Goal: Transaction & Acquisition: Purchase product/service

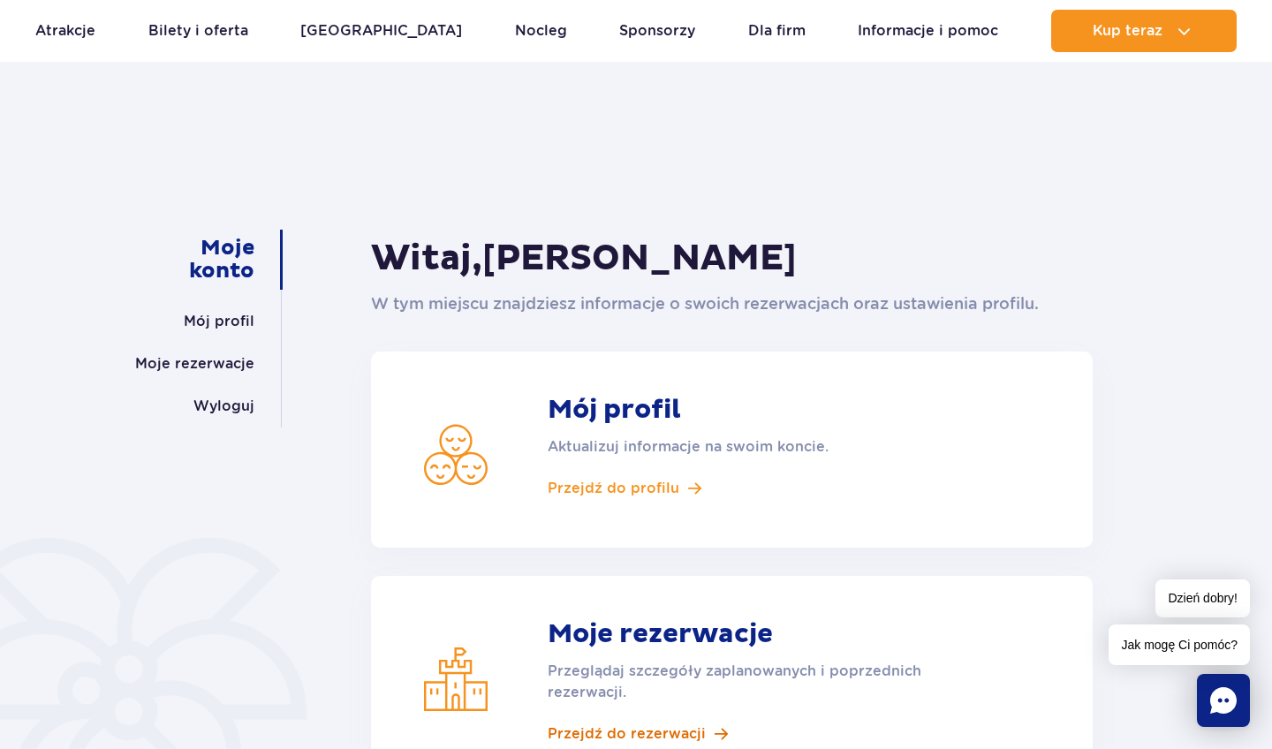
click at [598, 729] on span "Przejdź do rezerwacji" at bounding box center [627, 733] width 158 height 19
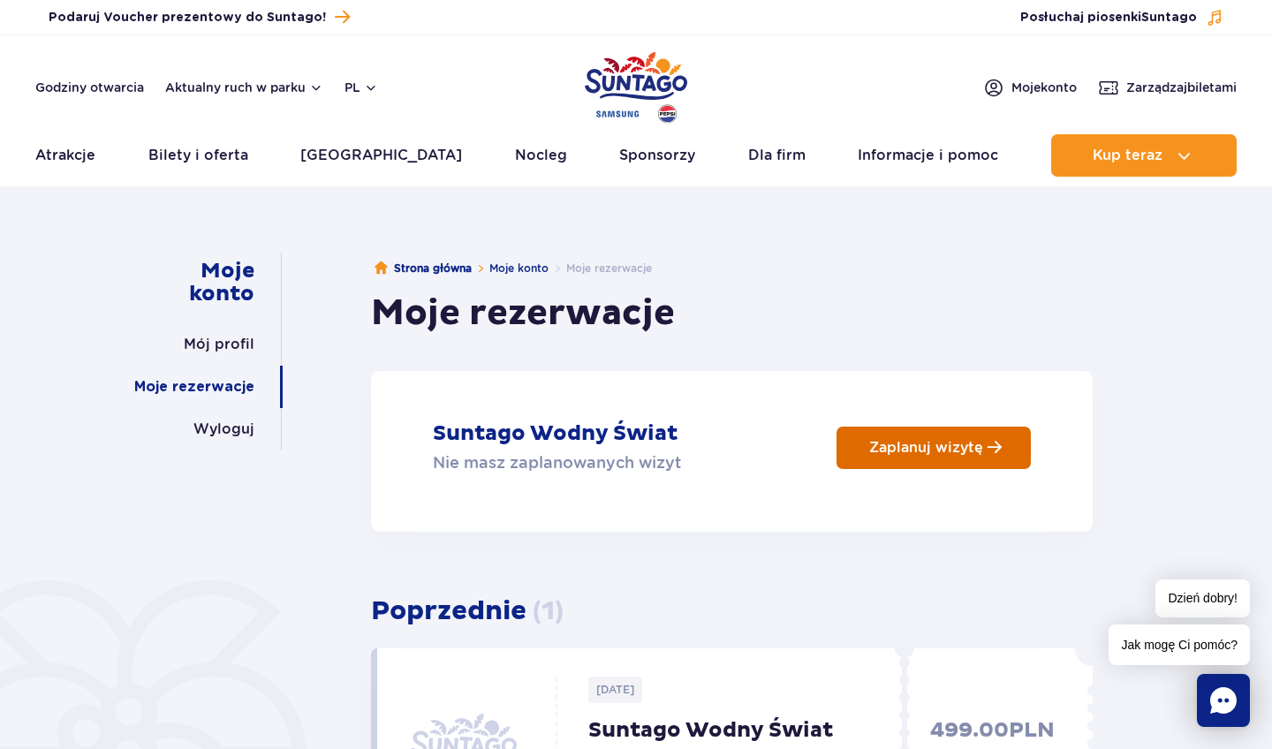
click at [866, 441] on link "Zaplanuj wizytę" at bounding box center [933, 448] width 194 height 42
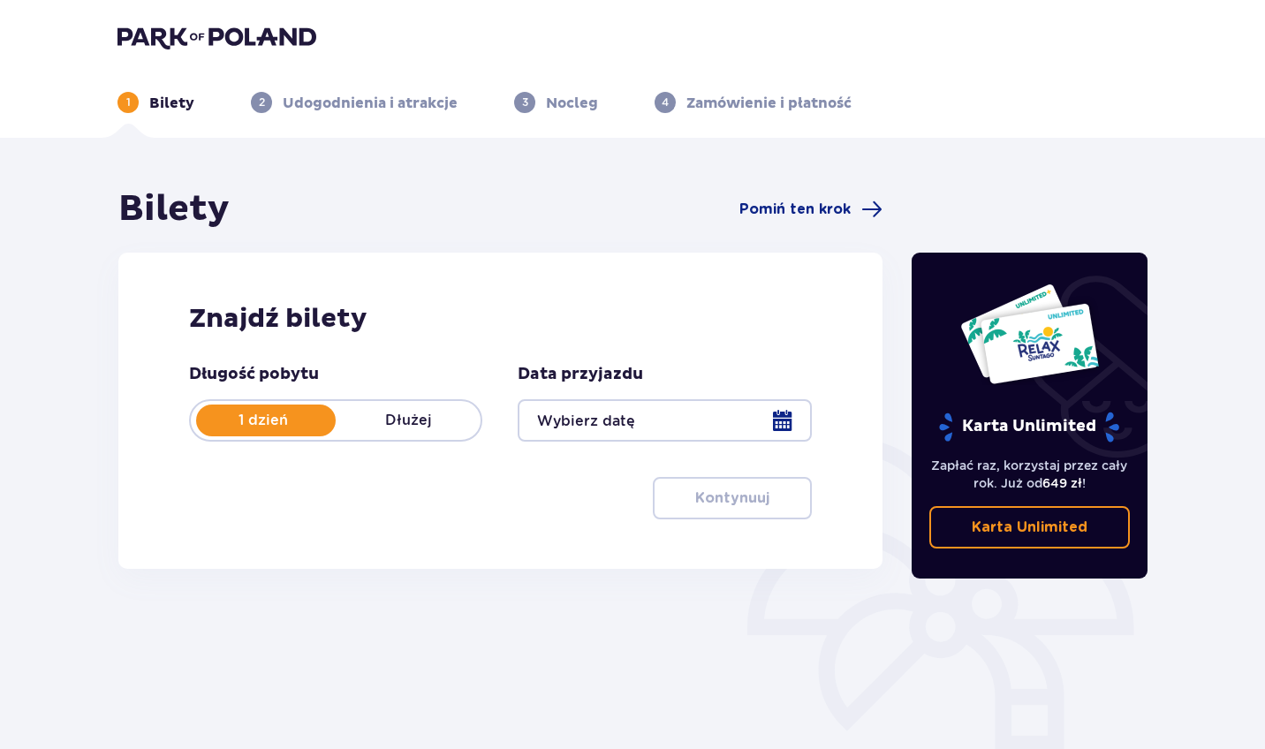
click at [632, 426] on div at bounding box center [664, 420] width 293 height 42
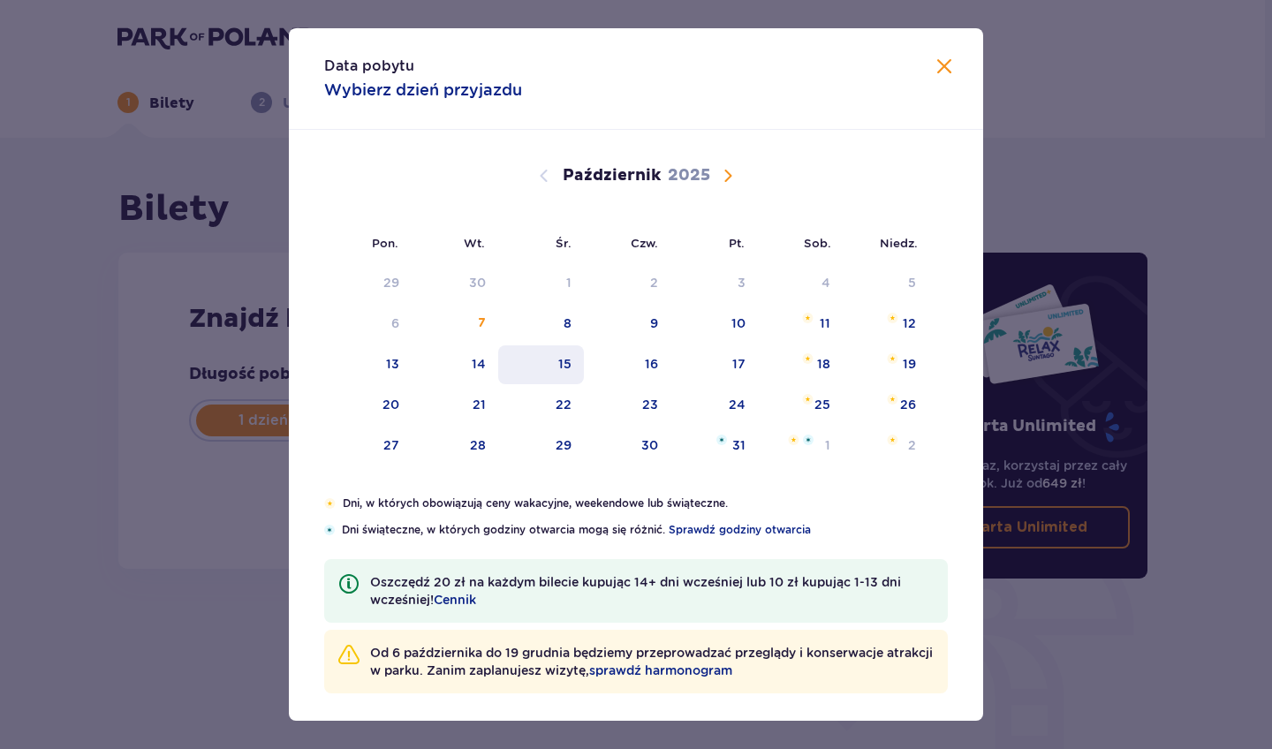
click at [562, 355] on div "15" at bounding box center [564, 364] width 13 height 18
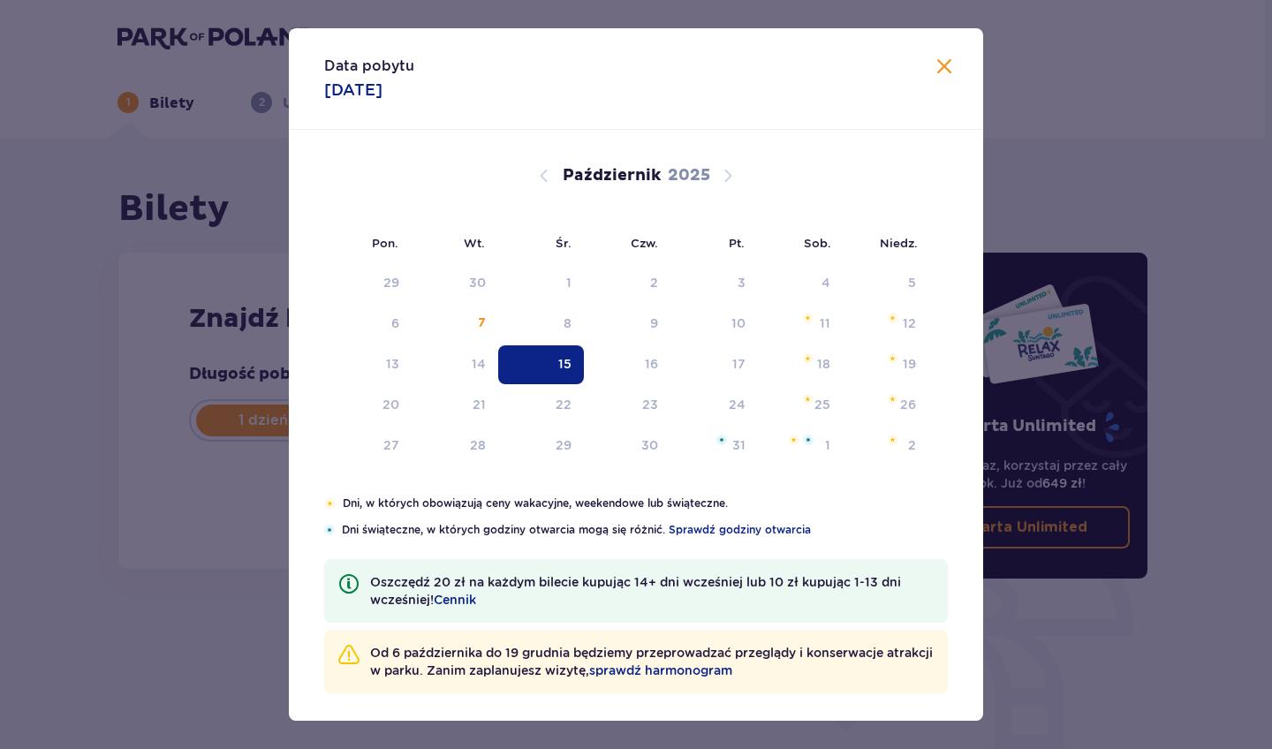
type input "15.10.25"
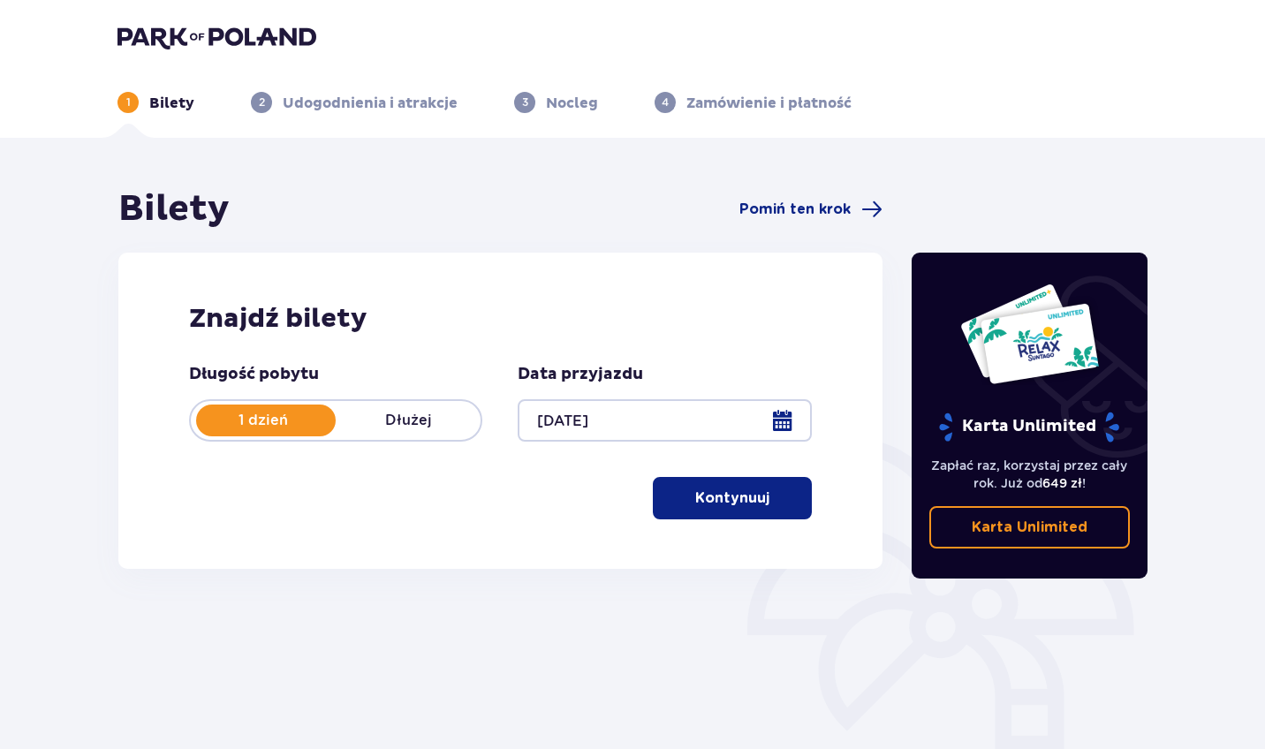
click at [698, 503] on p "Kontynuuj" at bounding box center [732, 497] width 74 height 19
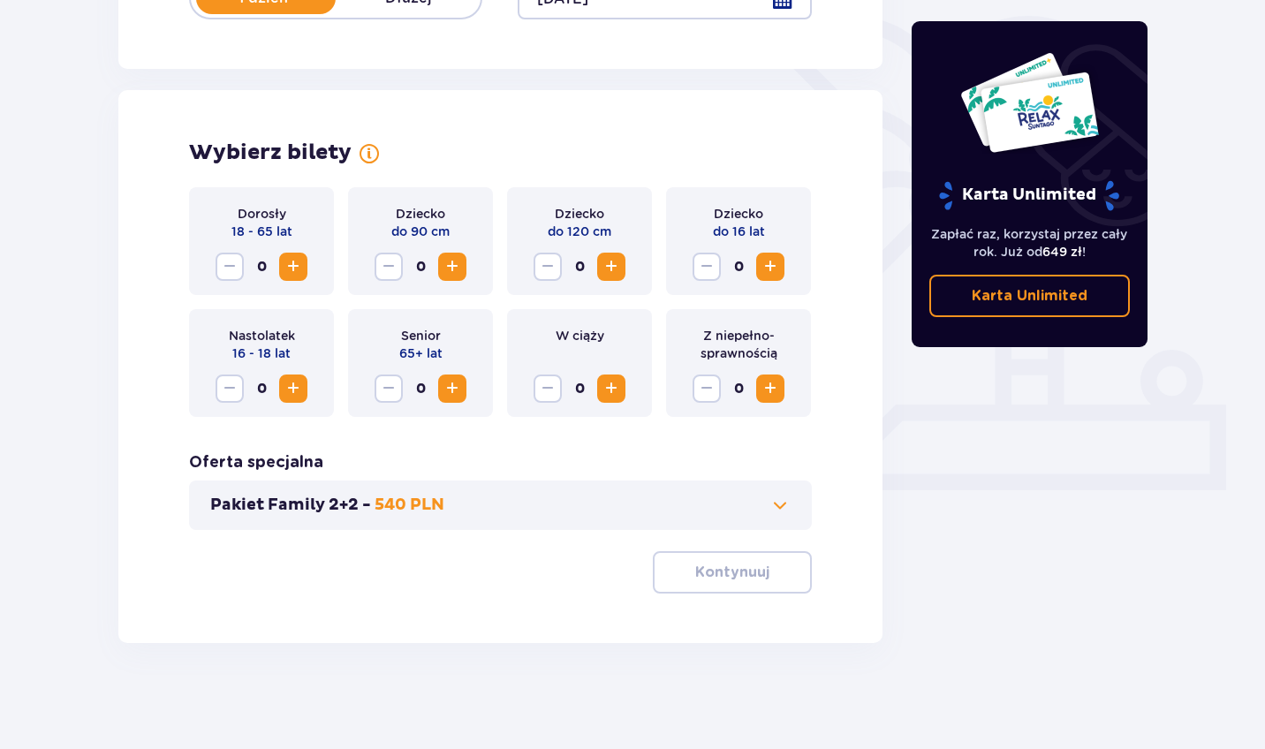
scroll to position [422, 0]
click at [297, 265] on span "Zwiększ" at bounding box center [293, 266] width 21 height 21
click at [664, 573] on button "Kontynuuj" at bounding box center [732, 572] width 159 height 42
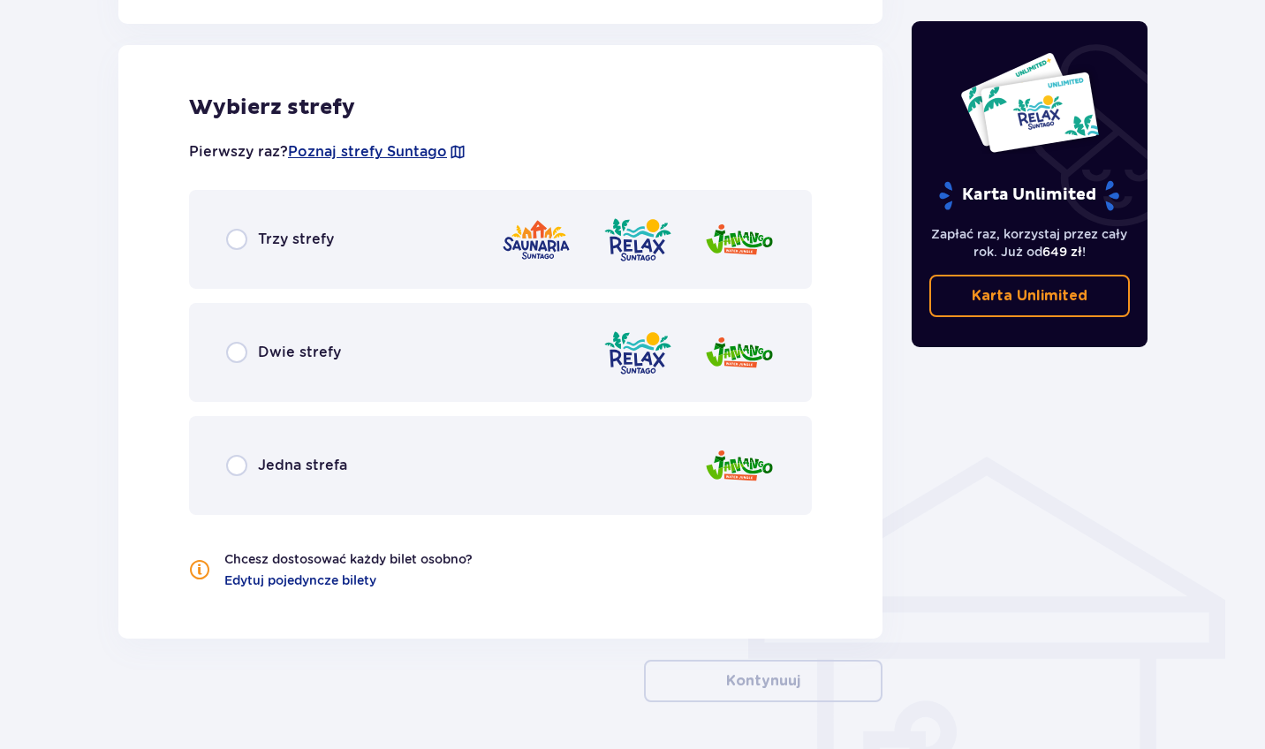
scroll to position [980, 0]
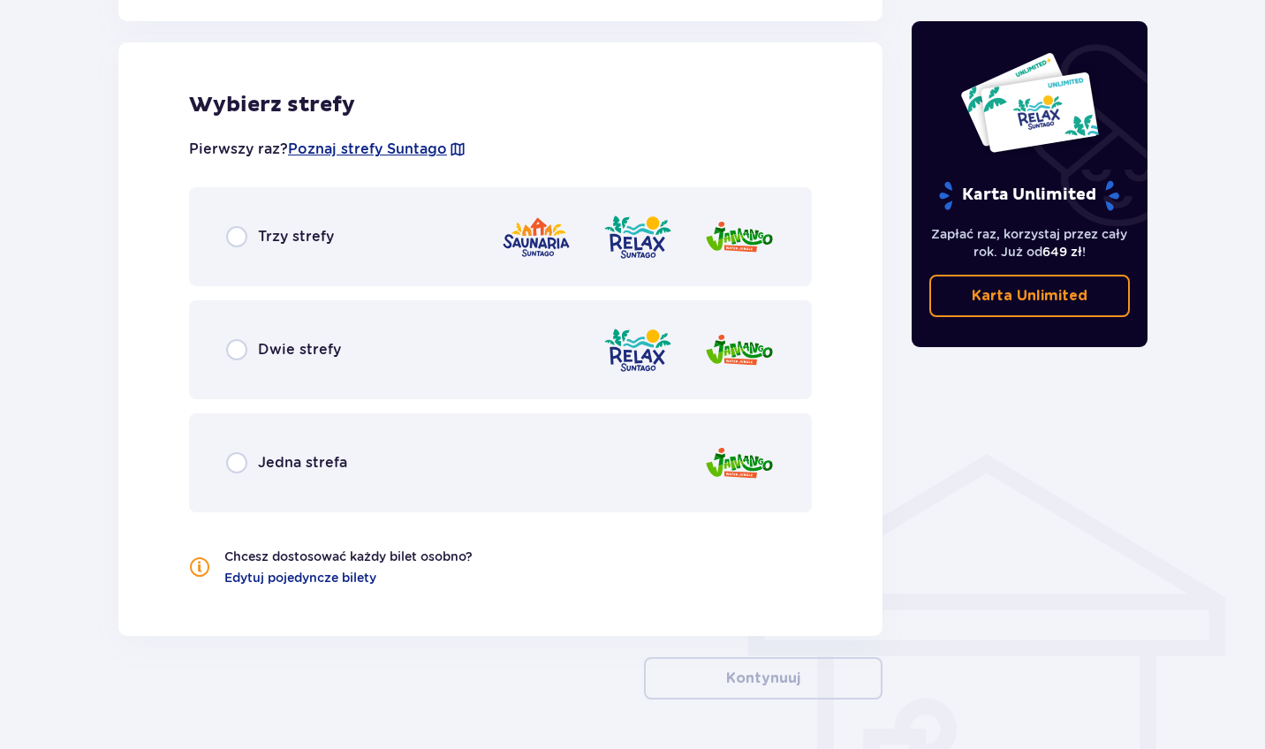
click at [234, 239] on input "radio" at bounding box center [236, 236] width 21 height 21
radio input "true"
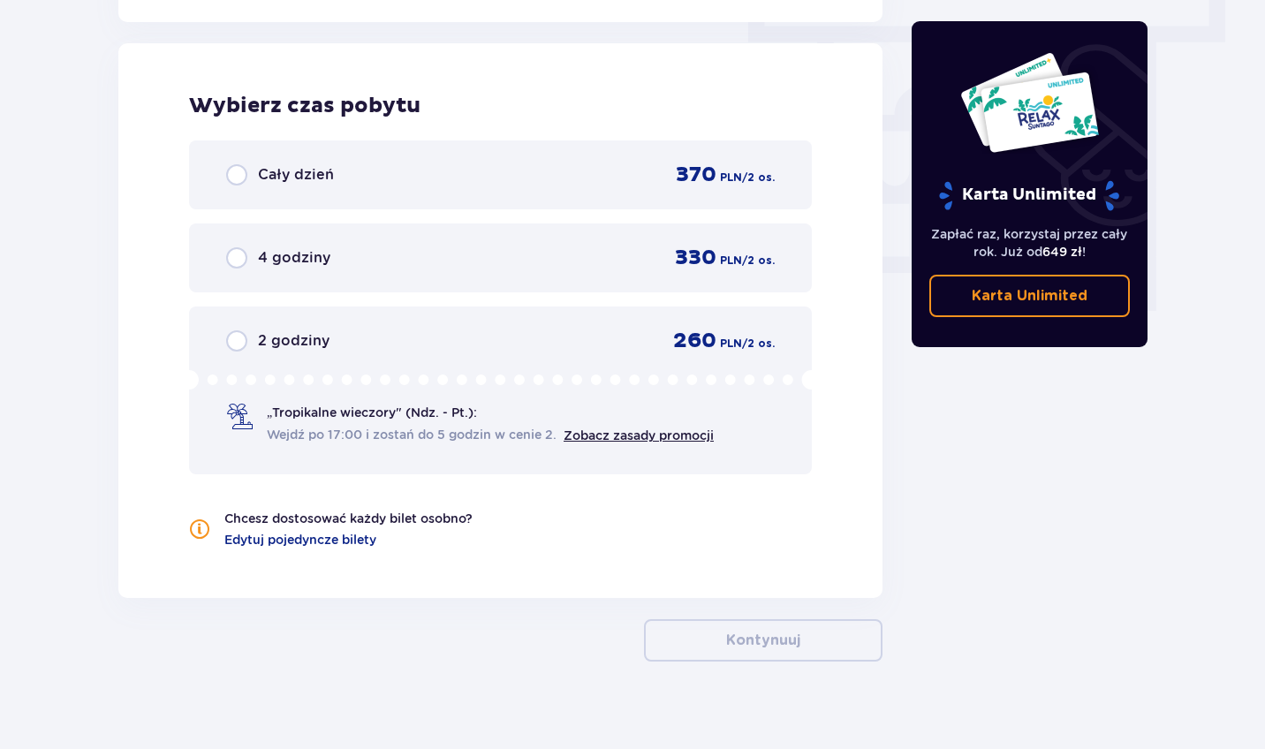
scroll to position [1595, 0]
click at [246, 170] on input "radio" at bounding box center [236, 173] width 21 height 21
radio input "true"
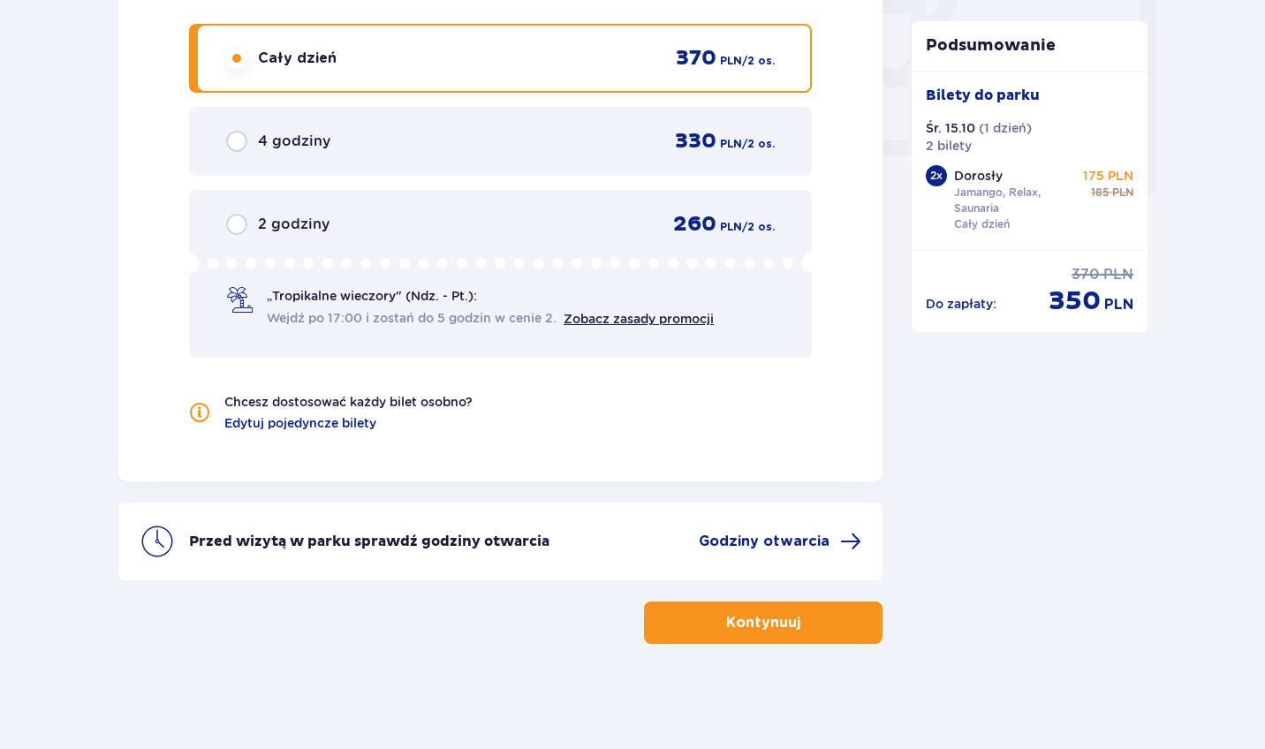
scroll to position [1712, 0]
click at [768, 635] on button "Kontynuuj" at bounding box center [763, 622] width 238 height 42
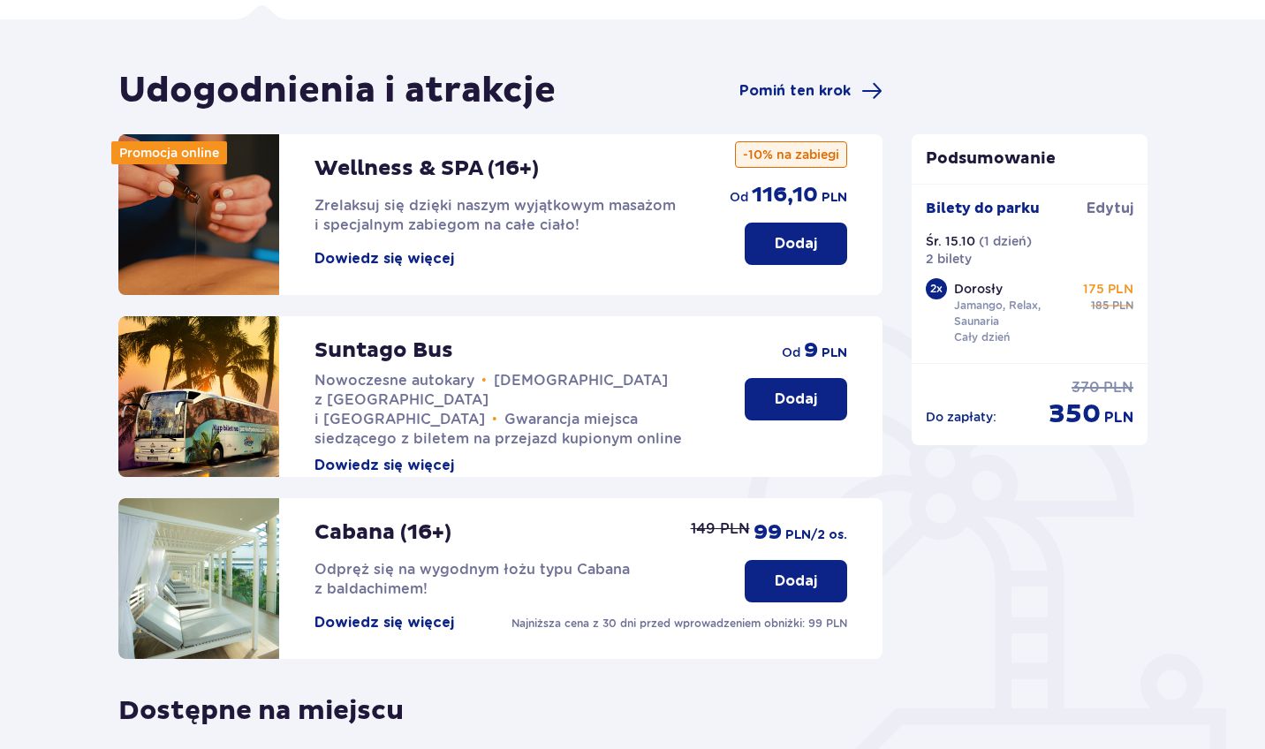
scroll to position [113, 0]
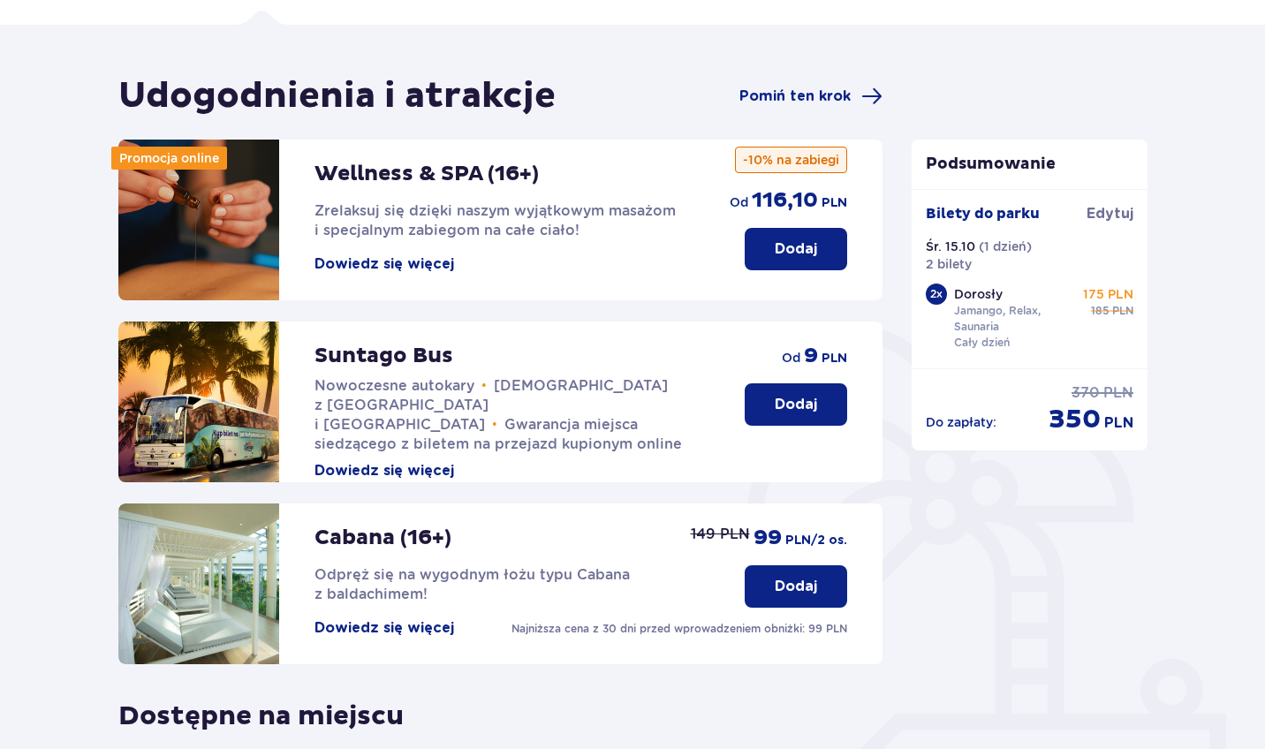
click at [783, 599] on button "Dodaj" at bounding box center [796, 586] width 102 height 42
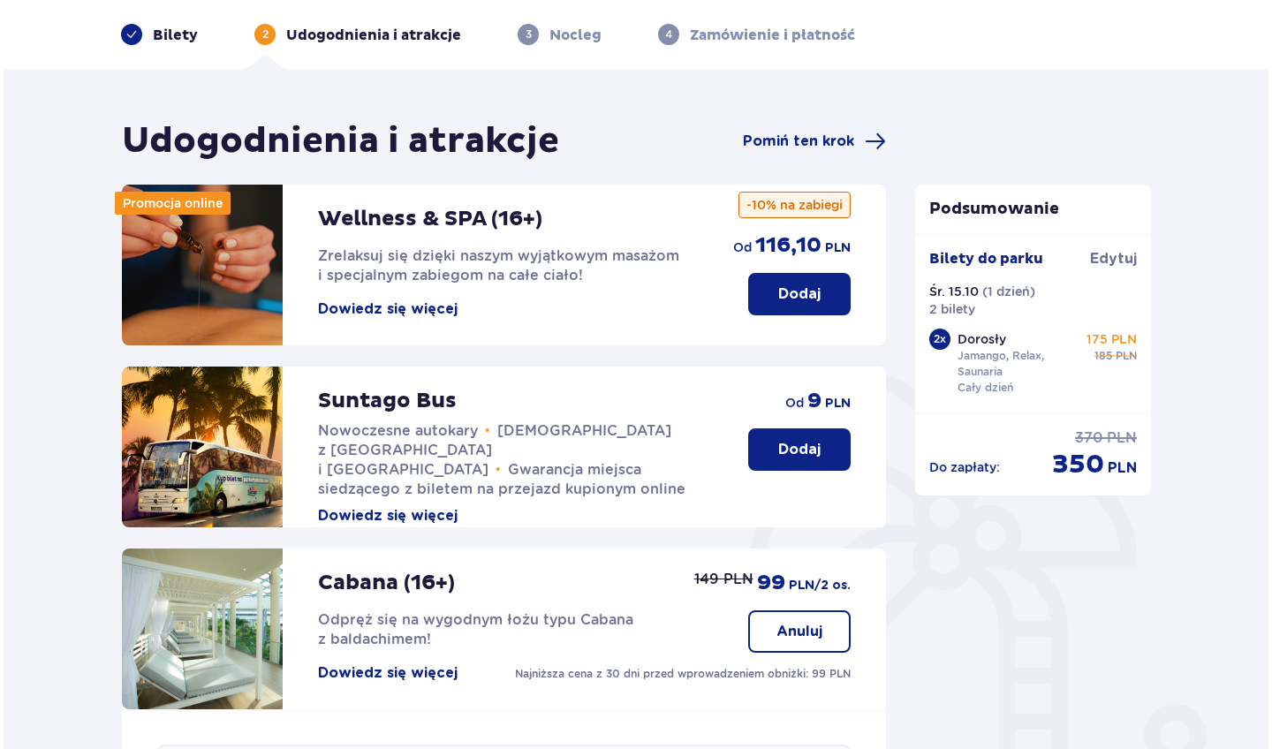
scroll to position [72, 0]
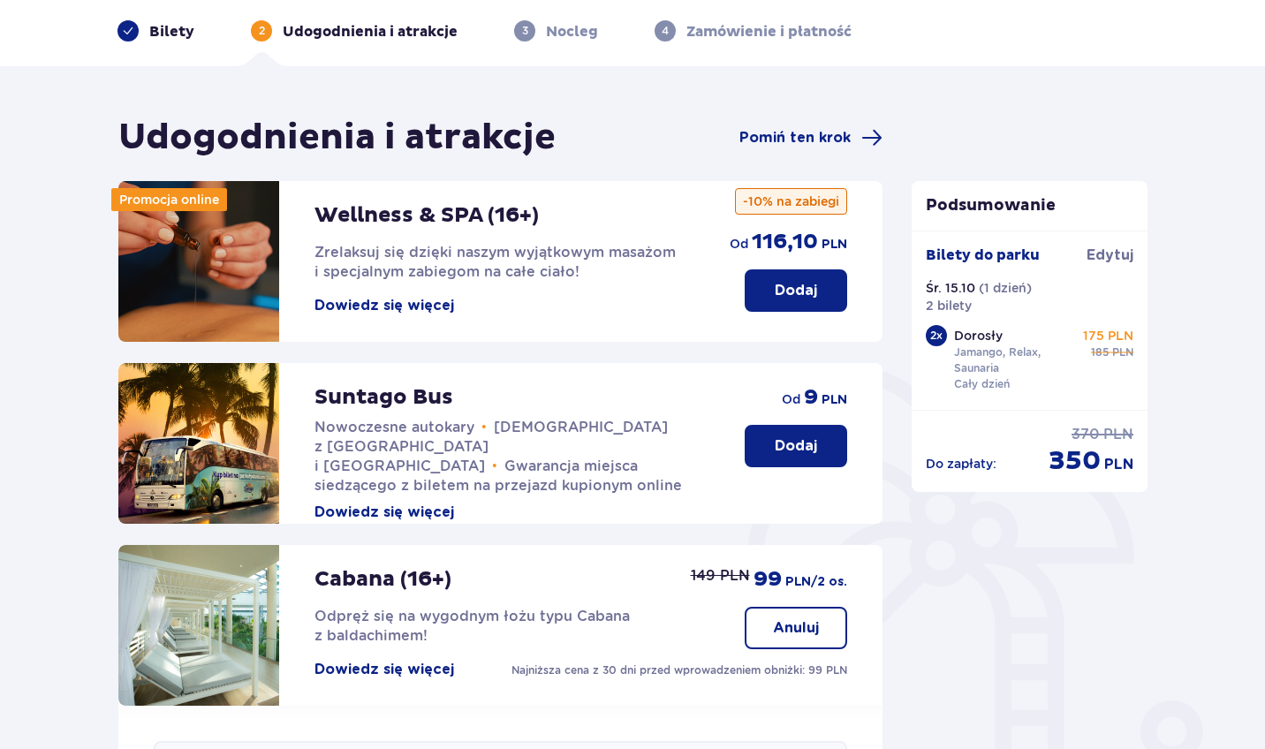
click at [402, 302] on button "Dowiedz się więcej" at bounding box center [384, 305] width 140 height 19
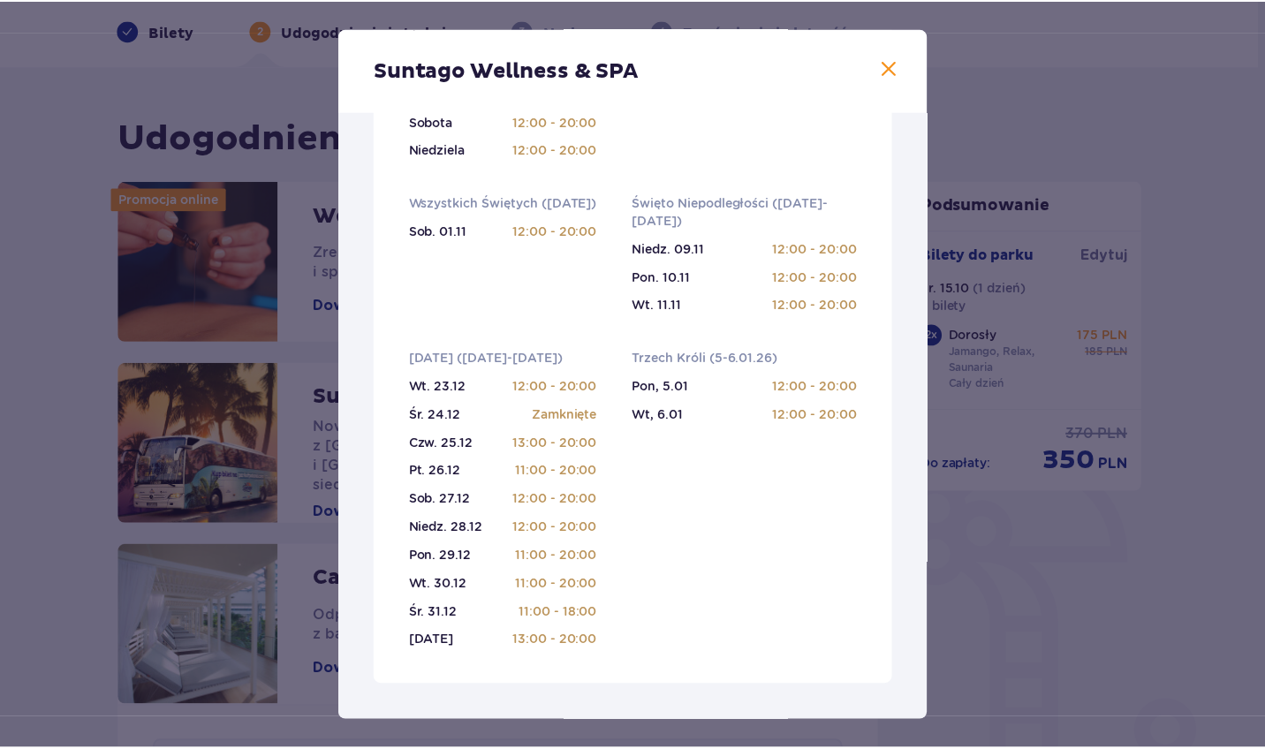
scroll to position [587, 0]
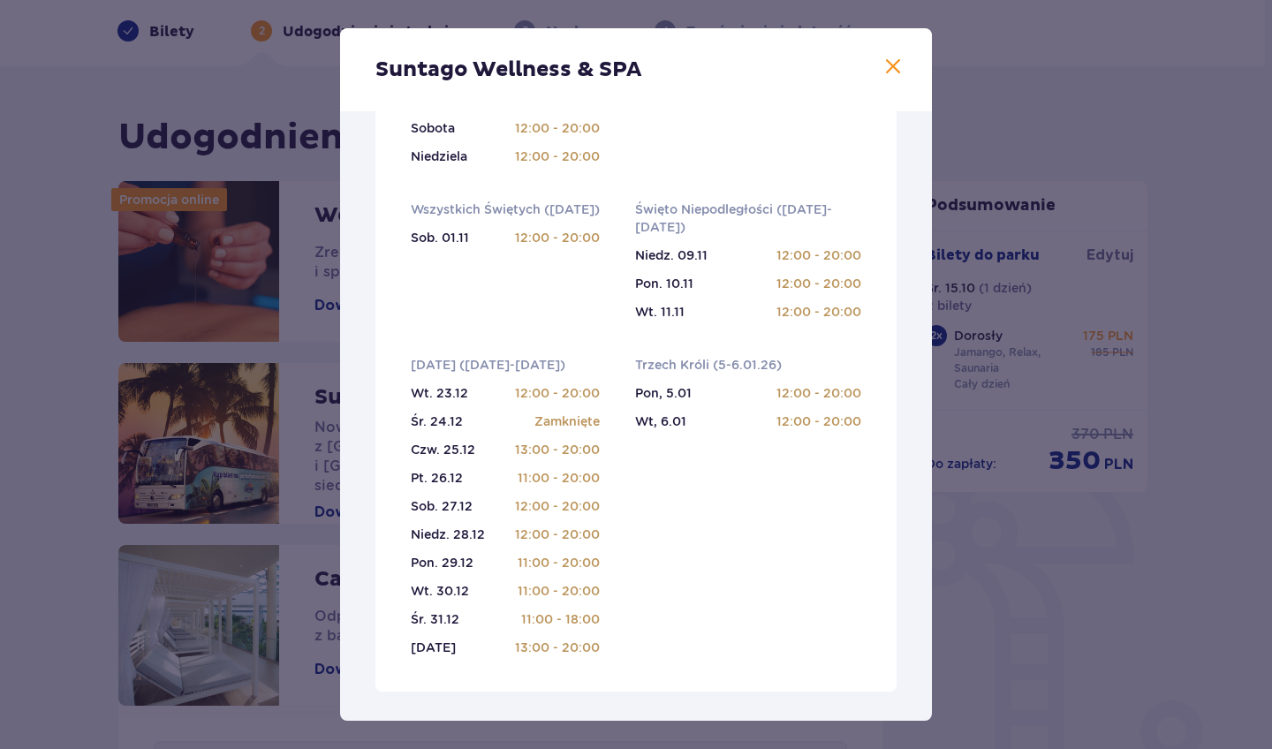
click at [886, 71] on span at bounding box center [892, 67] width 21 height 21
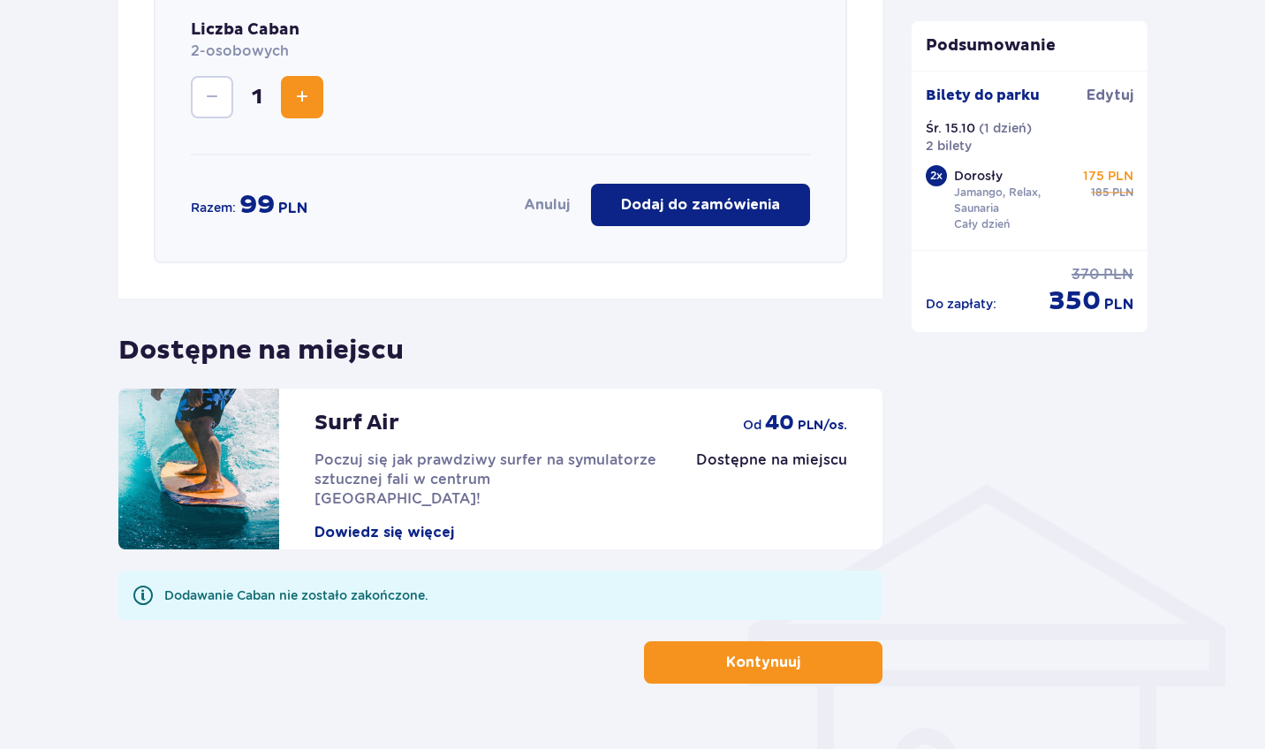
scroll to position [958, 0]
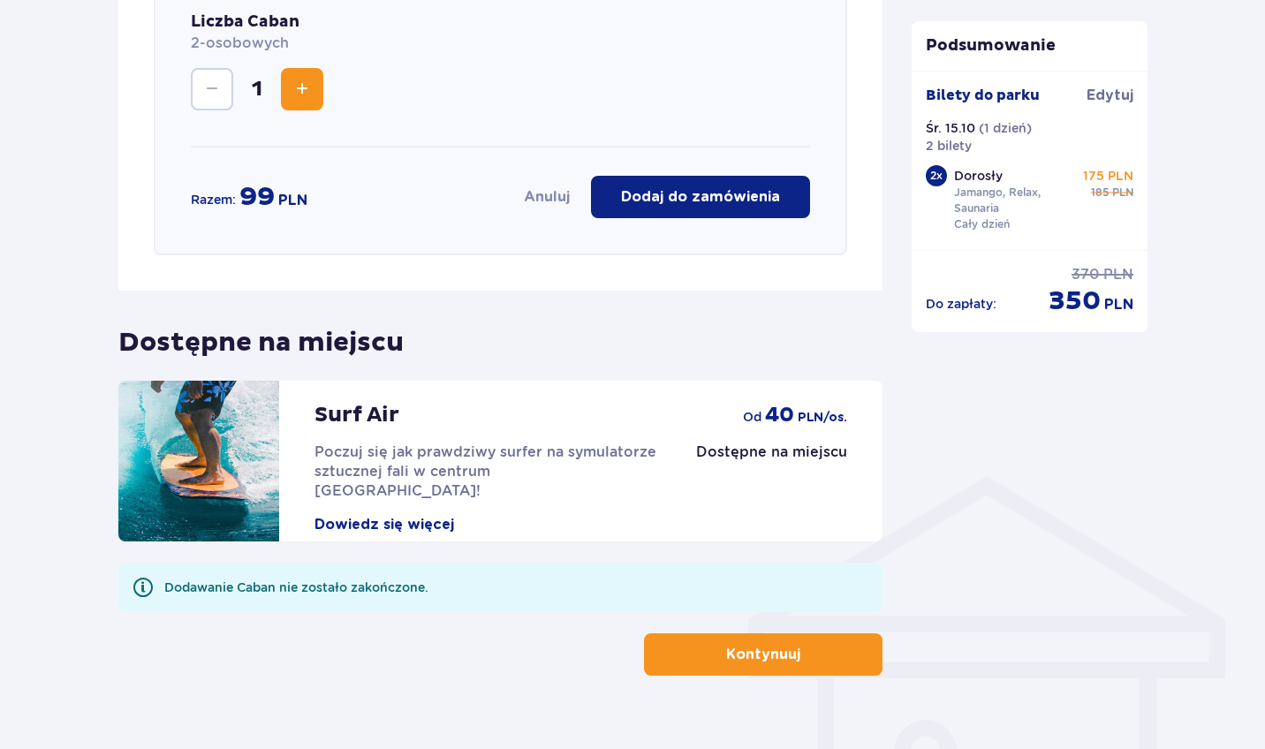
click at [647, 212] on button "Dodaj do zamówienia" at bounding box center [700, 197] width 219 height 42
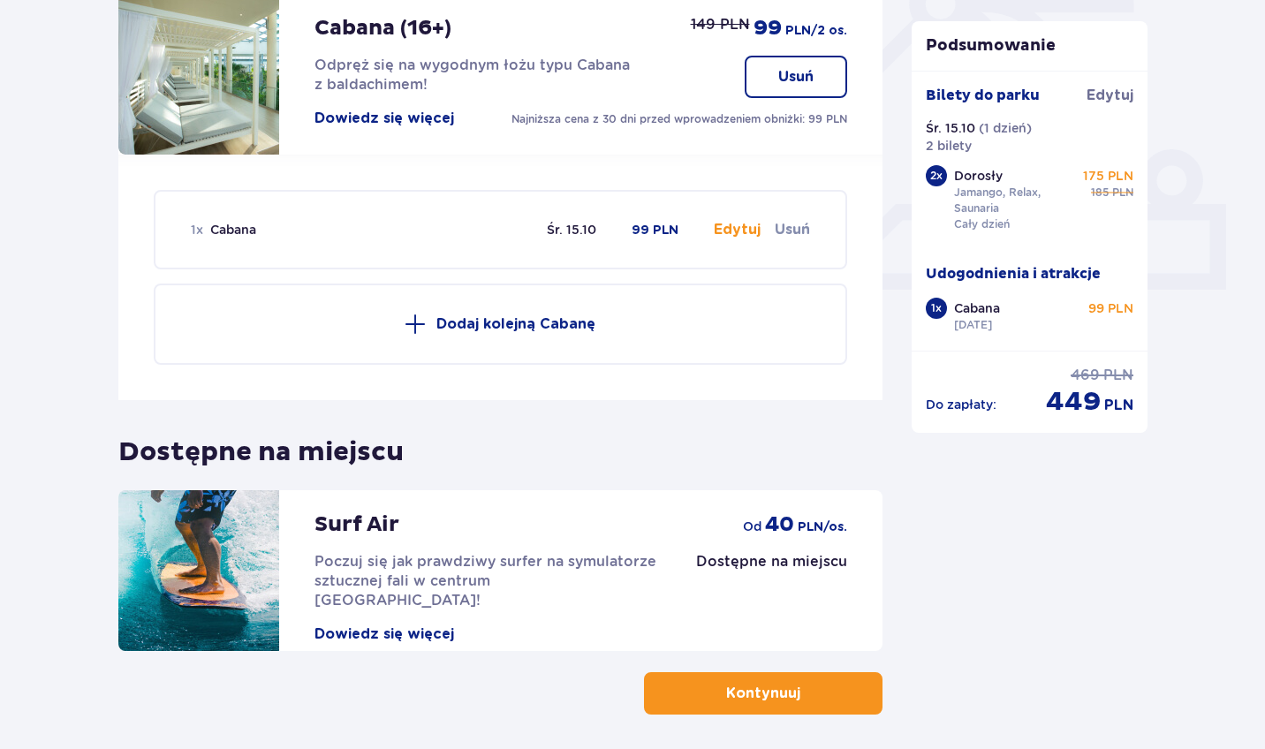
scroll to position [622, 0]
click at [751, 694] on p "Kontynuuj" at bounding box center [763, 694] width 74 height 19
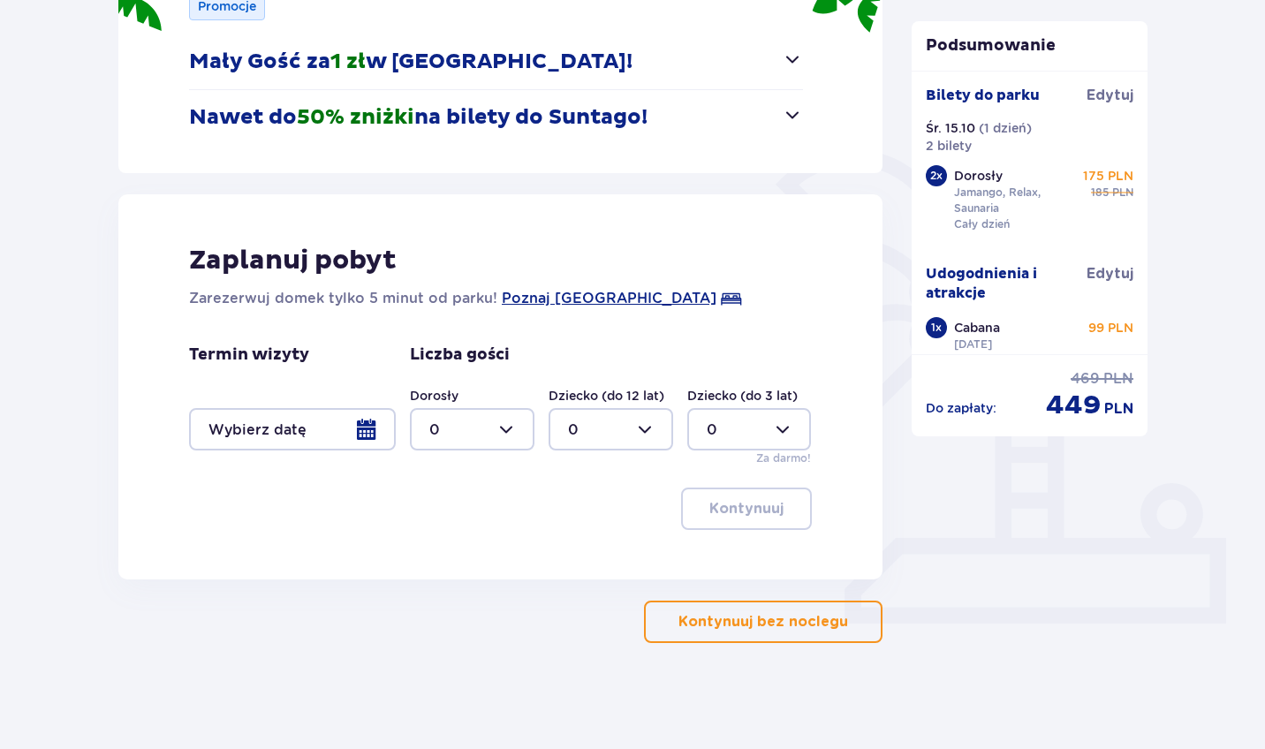
scroll to position [289, 0]
click at [713, 639] on button "Kontynuuj bez noclegu" at bounding box center [763, 622] width 238 height 42
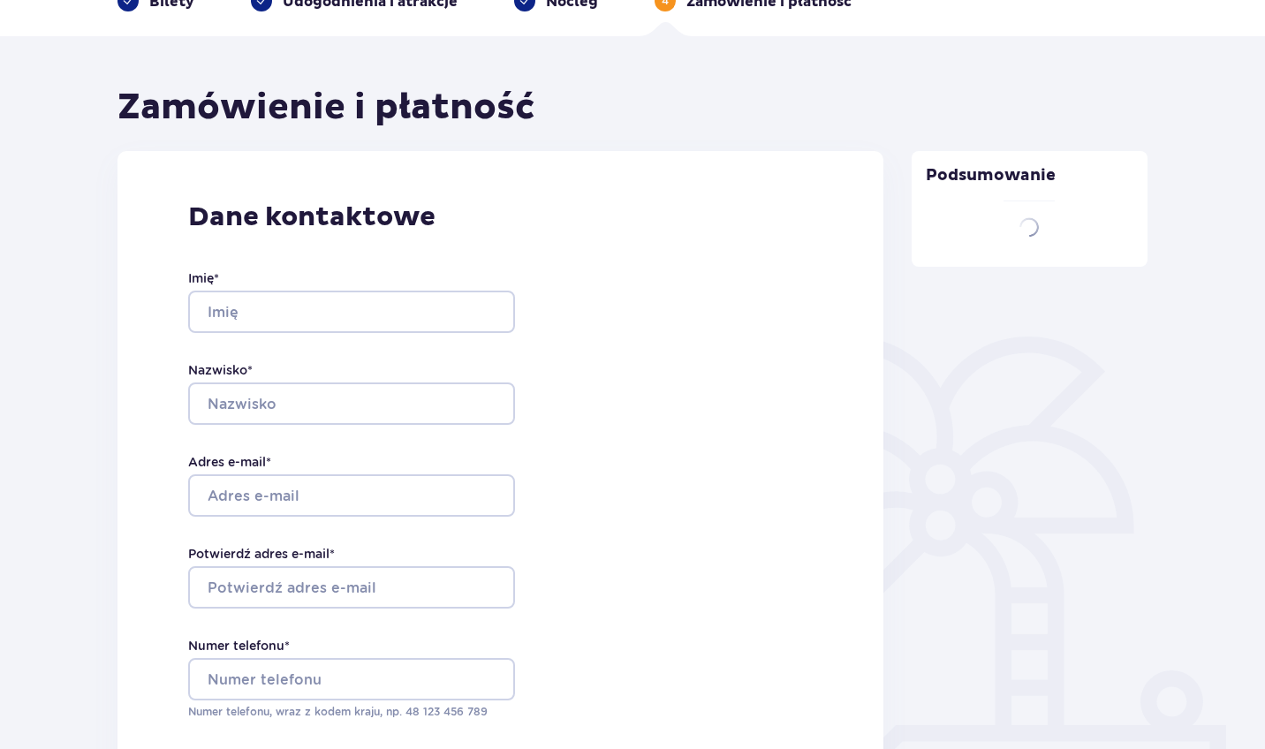
type input "Hubert"
type input "Wróblewski"
type input "kontakt@wadventure.pl"
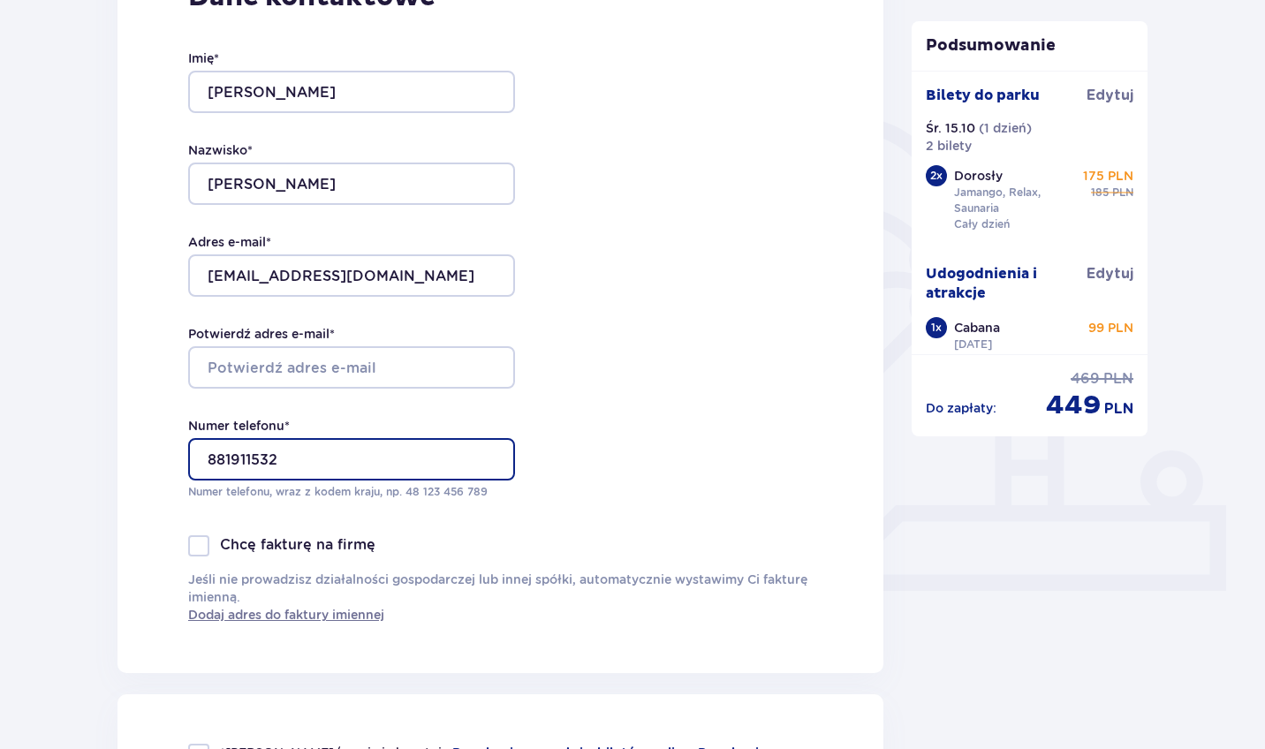
scroll to position [330, 0]
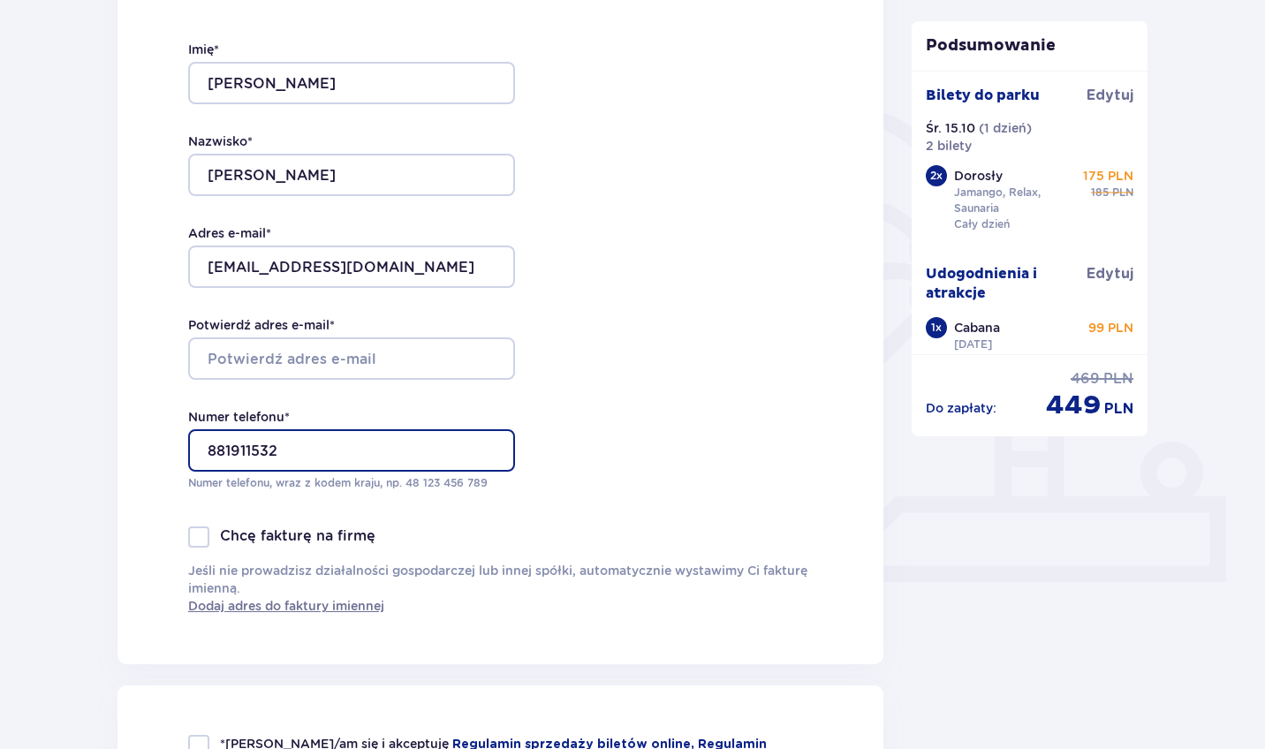
type input "881911532"
click at [199, 536] on div at bounding box center [198, 536] width 21 height 21
checkbox input "true"
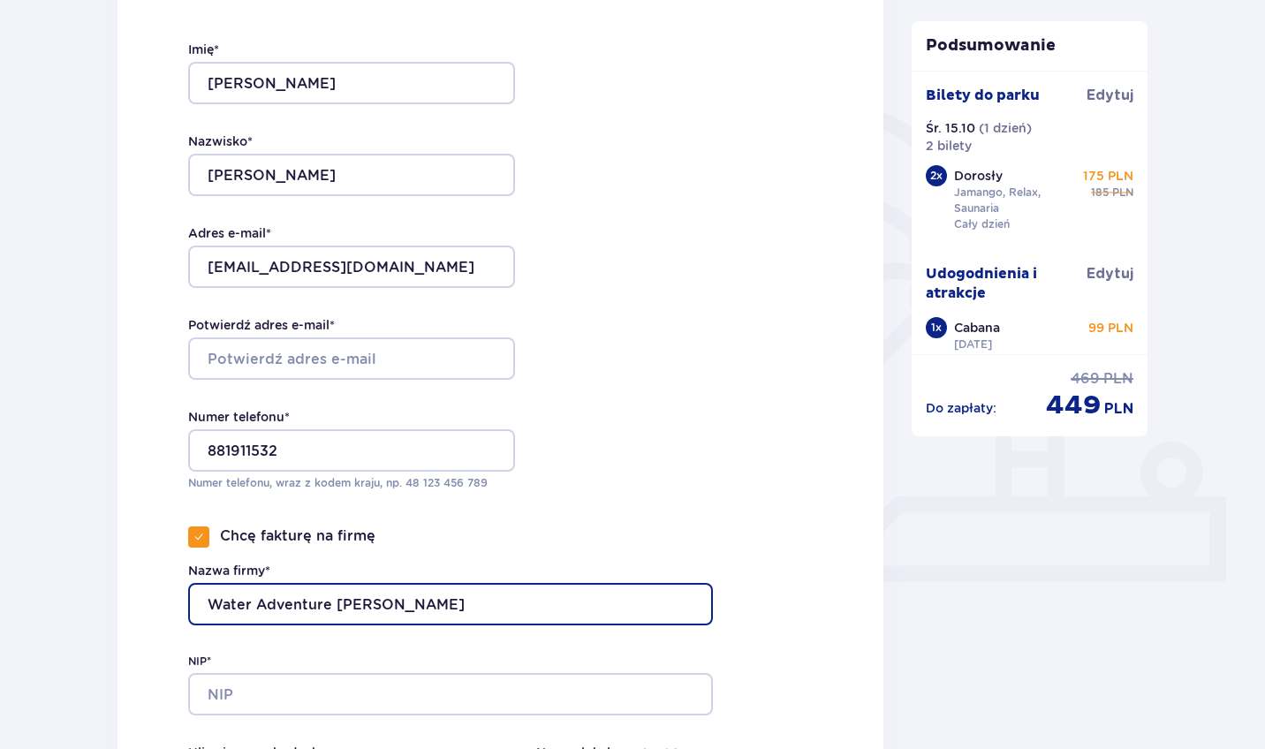
type input "Water Adventure Hubert Wróblewski-Klimaszewski"
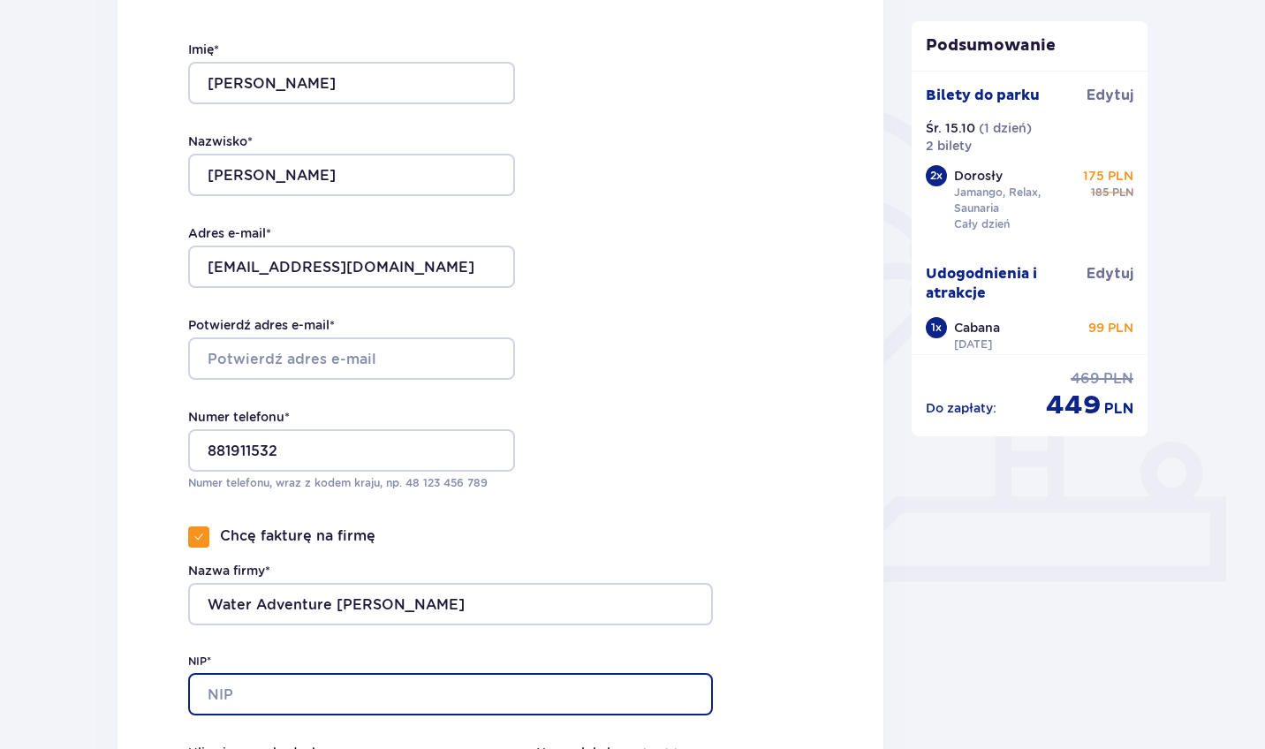
click at [240, 691] on input "NIP*" at bounding box center [450, 694] width 525 height 42
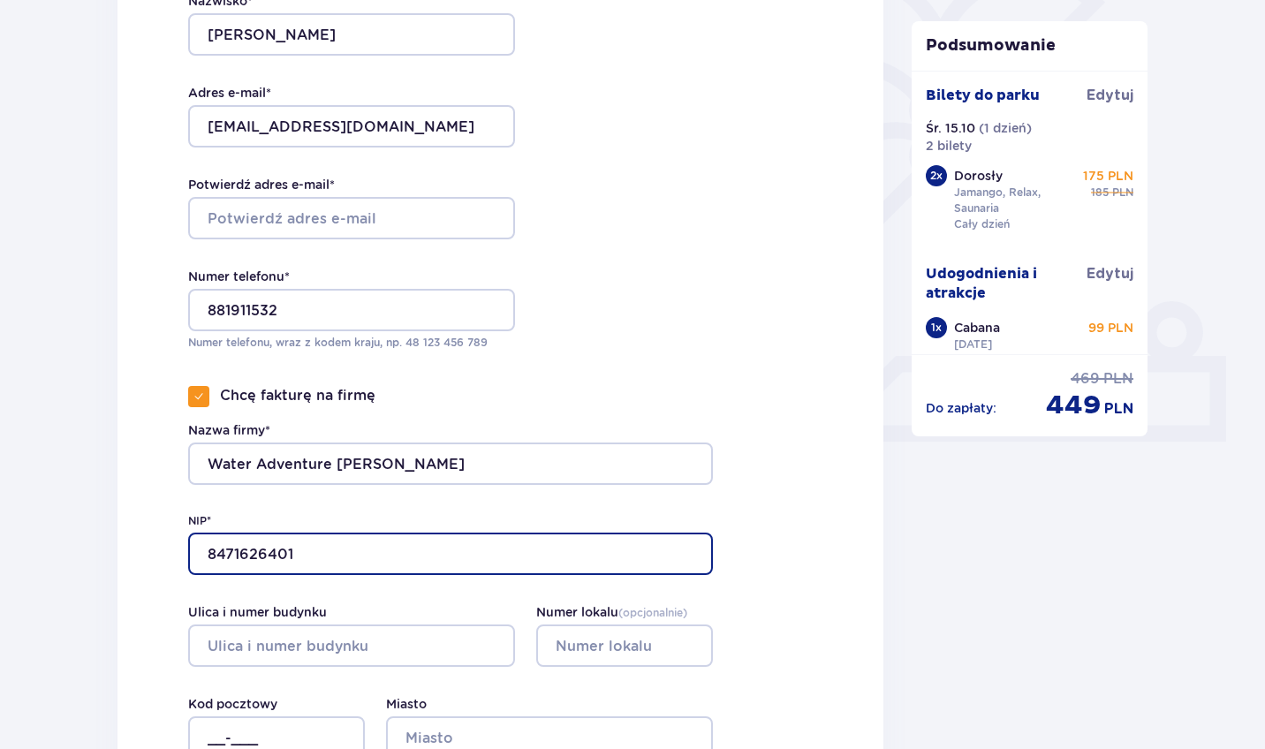
scroll to position [512, 0]
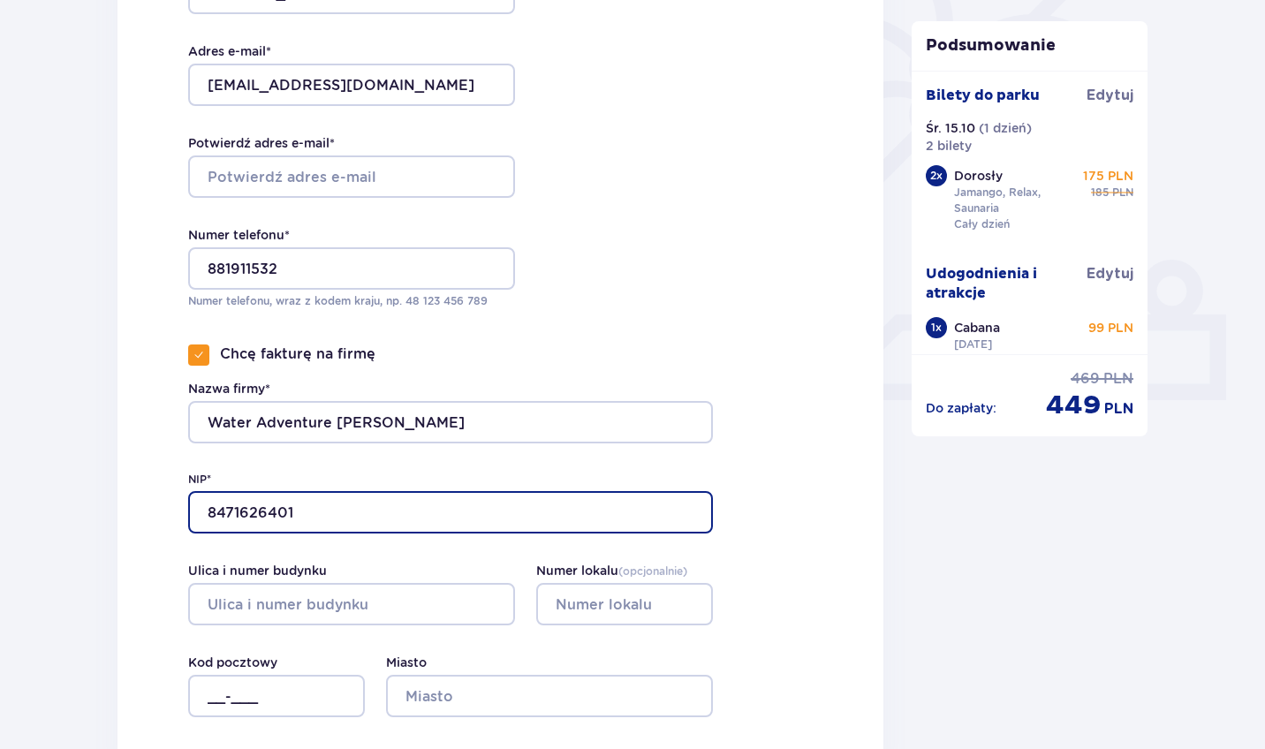
type input "8471626401"
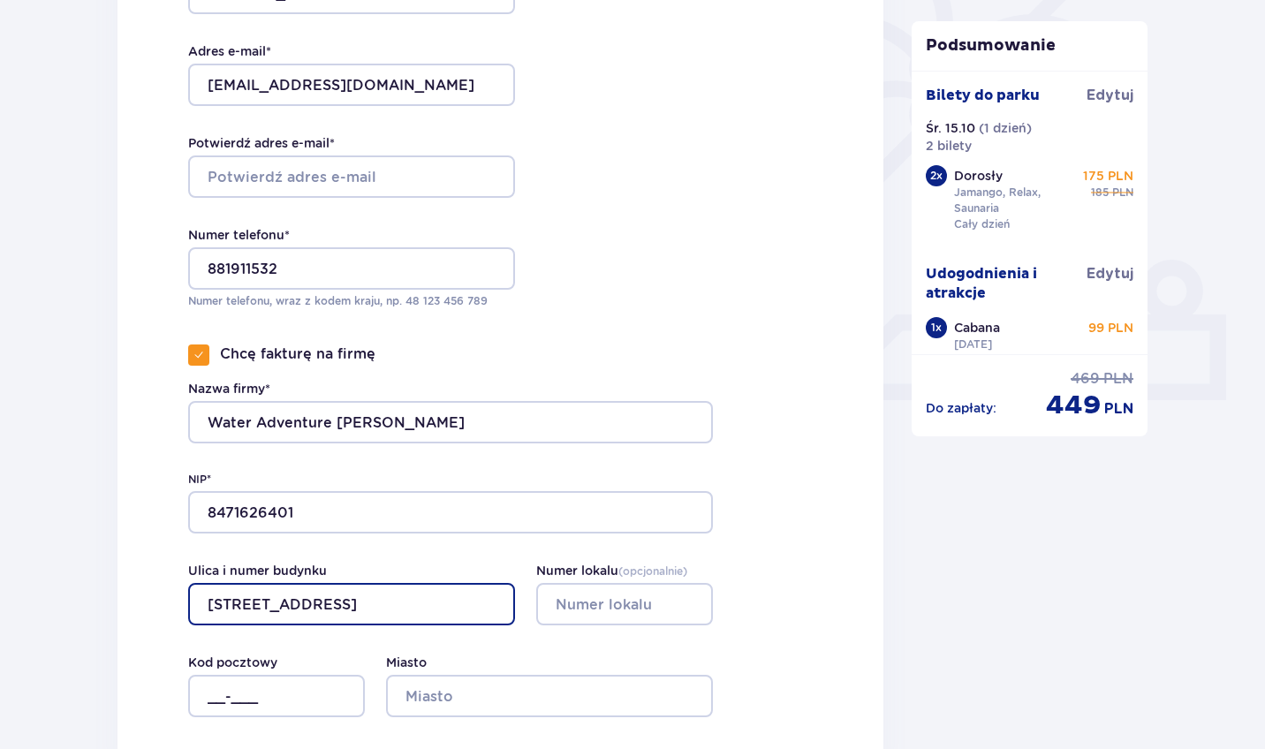
type input "Armii Krajowej 7"
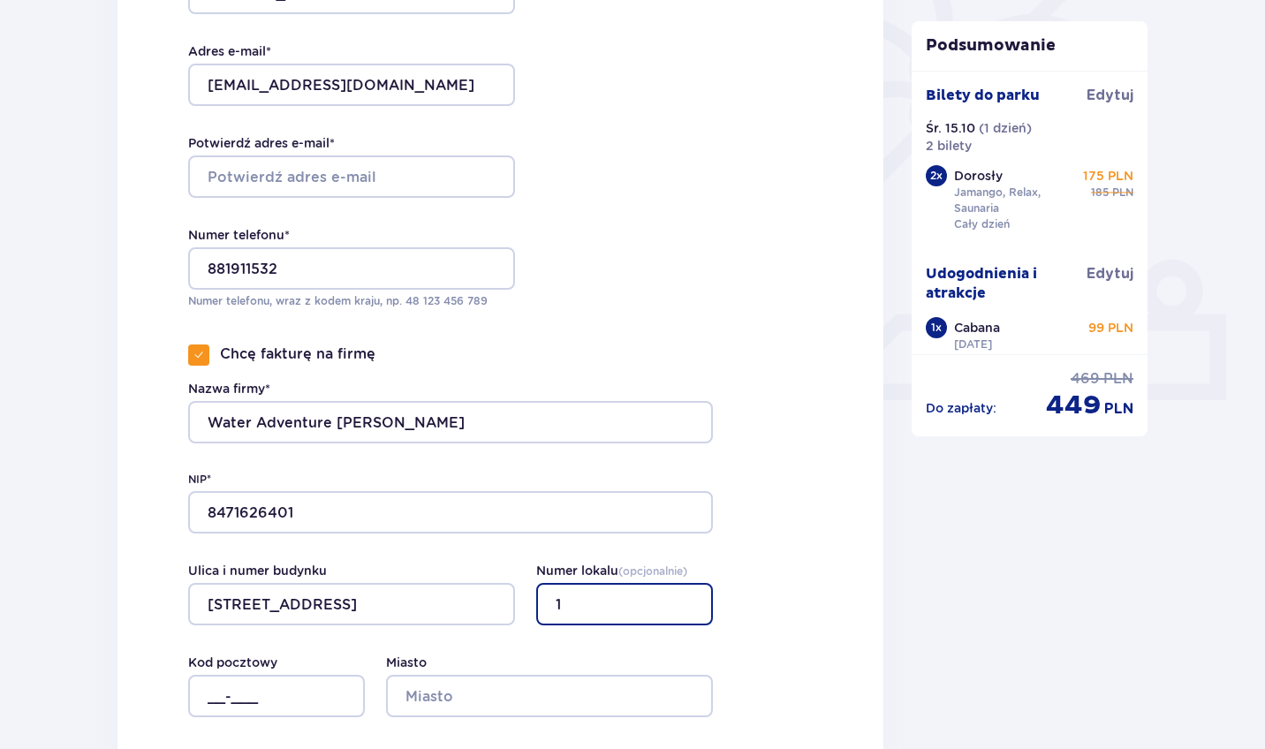
type input "1"
type input "19-400"
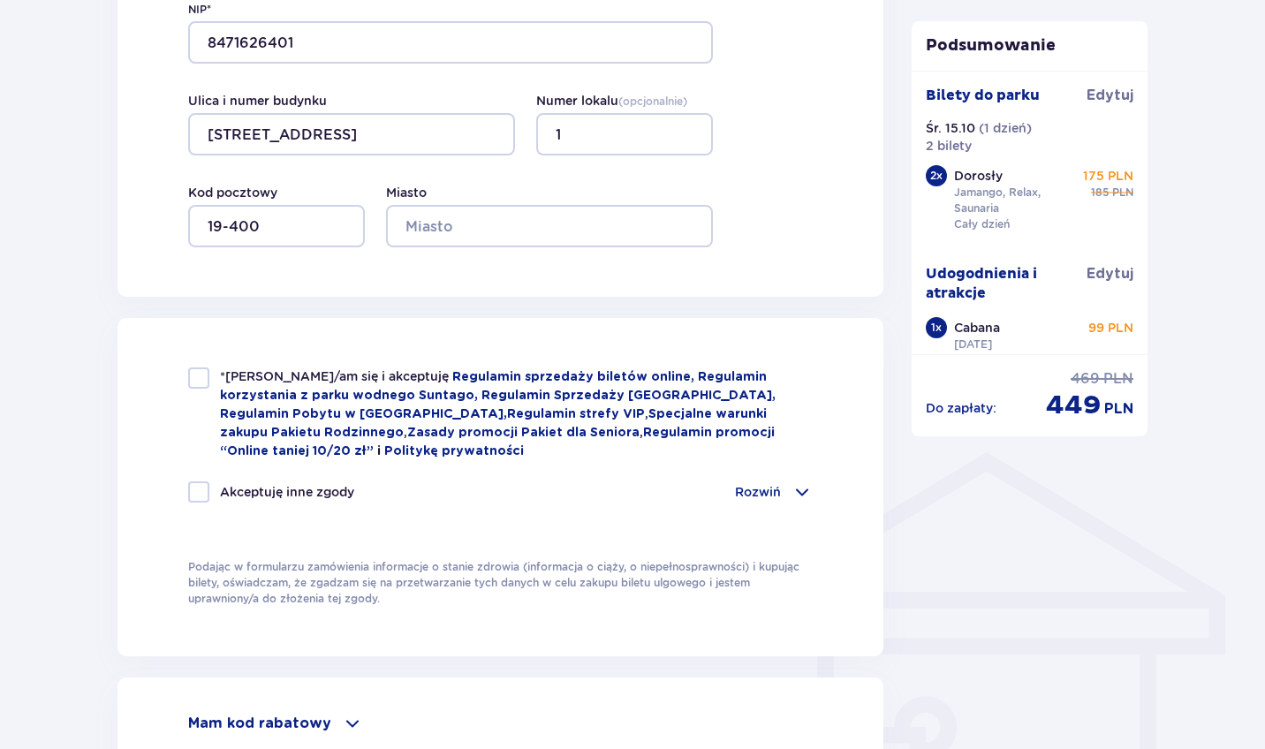
scroll to position [986, 0]
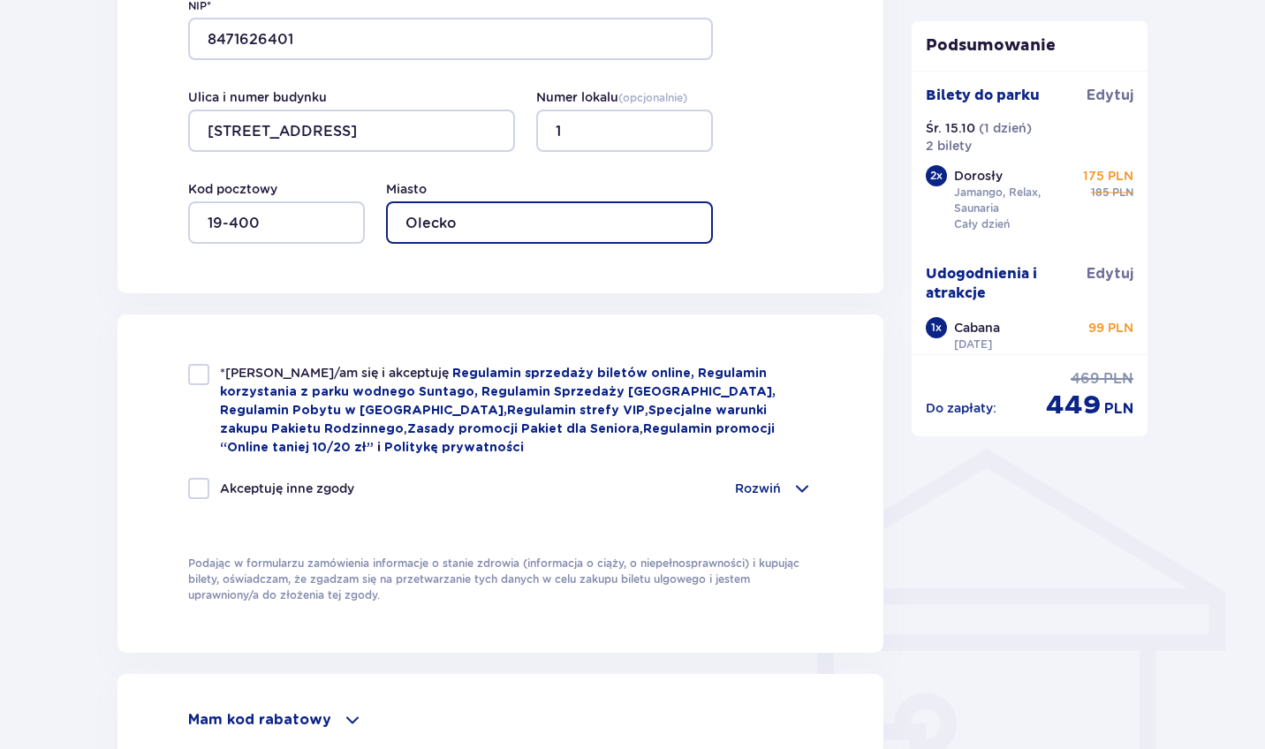
type input "Olecko"
click at [206, 374] on div at bounding box center [198, 374] width 21 height 21
checkbox input "true"
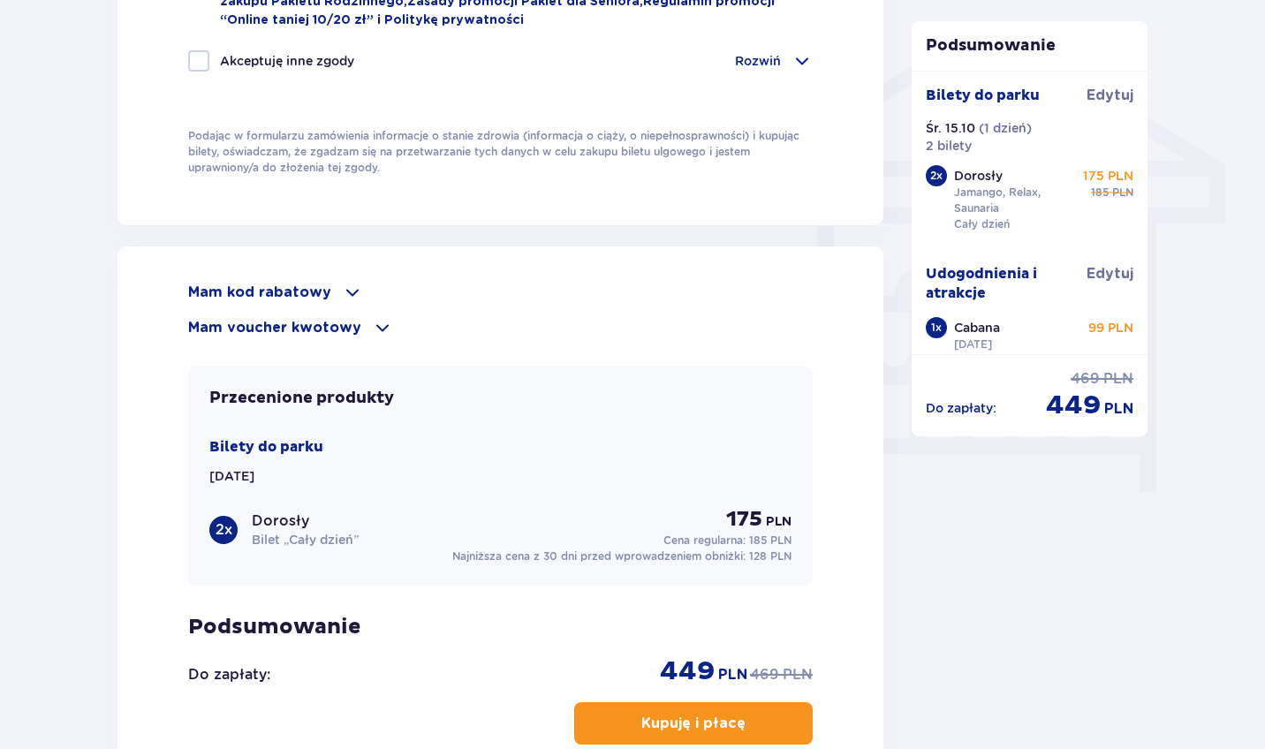
scroll to position [1424, 0]
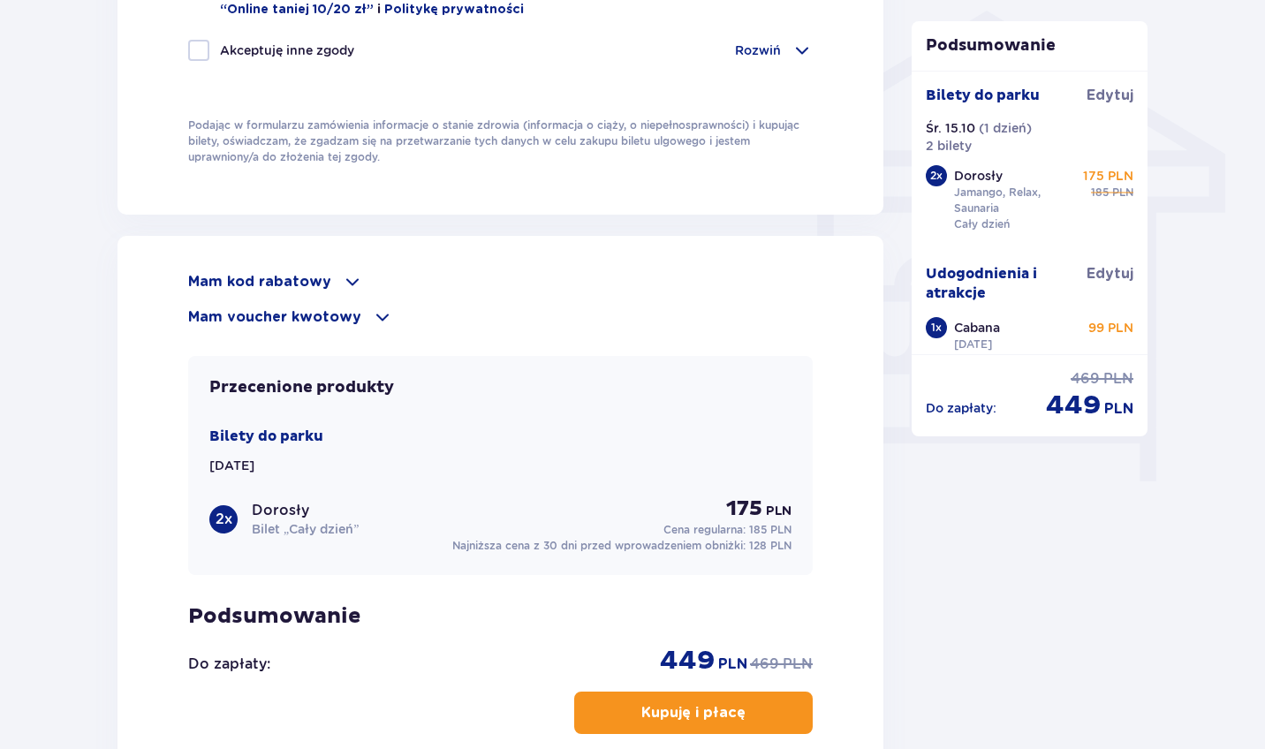
click at [372, 322] on span at bounding box center [382, 316] width 21 height 21
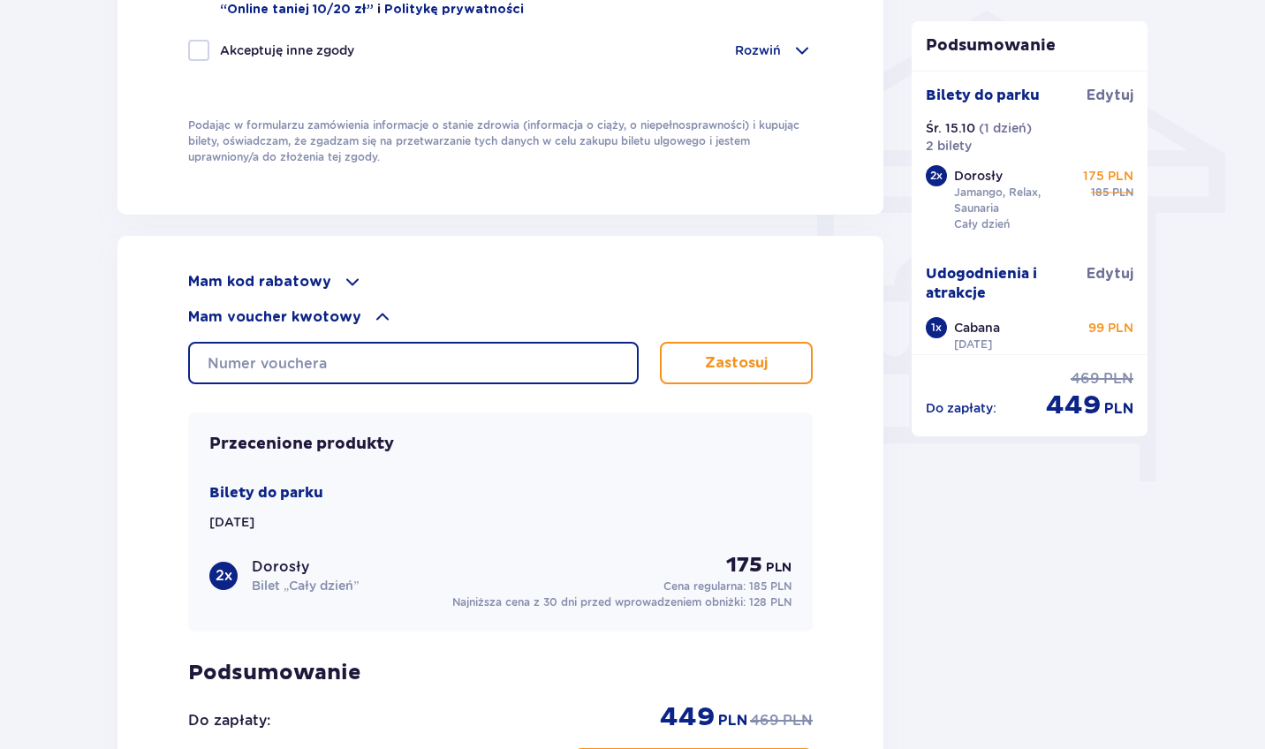
click at [359, 360] on input "text" at bounding box center [413, 363] width 450 height 42
type input "0650000119053515"
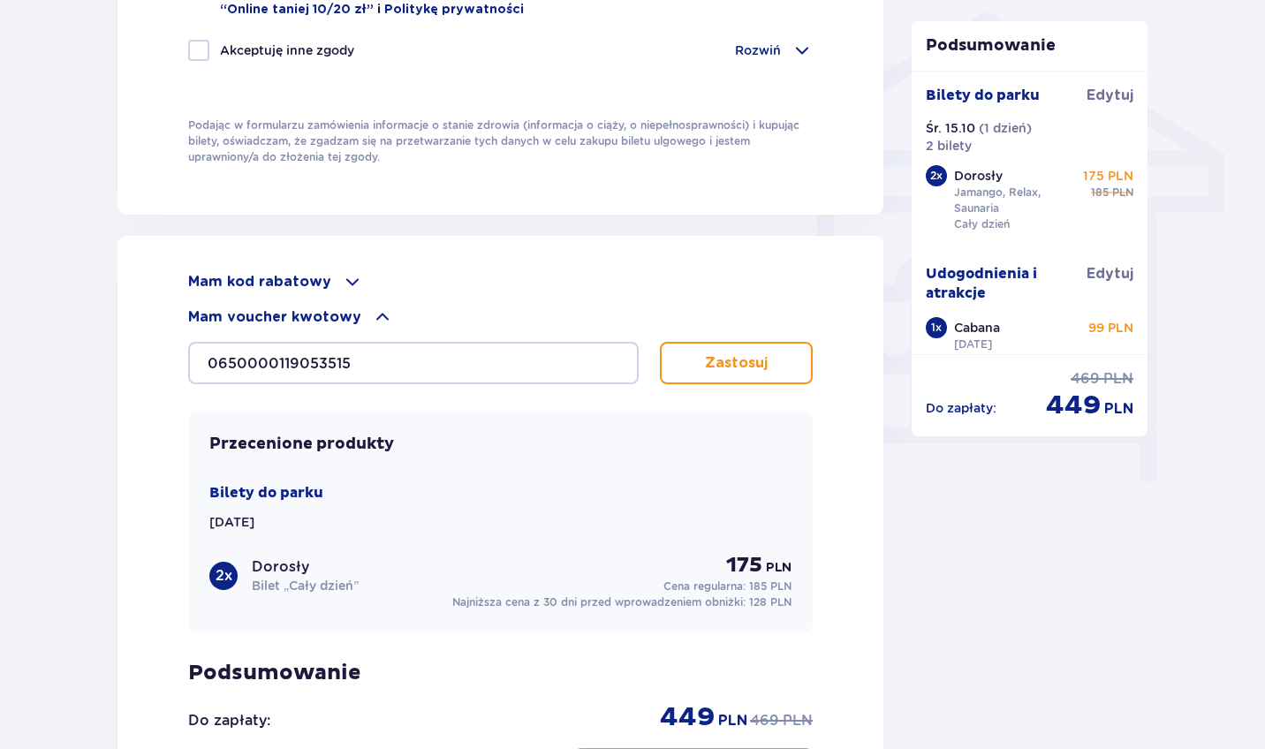
click at [679, 355] on button "Zastosuj" at bounding box center [736, 363] width 153 height 42
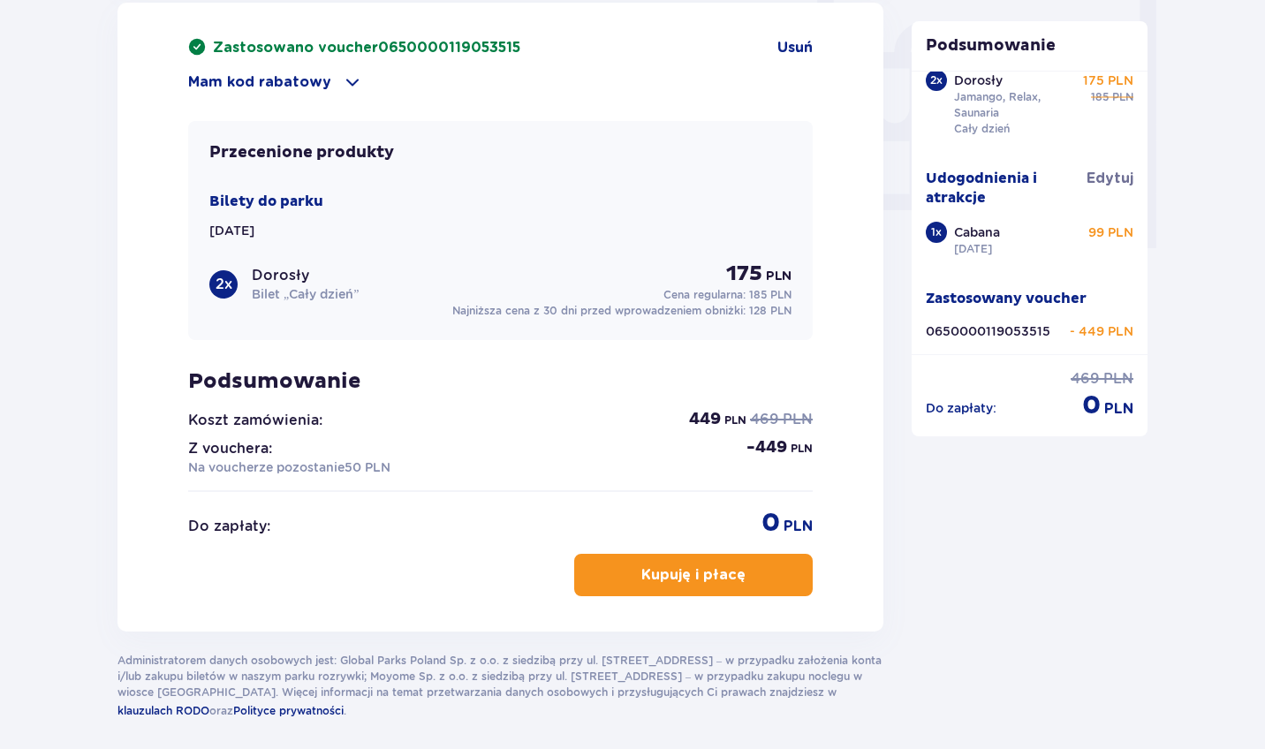
scroll to position [1681, 0]
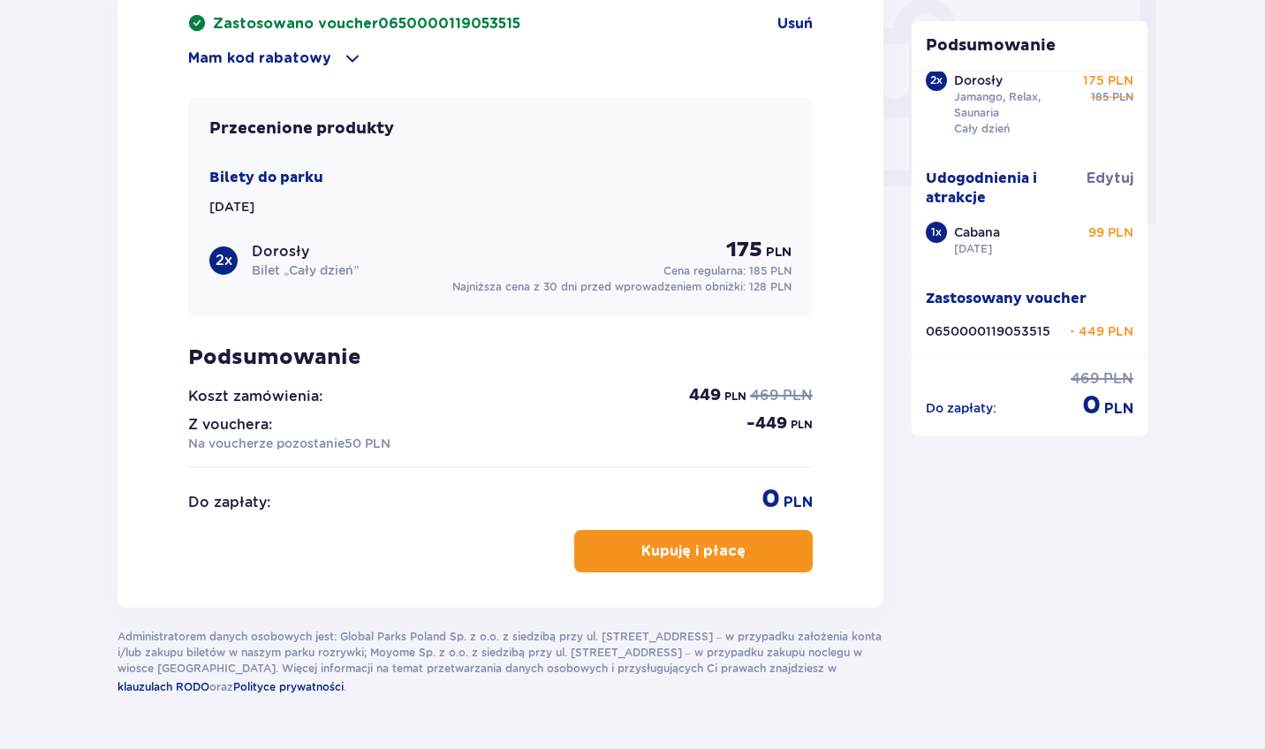
click at [697, 565] on button "Kupuję i płacę" at bounding box center [693, 551] width 238 height 42
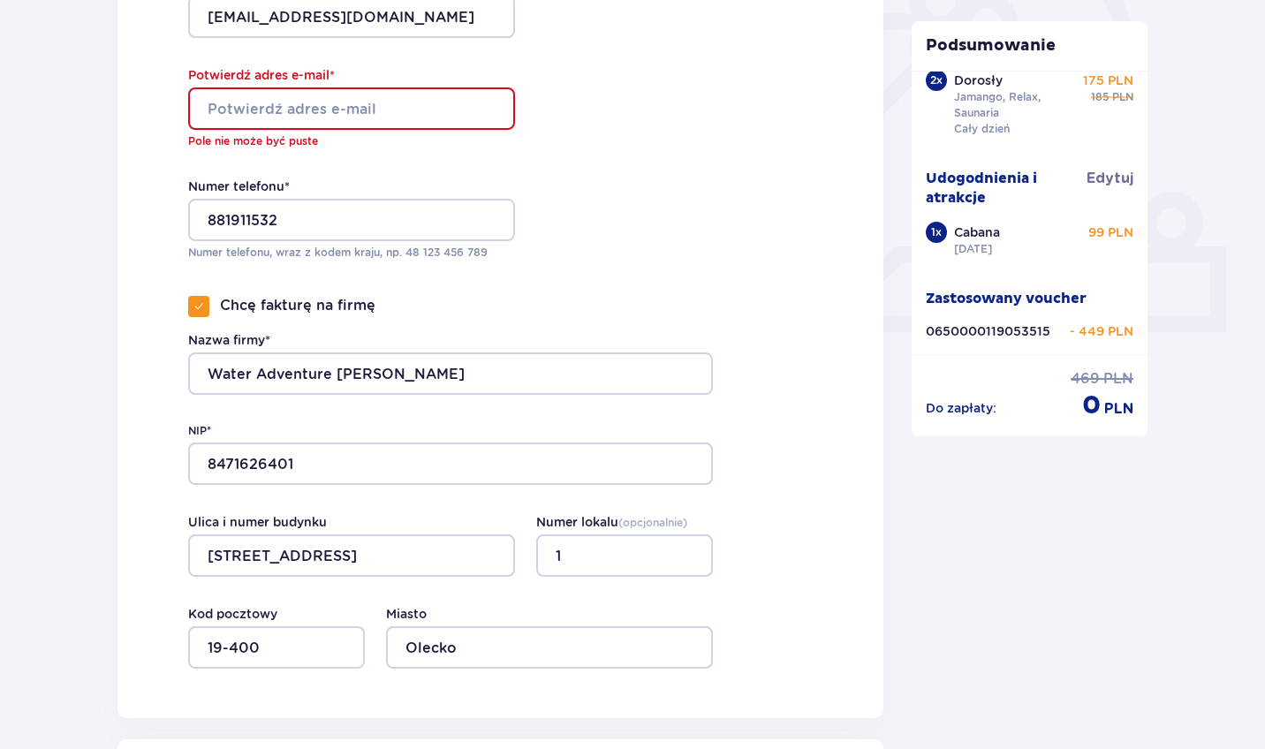
scroll to position [579, 0]
type input "kontakt@wadventure.pl"
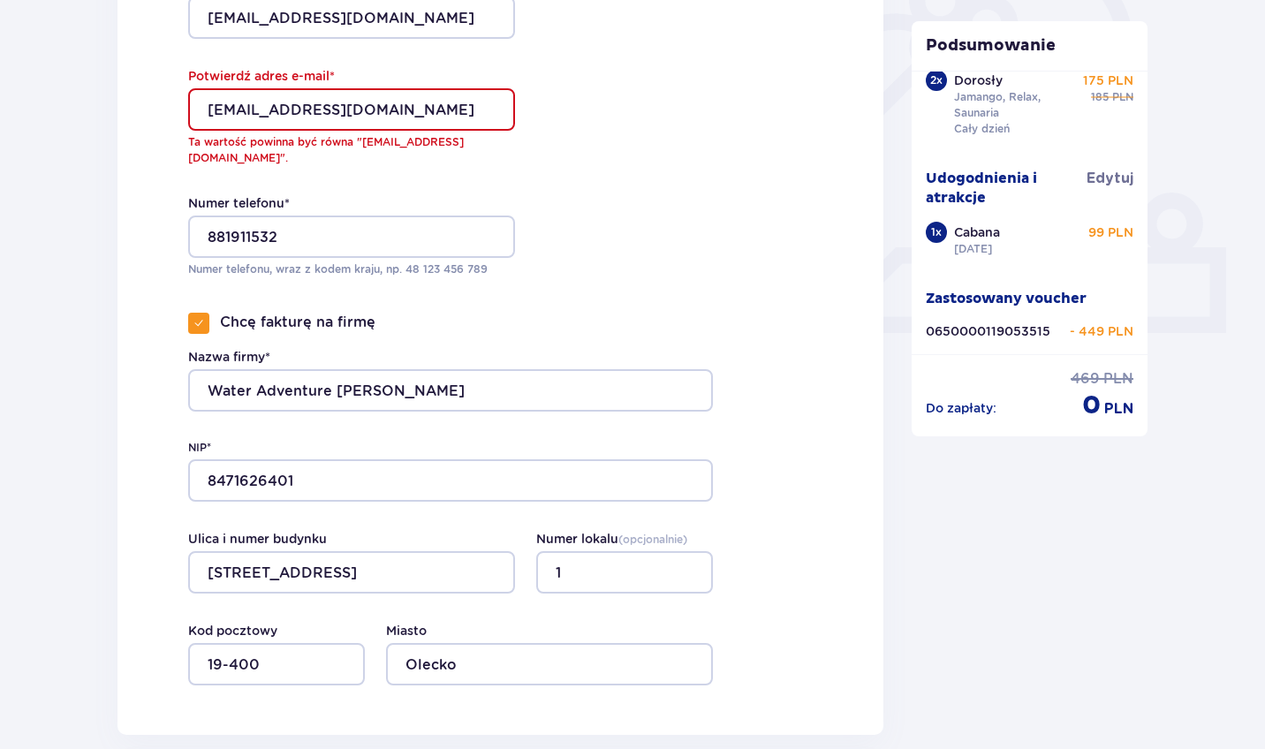
click at [571, 162] on div "Dane kontaktowe Imię * Hubert Nazwisko * Wróblewski Adres e-mail * kontakt@wadv…" at bounding box center [500, 204] width 766 height 1062
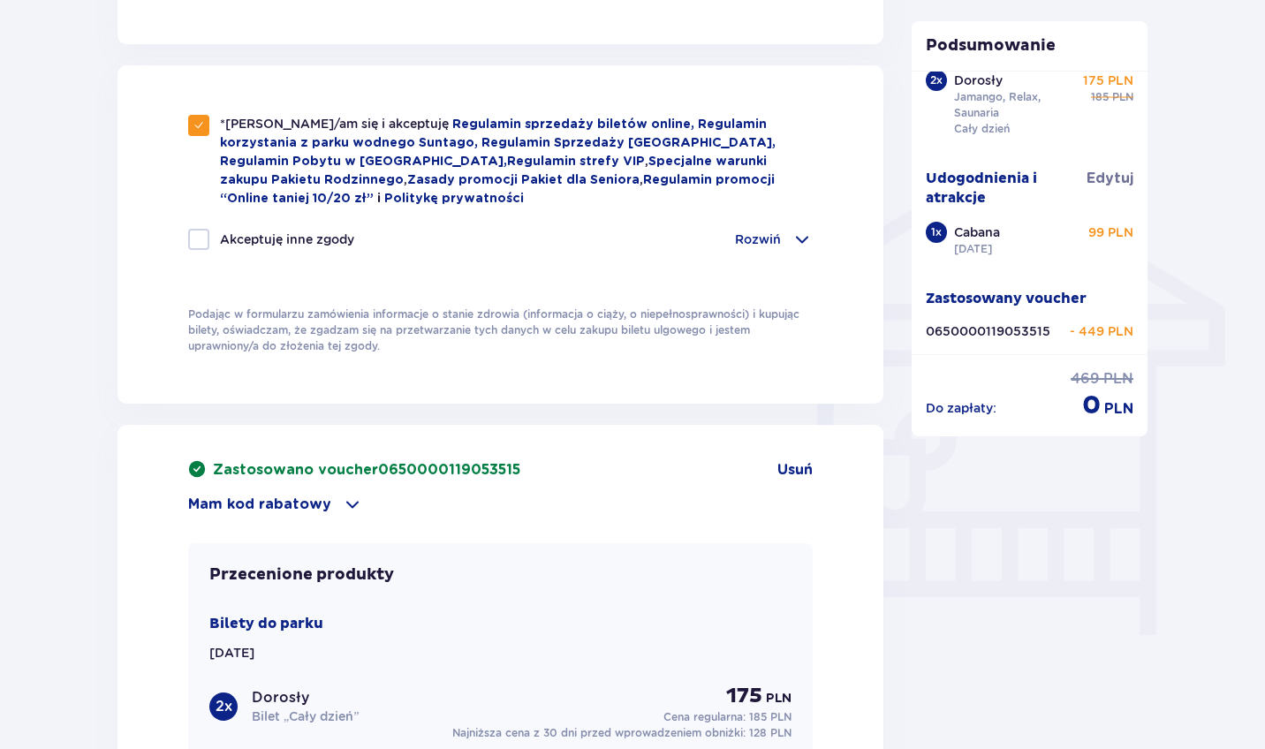
scroll to position [1328, 1]
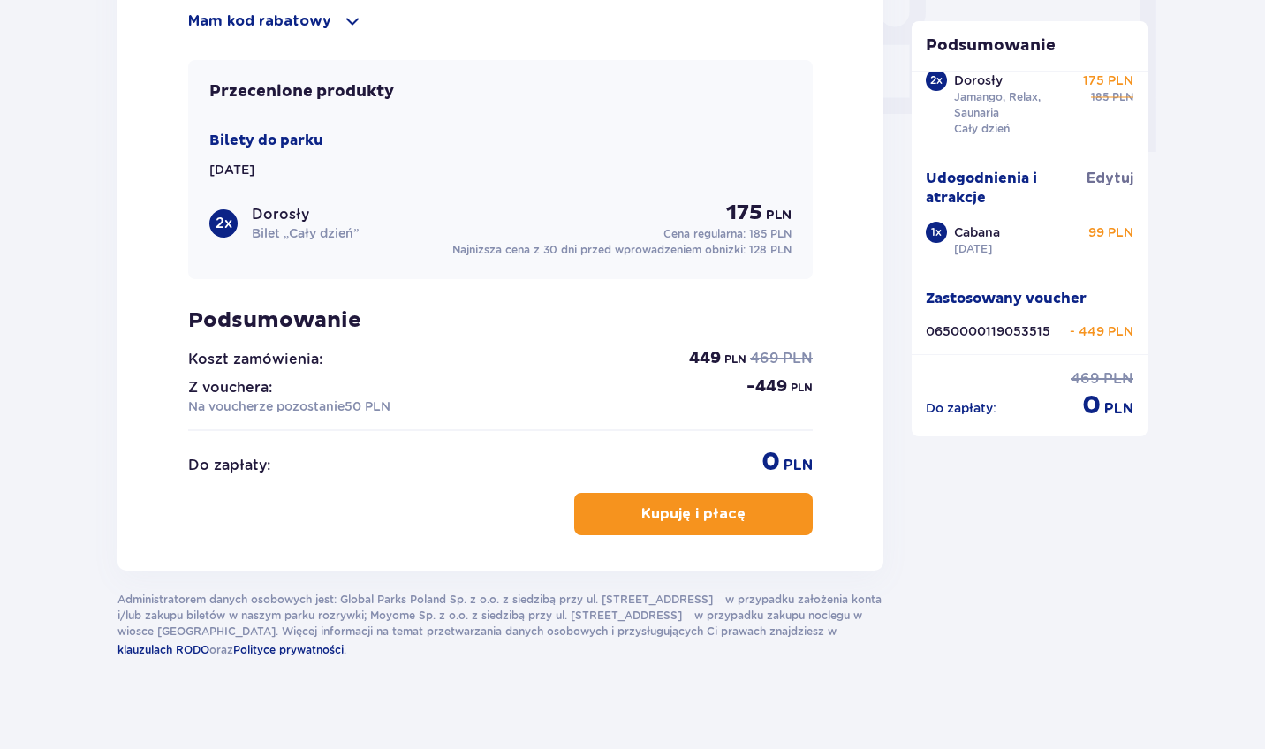
click at [742, 503] on span "button" at bounding box center [748, 513] width 21 height 21
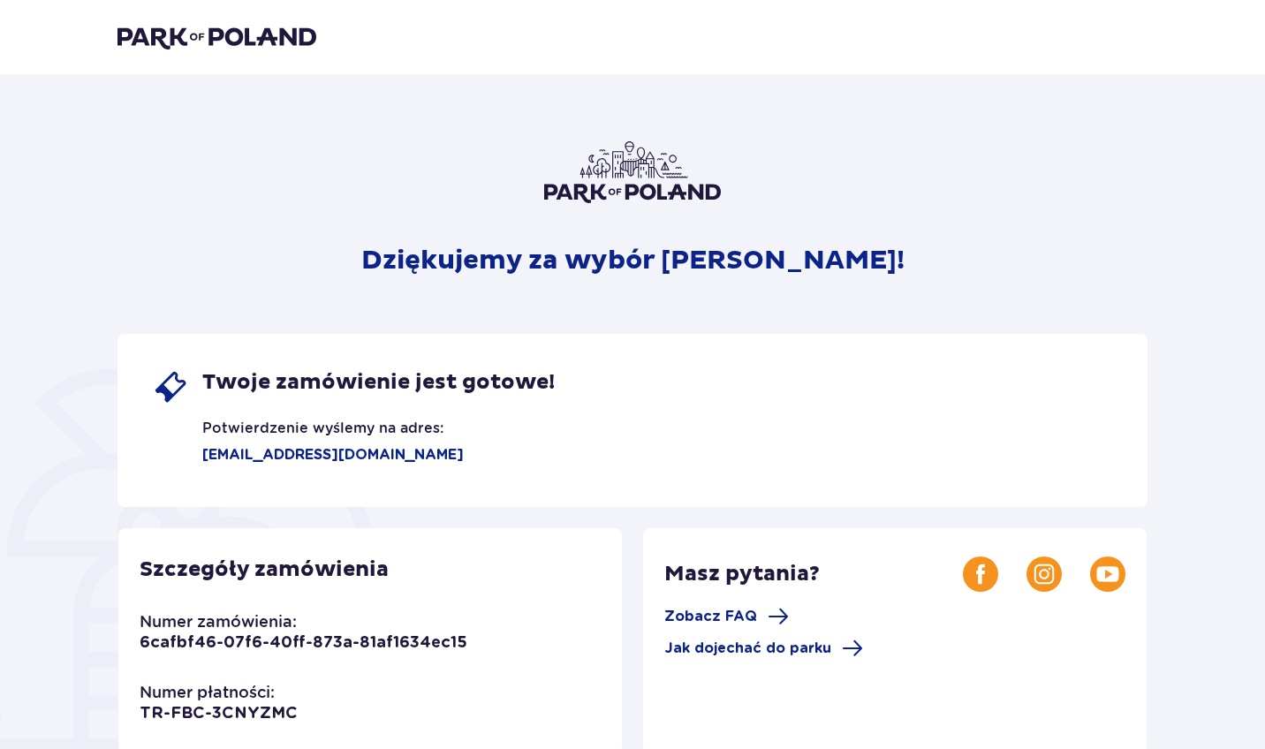
click at [636, 169] on img at bounding box center [632, 172] width 177 height 62
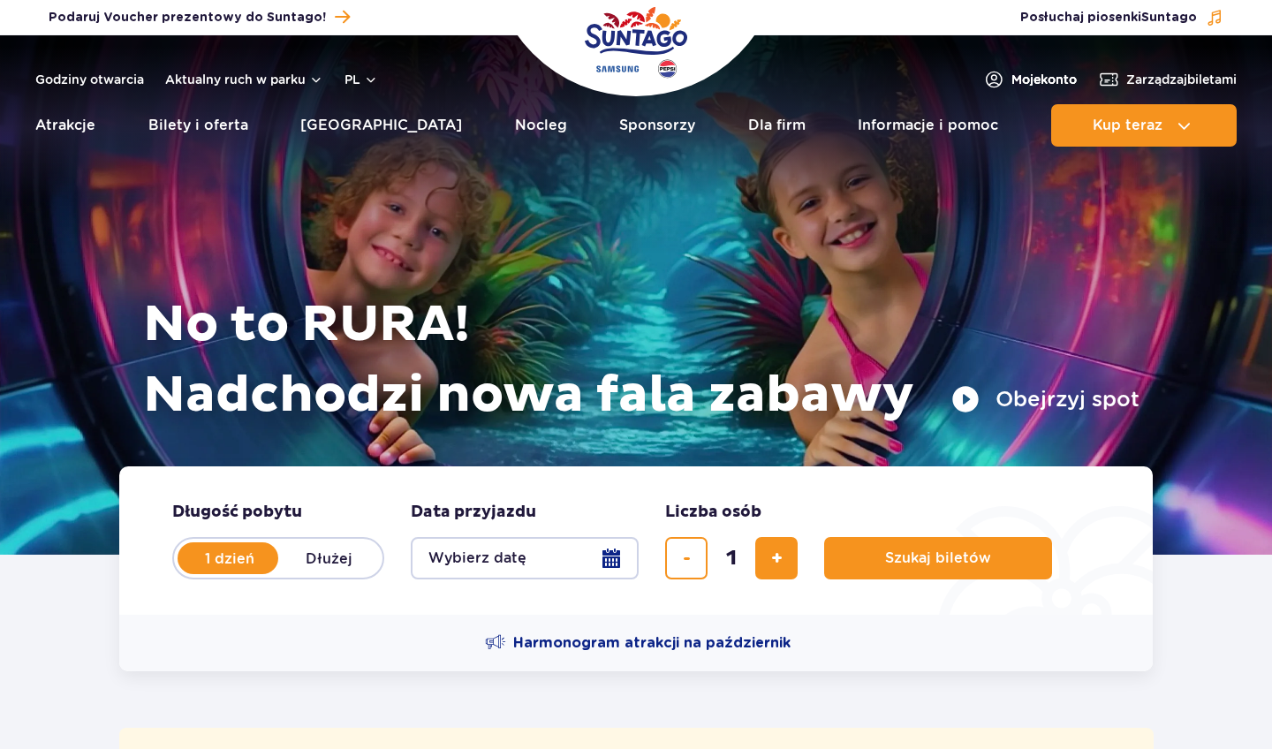
click at [1020, 86] on span "Moje konto" at bounding box center [1043, 80] width 65 height 18
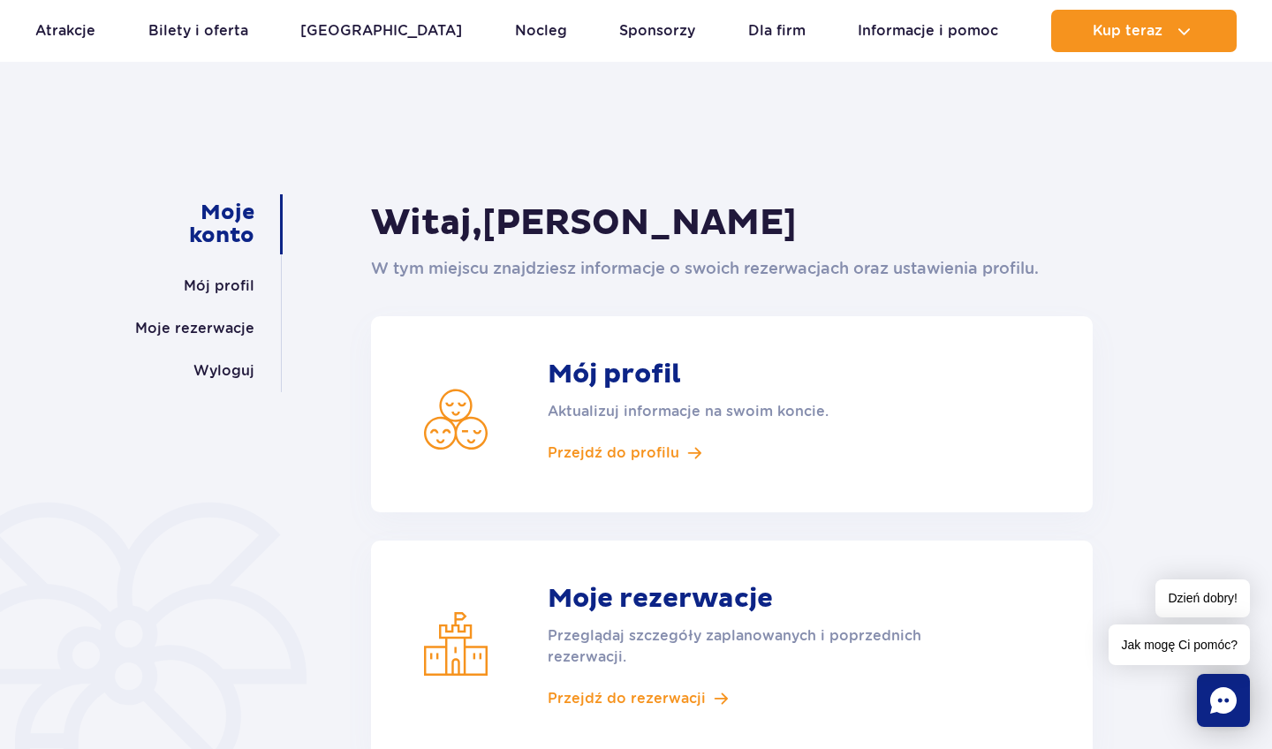
scroll to position [130, 0]
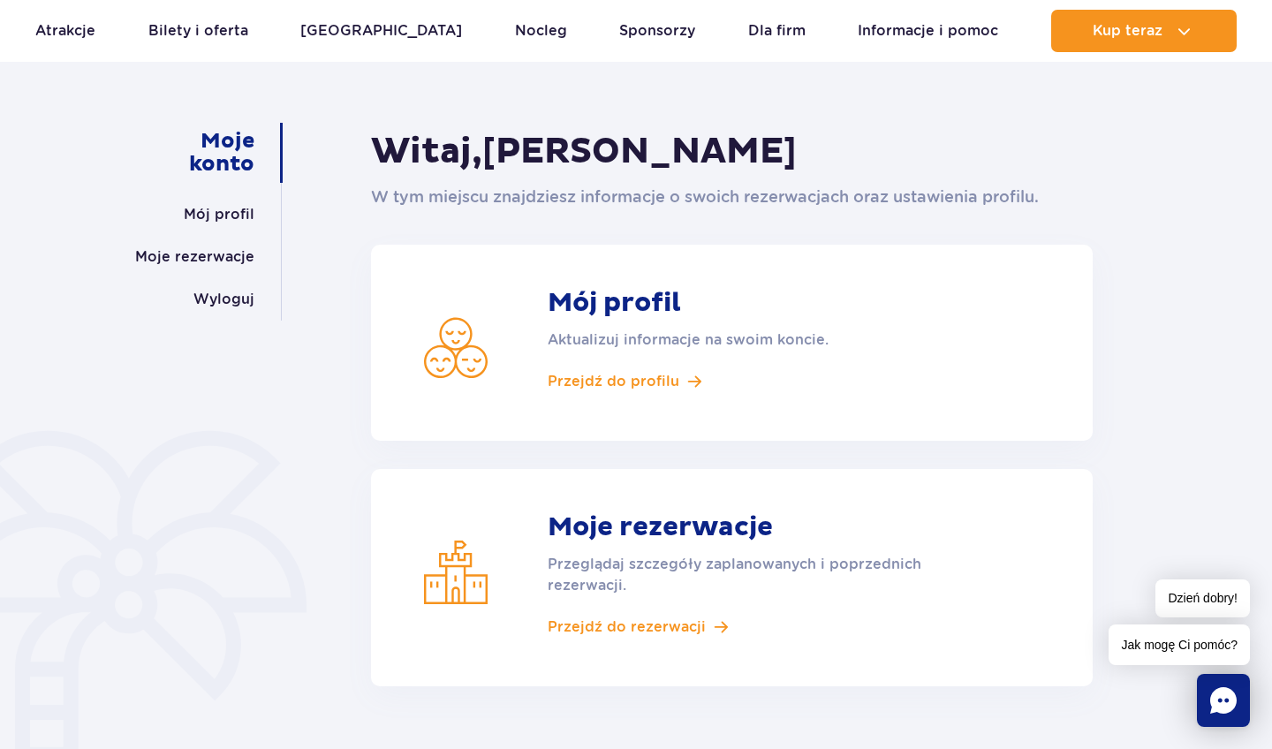
click at [637, 516] on strong "Moje rezerwacje" at bounding box center [755, 527] width 415 height 32
click at [616, 628] on span "Przejdź do rezerwacji" at bounding box center [627, 626] width 158 height 19
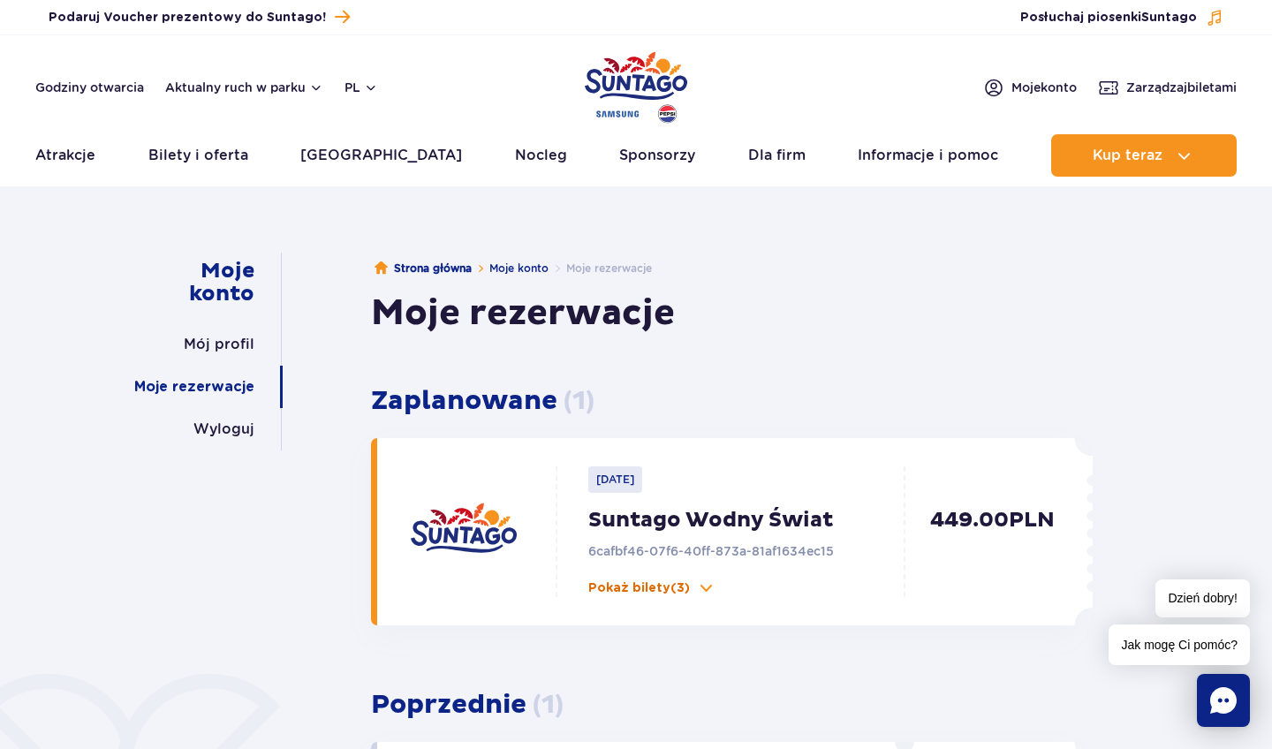
click at [682, 590] on p "Pokaż bilety (3)" at bounding box center [639, 588] width 102 height 18
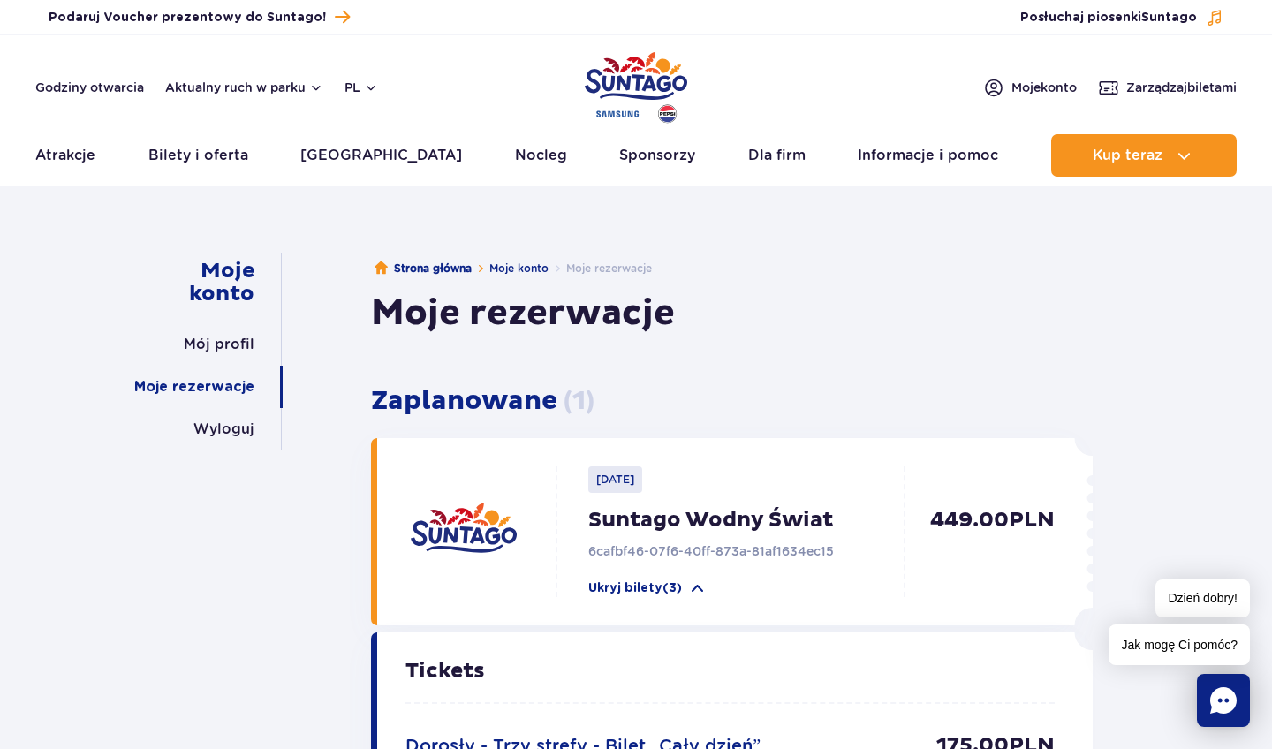
click at [603, 117] on img "Park of Poland" at bounding box center [636, 87] width 102 height 81
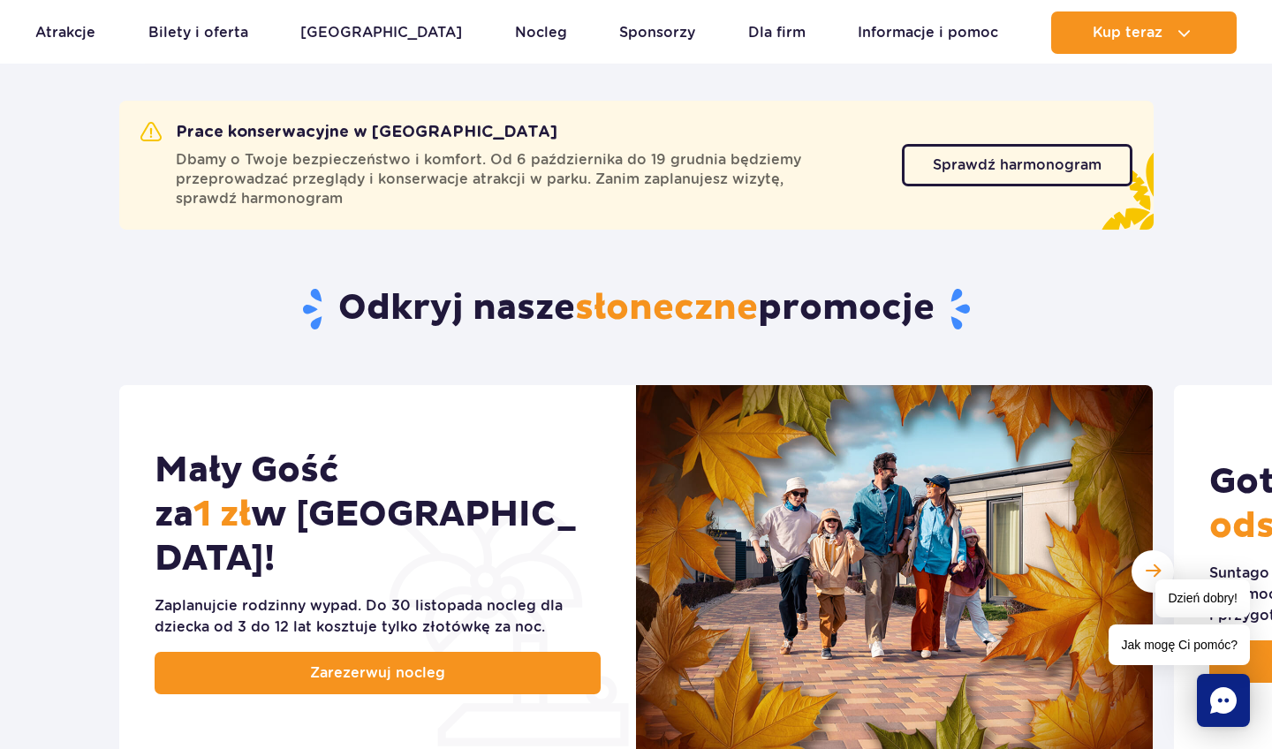
scroll to position [609, 0]
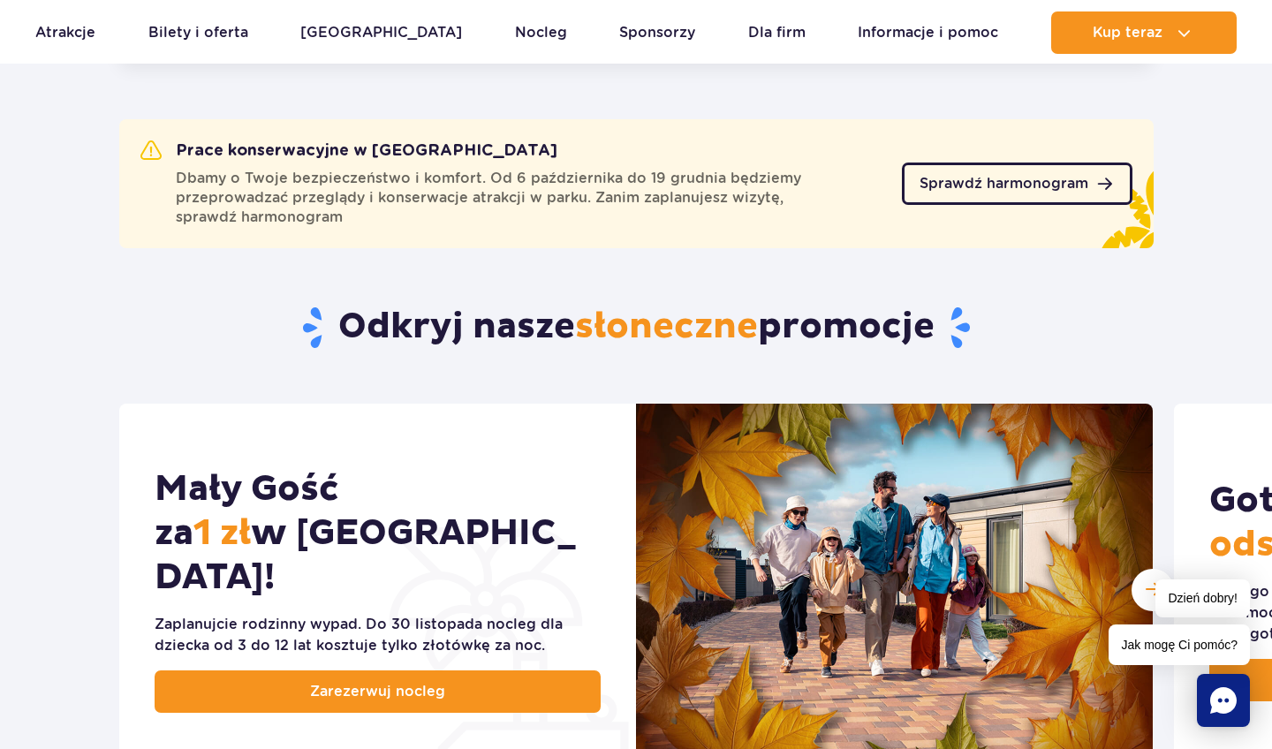
click at [1010, 193] on link "Sprawdź harmonogram" at bounding box center [1017, 184] width 231 height 42
click at [1005, 193] on link "Sprawdź harmonogram" at bounding box center [1017, 184] width 231 height 42
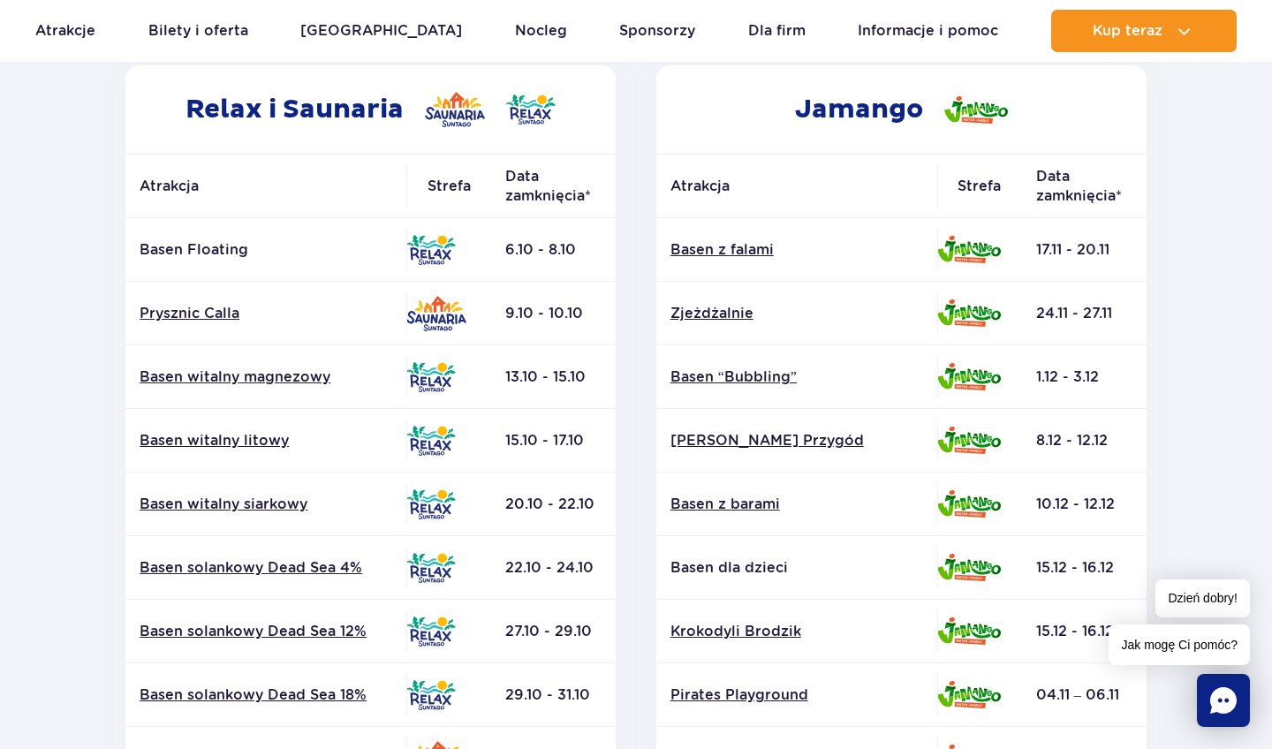
scroll to position [290, 0]
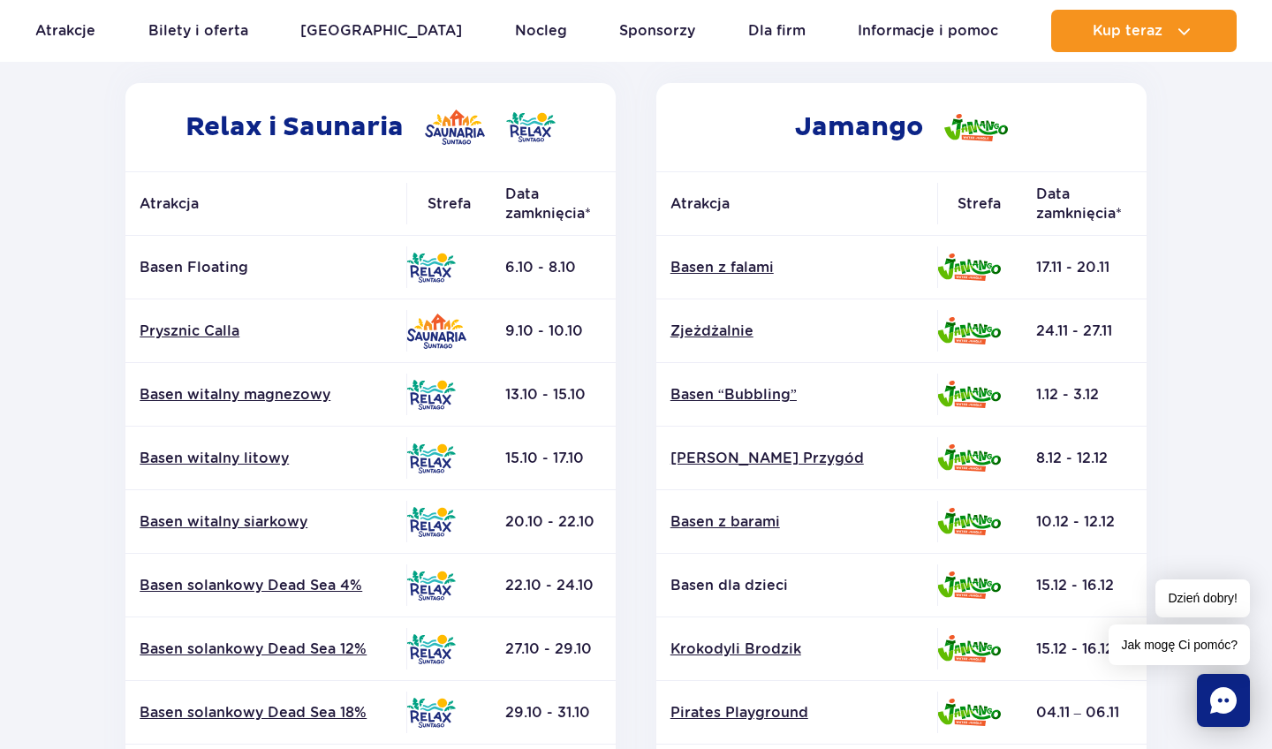
drag, startPoint x: 522, startPoint y: 463, endPoint x: 564, endPoint y: 470, distance: 43.0
click at [564, 470] on td "15.10 - 17.10" at bounding box center [553, 459] width 125 height 64
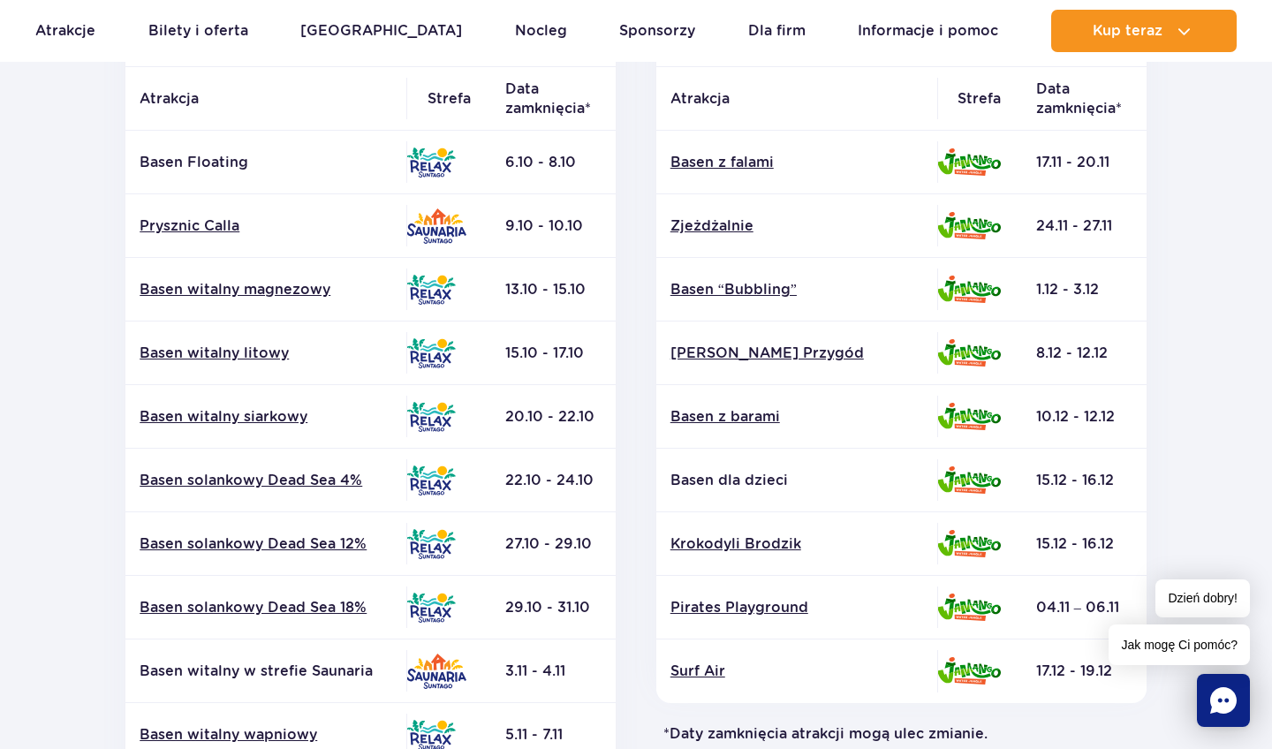
scroll to position [396, 0]
drag, startPoint x: 1039, startPoint y: 477, endPoint x: 1116, endPoint y: 485, distance: 78.1
click at [1116, 485] on td "15.12 - 16.12" at bounding box center [1084, 480] width 125 height 64
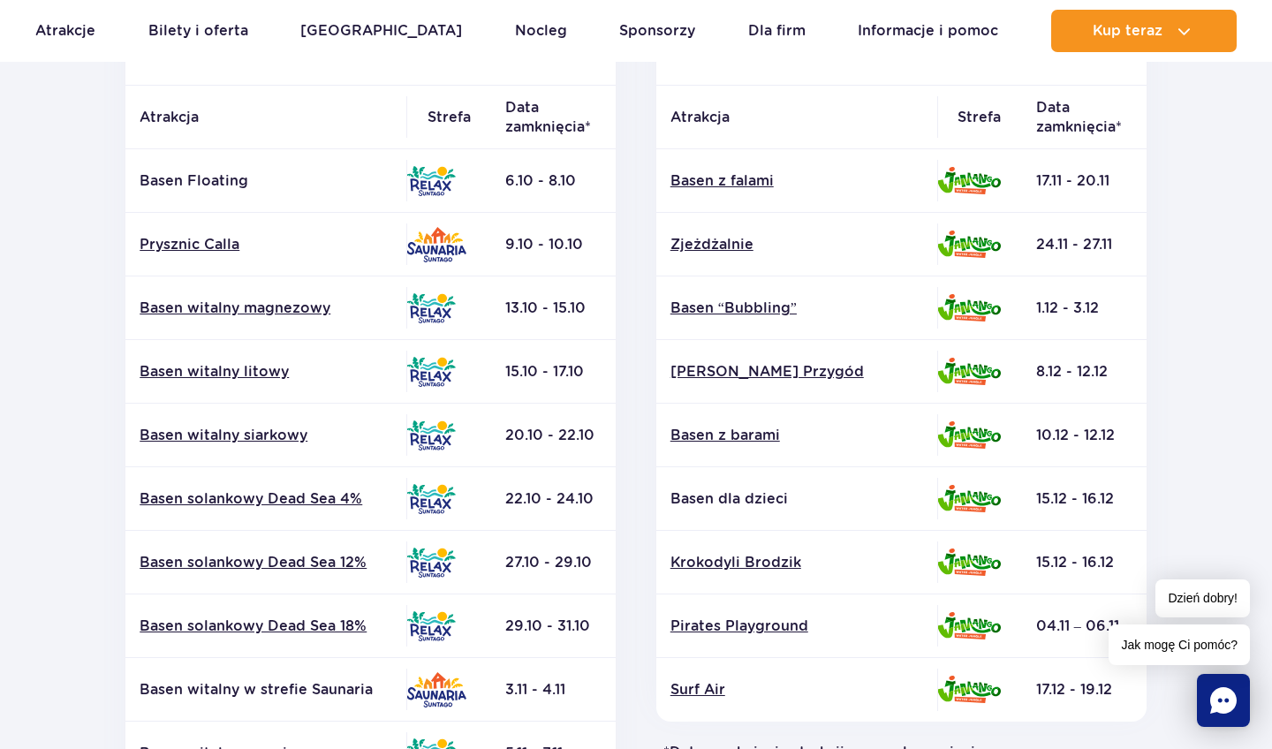
scroll to position [375, 0]
drag, startPoint x: 511, startPoint y: 311, endPoint x: 572, endPoint y: 315, distance: 62.0
click at [572, 315] on td "13.10 - 15.10" at bounding box center [553, 309] width 125 height 64
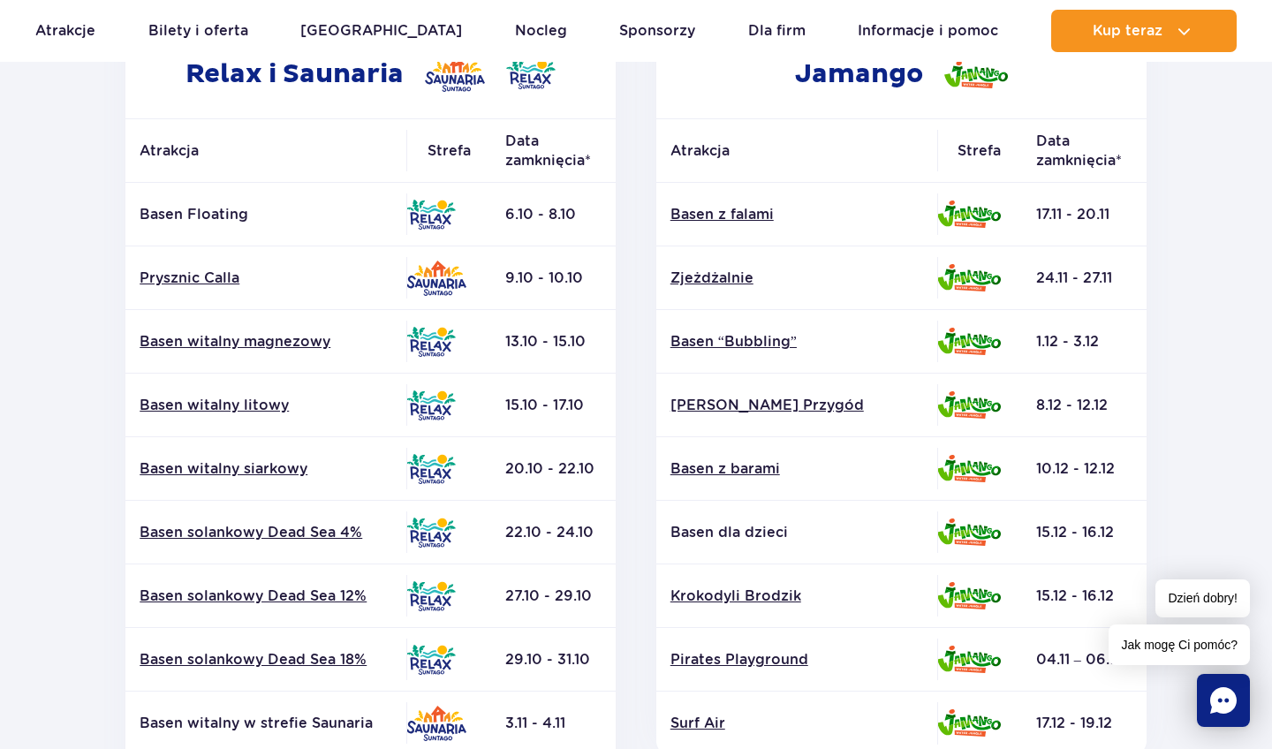
scroll to position [334, 0]
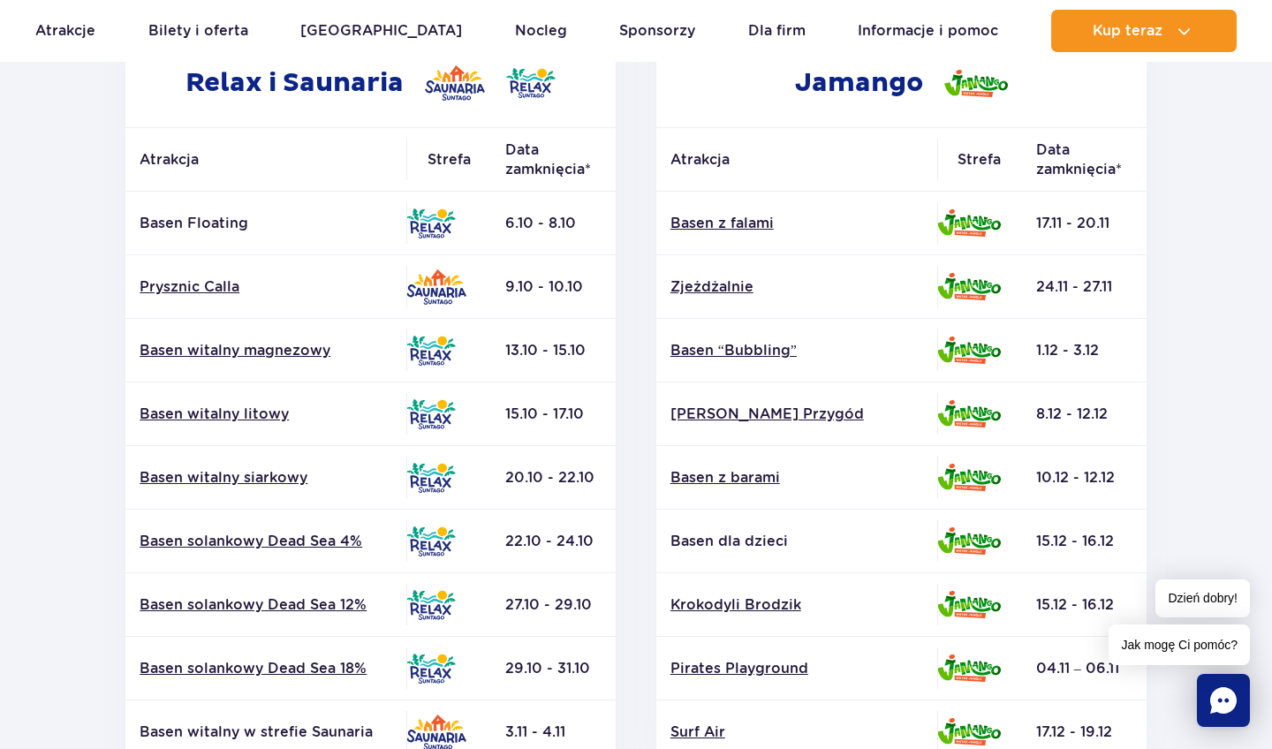
click at [521, 278] on td "9.10 - 10.10" at bounding box center [553, 287] width 125 height 64
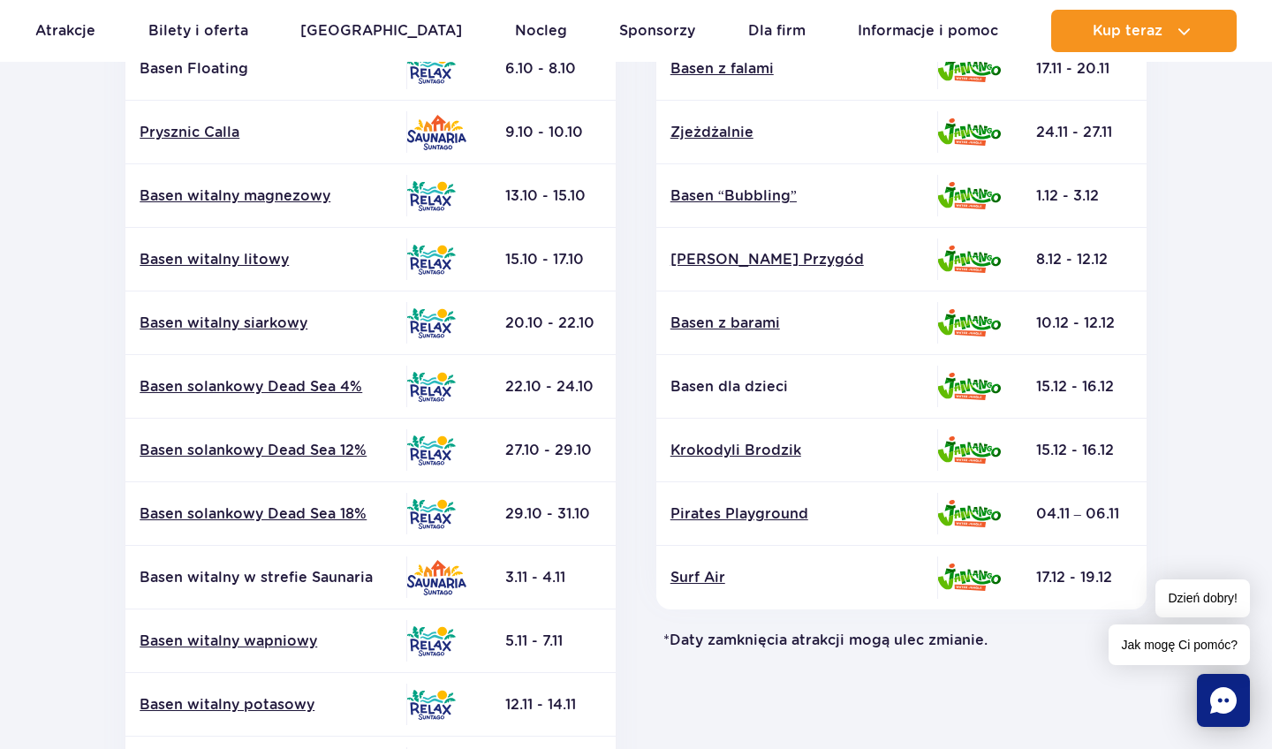
scroll to position [467, 0]
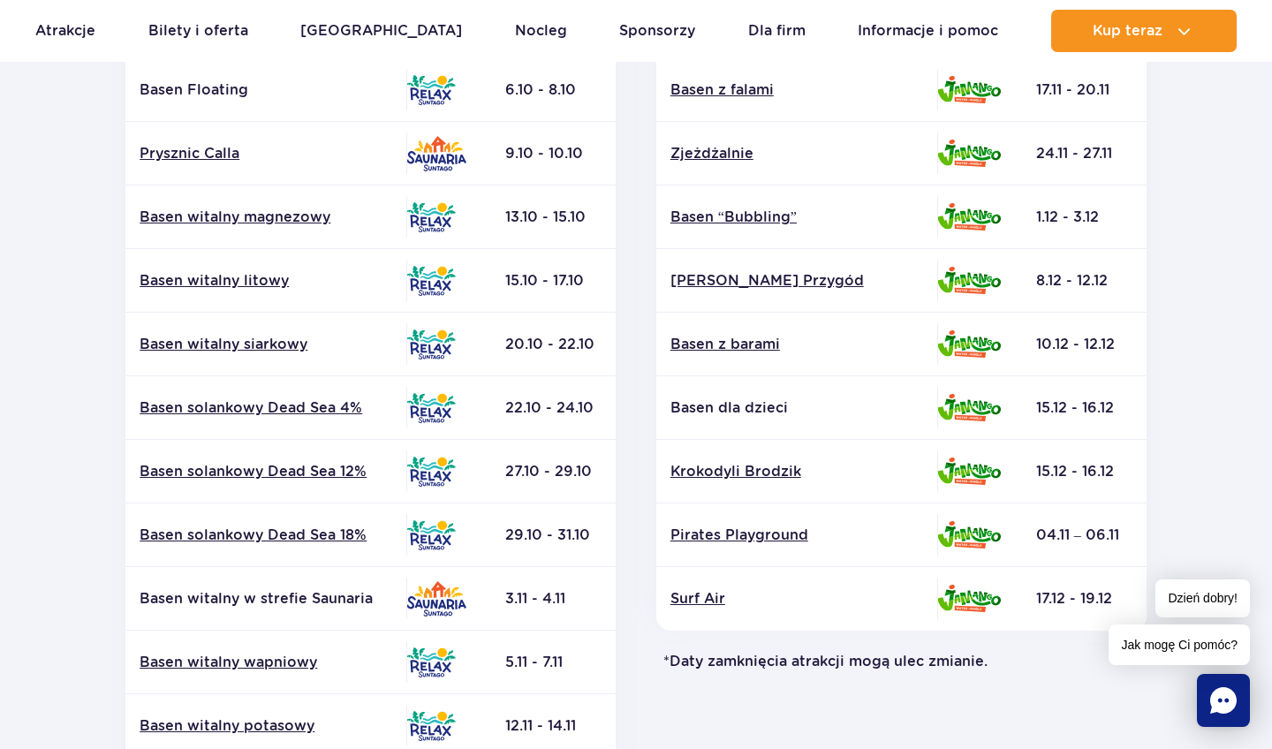
click at [1253, 313] on section "Powrót do strony głównej Harmonogram prac konserwacyjnych 2025 Relax i Saunaria…" at bounding box center [636, 357] width 1272 height 1266
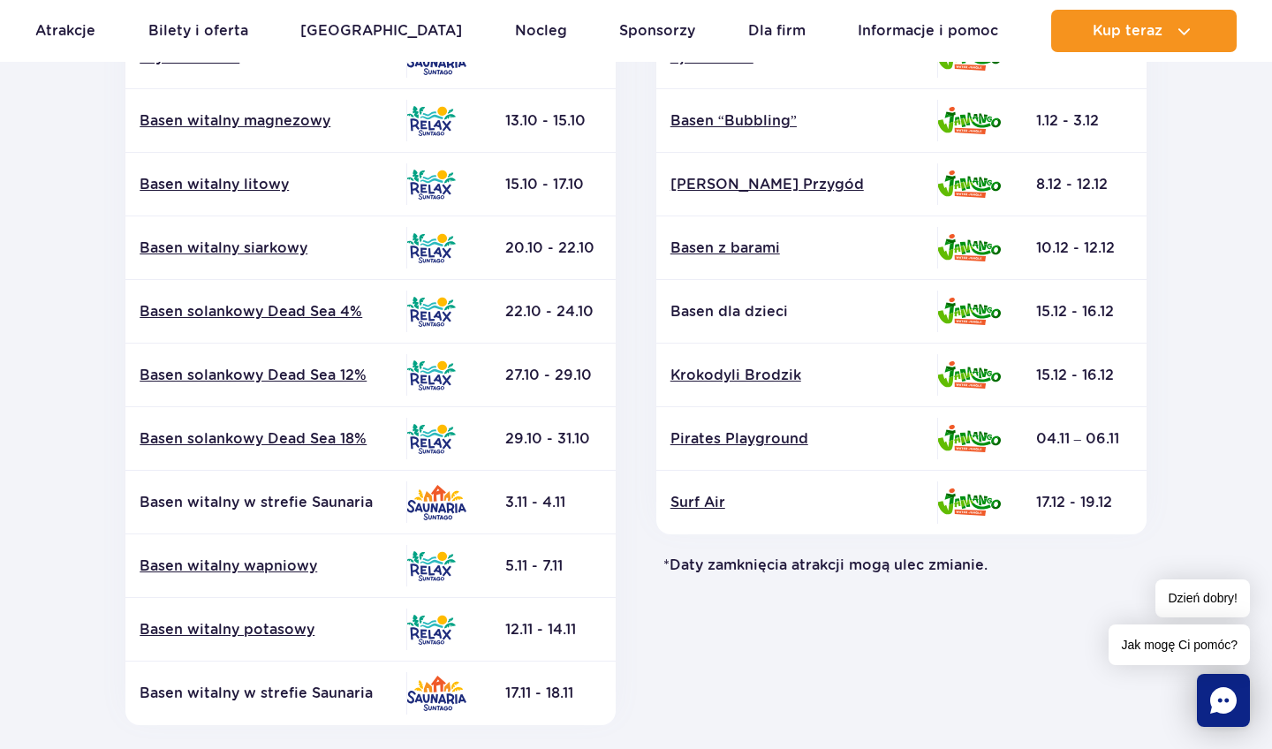
scroll to position [586, 0]
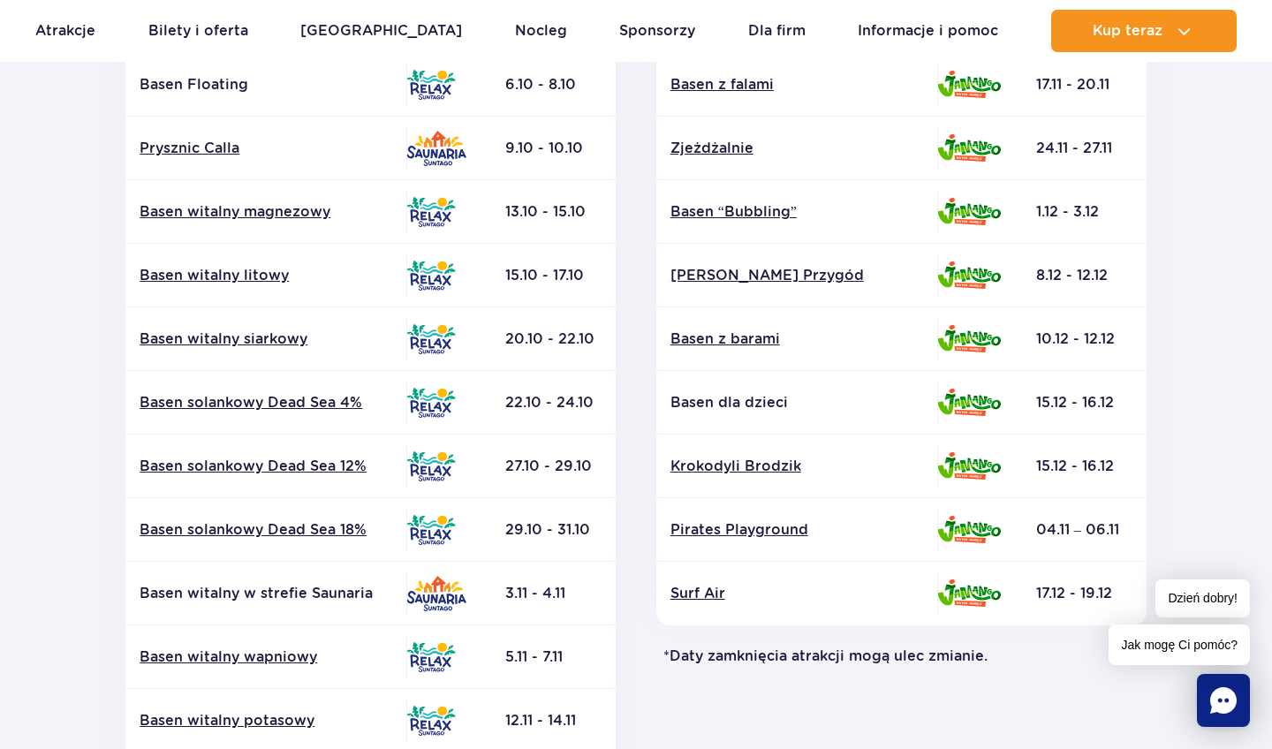
scroll to position [486, 0]
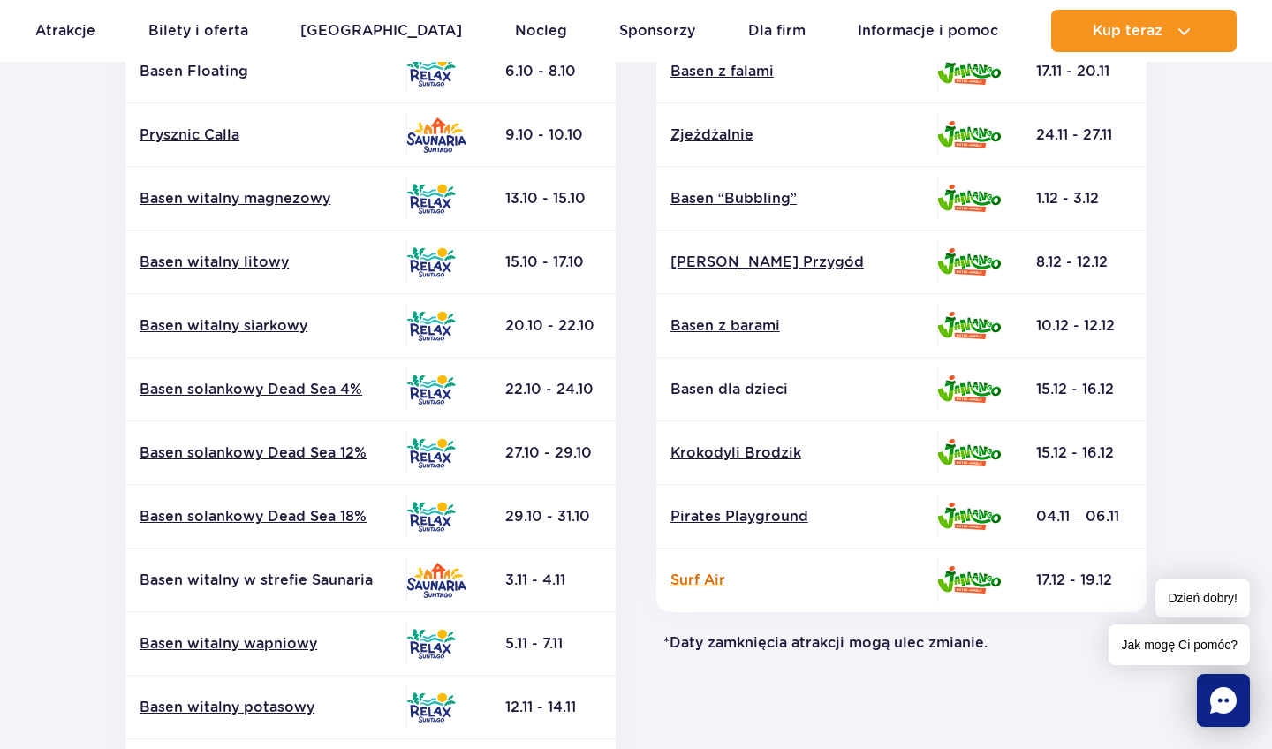
click at [680, 577] on link "Surf Air" at bounding box center [796, 580] width 253 height 19
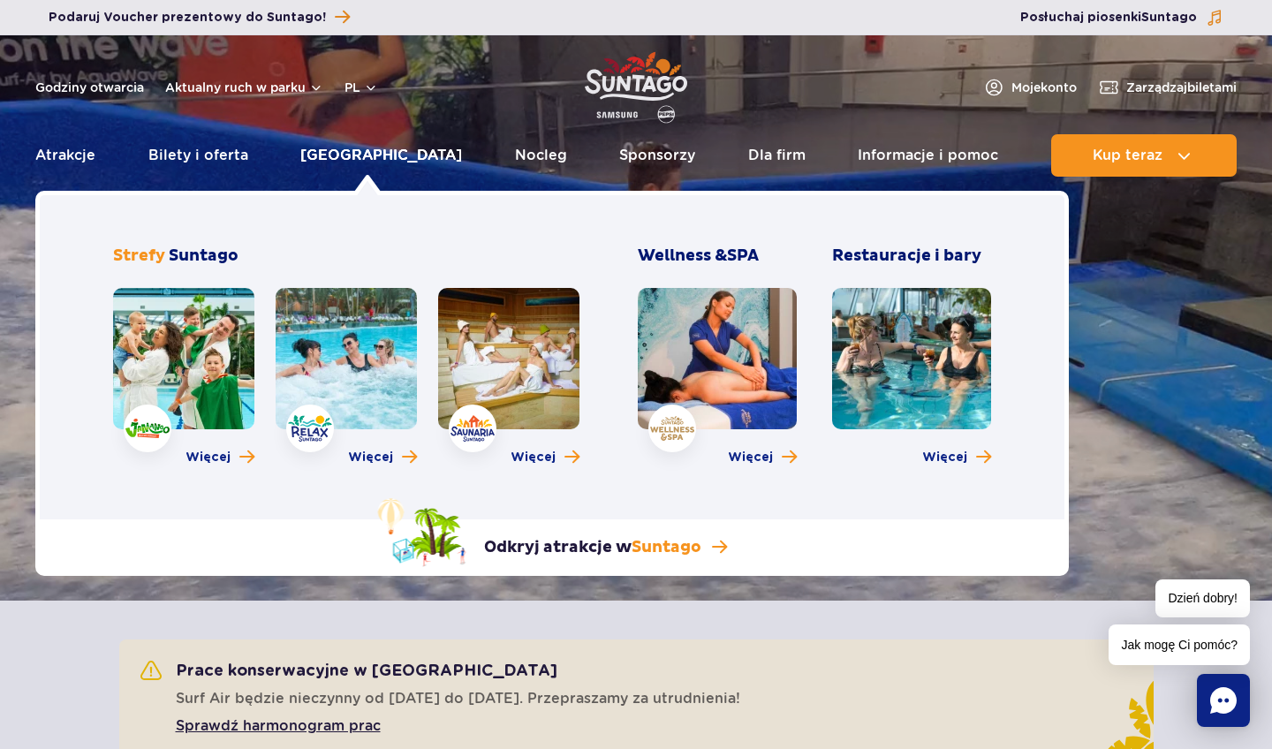
click at [385, 157] on link "[GEOGRAPHIC_DATA]" at bounding box center [381, 155] width 162 height 42
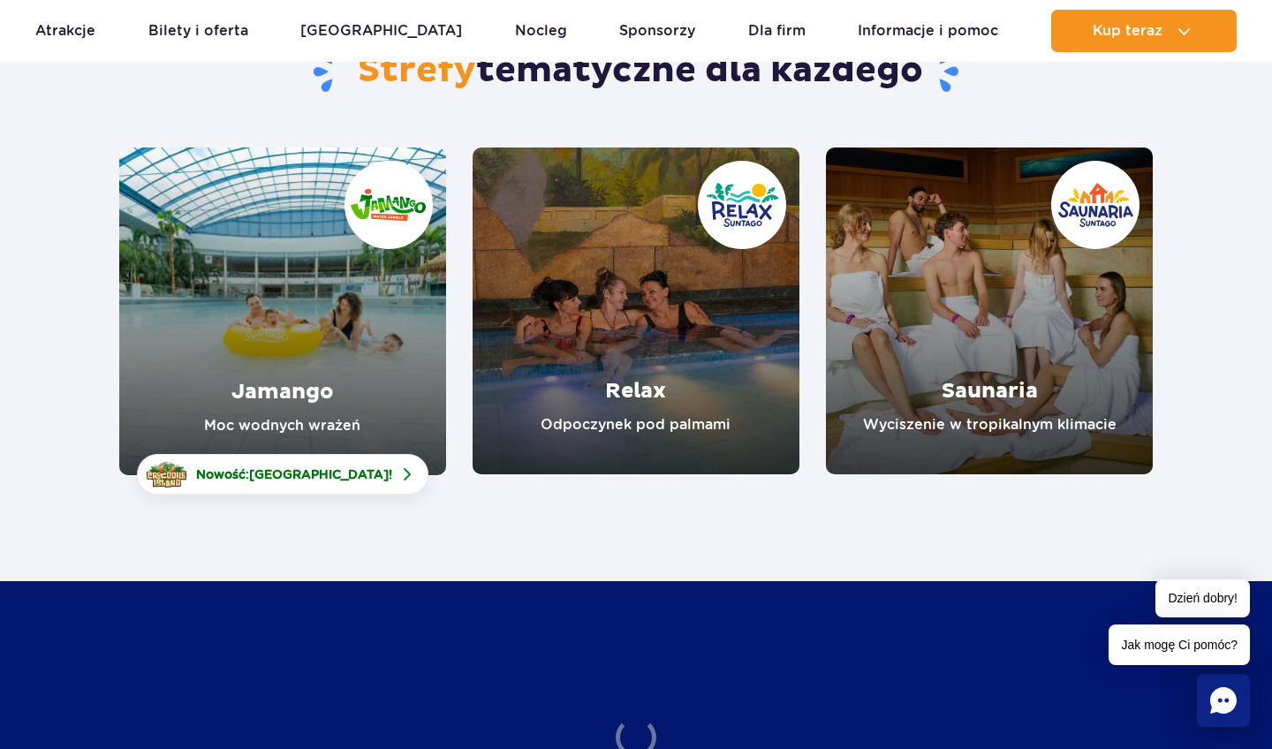
scroll to position [269, 0]
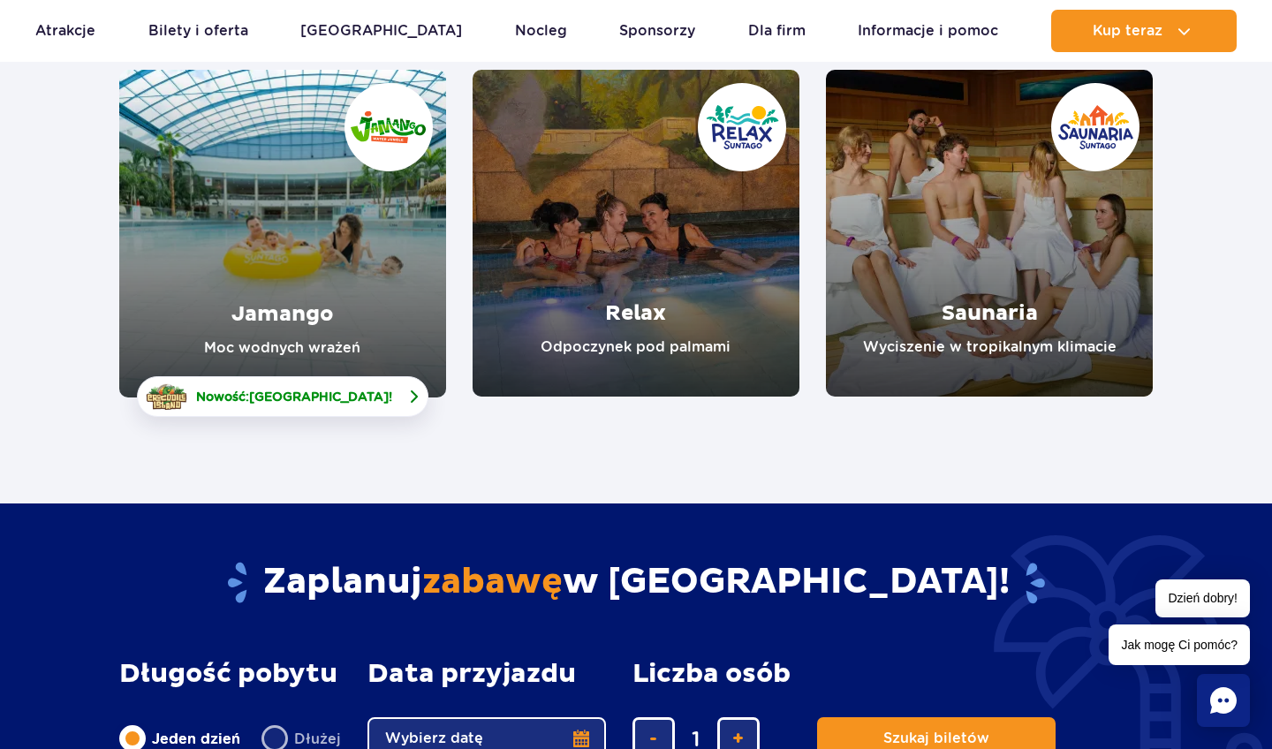
click at [325, 408] on link "Nowość: Crocodile Island !" at bounding box center [282, 396] width 291 height 41
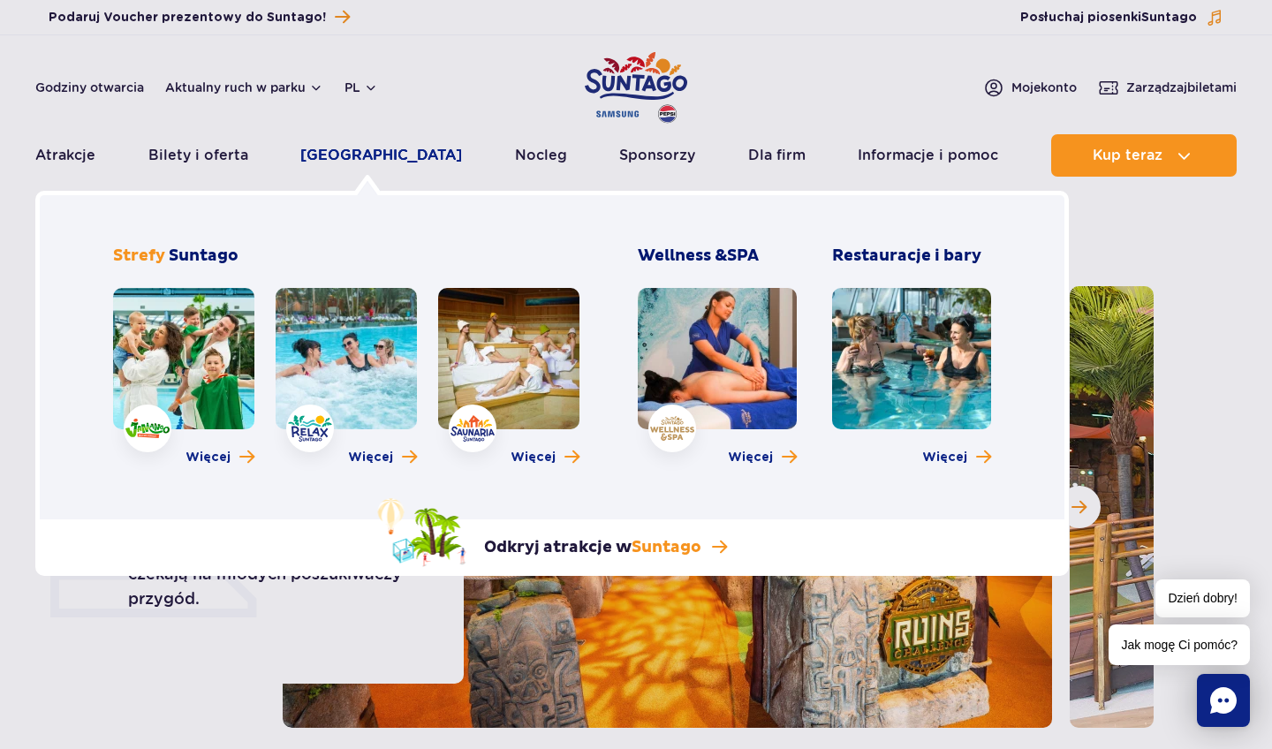
click at [377, 158] on link "[GEOGRAPHIC_DATA]" at bounding box center [381, 155] width 162 height 42
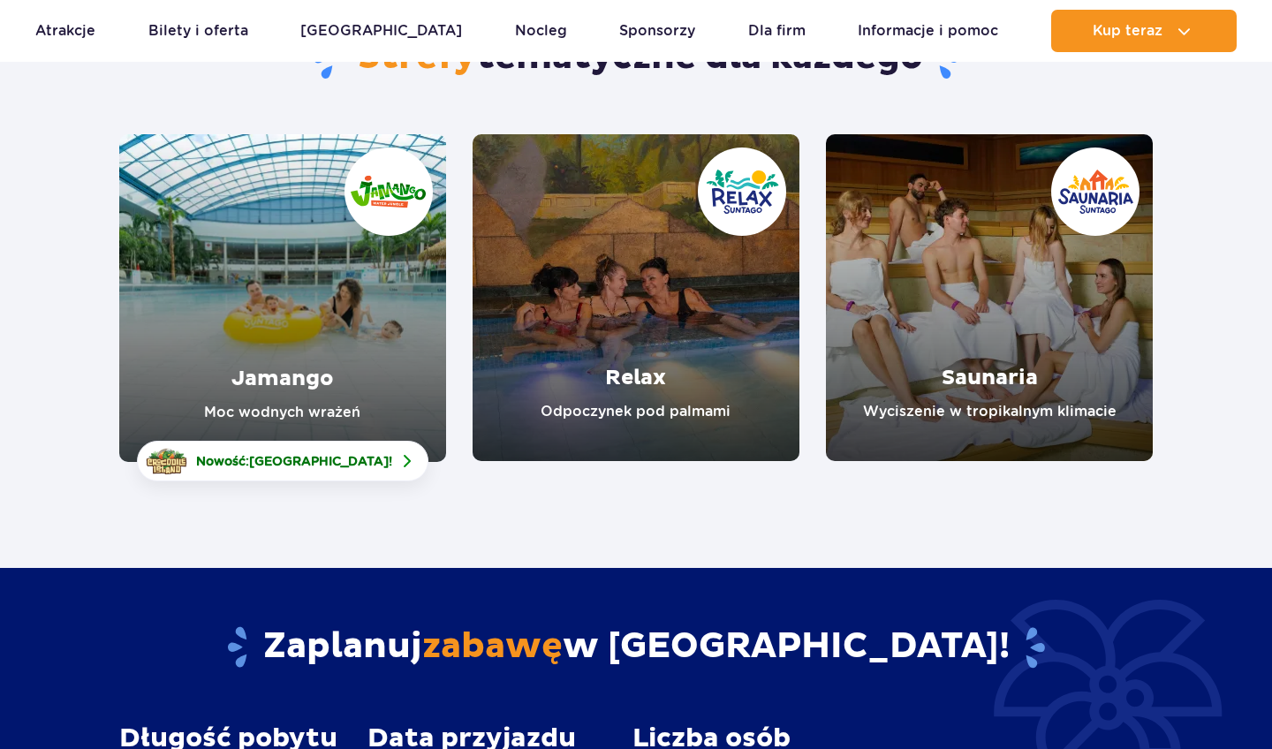
scroll to position [243, 0]
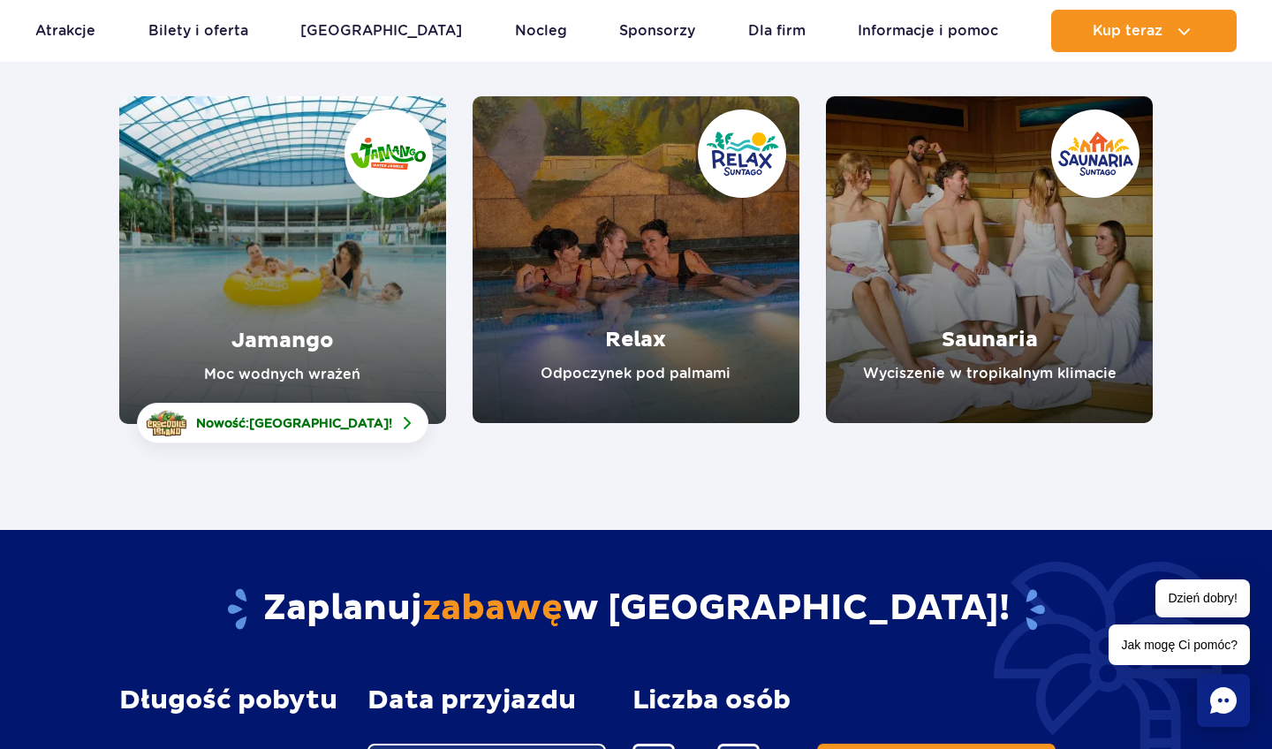
click at [370, 320] on link "Jamango" at bounding box center [282, 260] width 327 height 328
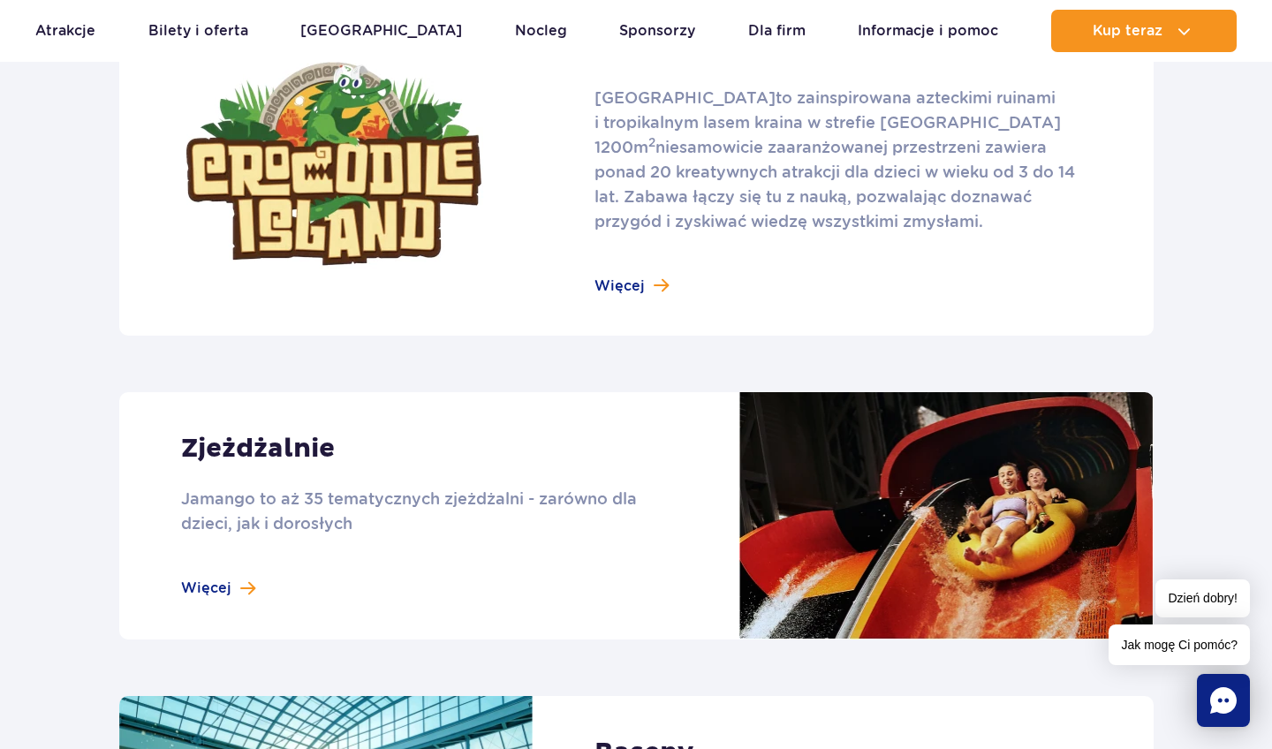
scroll to position [1270, 0]
click at [496, 493] on link at bounding box center [636, 516] width 1034 height 247
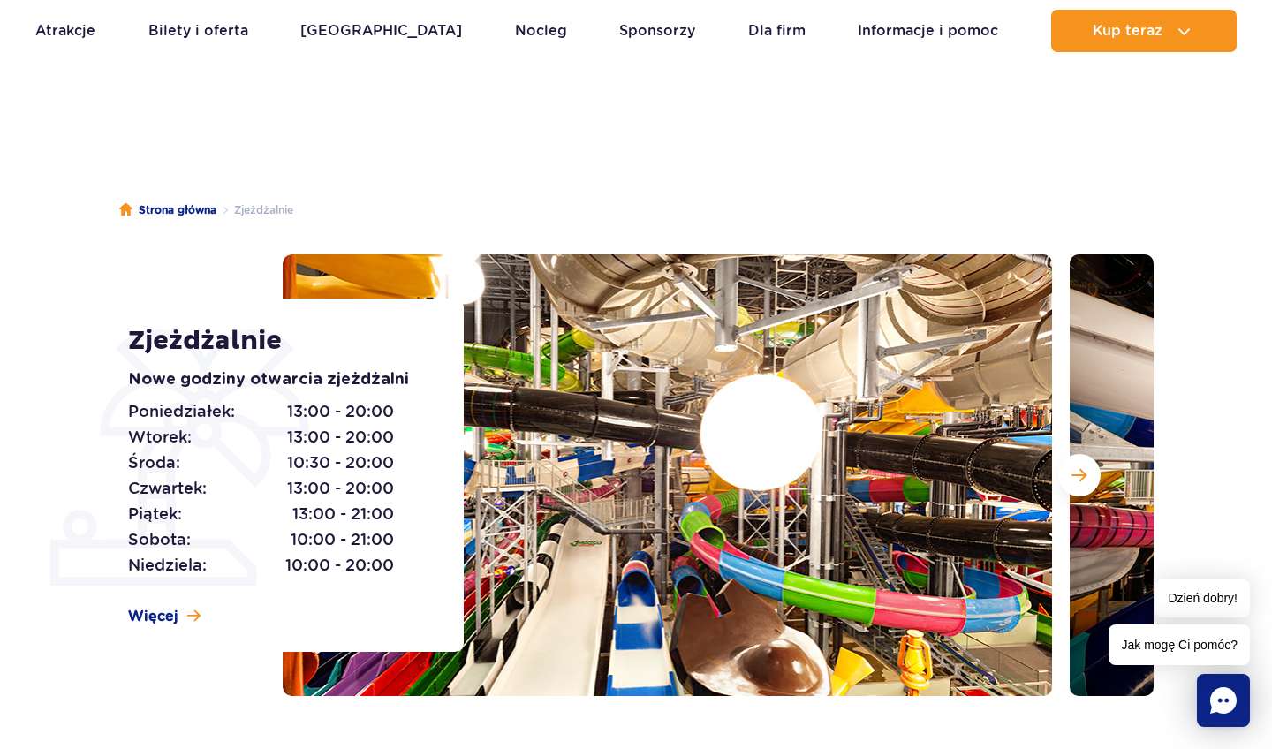
scroll to position [38, 0]
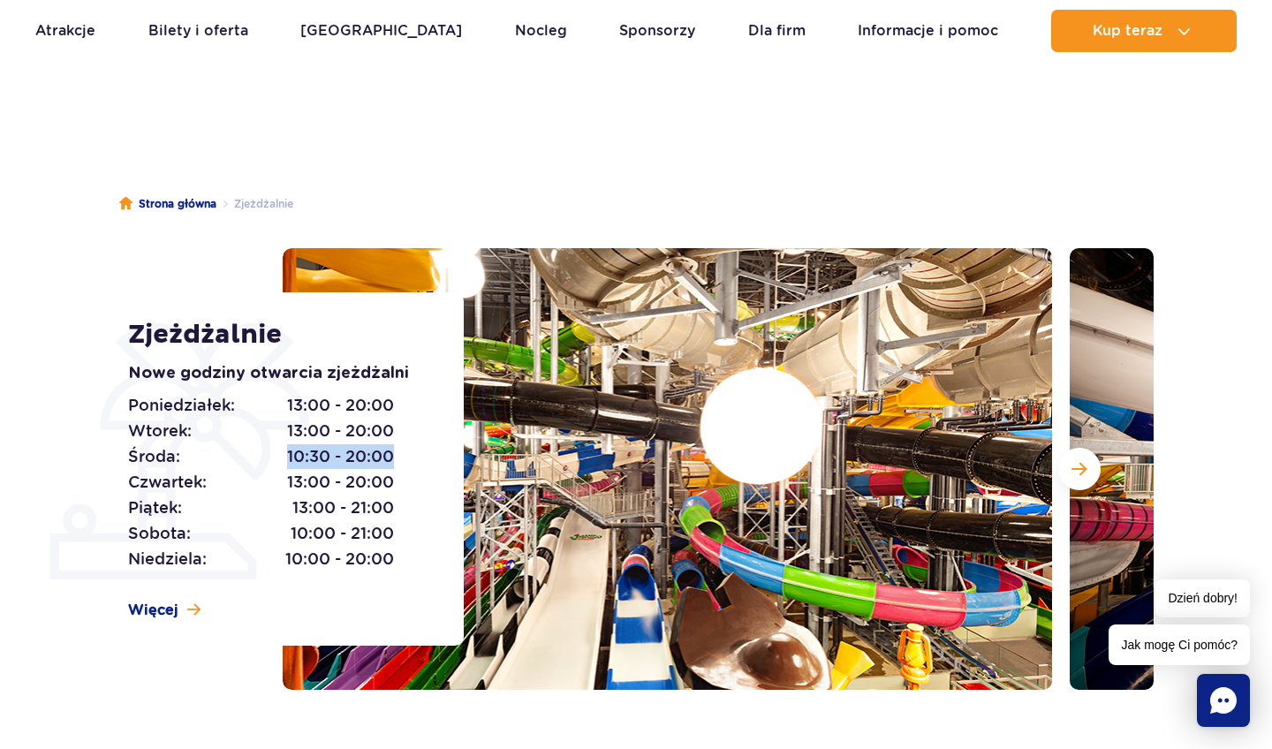
drag, startPoint x: 281, startPoint y: 460, endPoint x: 390, endPoint y: 457, distance: 109.6
click at [390, 457] on p "[DATE]: 10:30 - 20:00" at bounding box center [261, 456] width 267 height 25
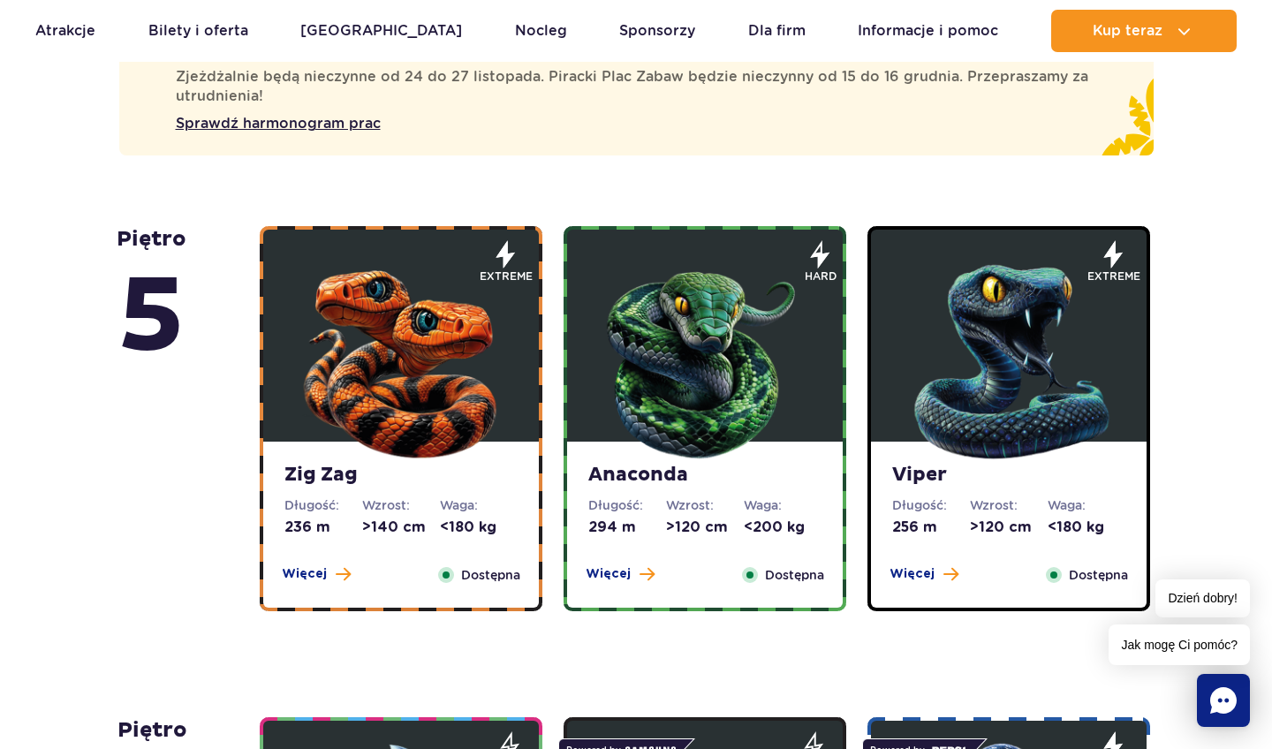
scroll to position [1078, 0]
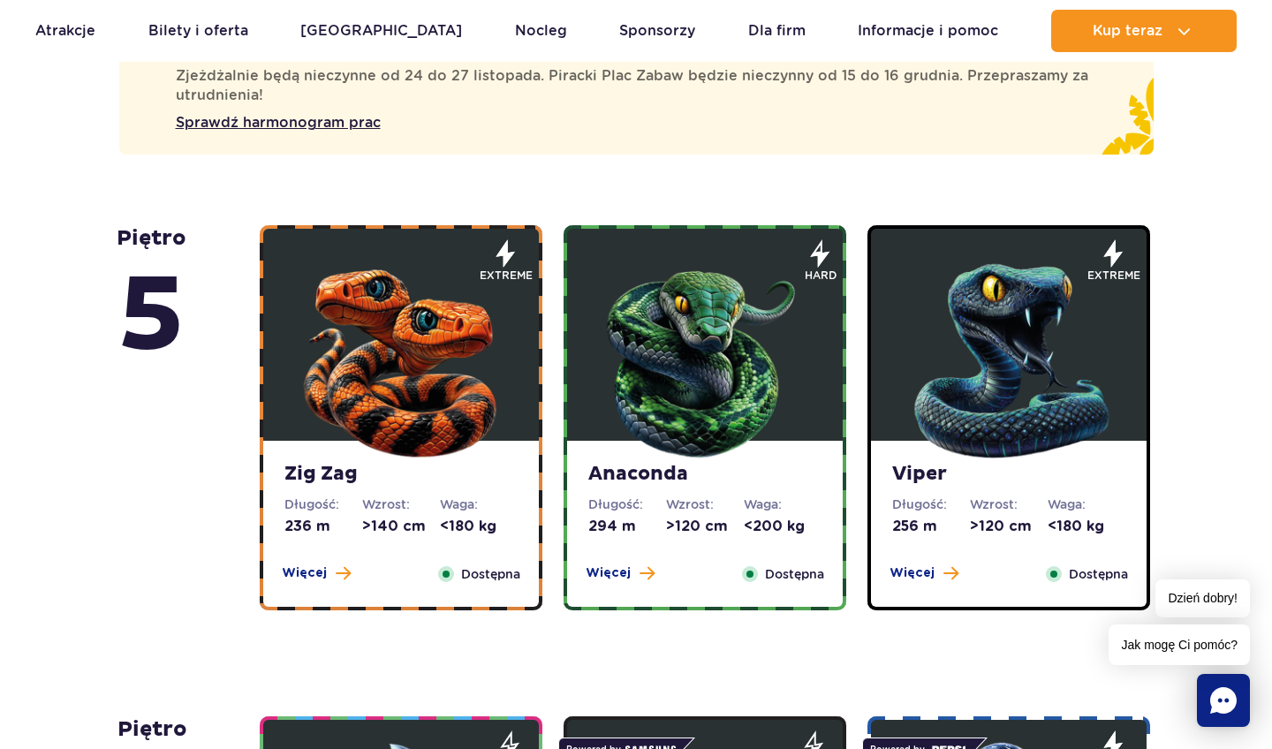
click at [1002, 423] on img at bounding box center [1009, 357] width 212 height 212
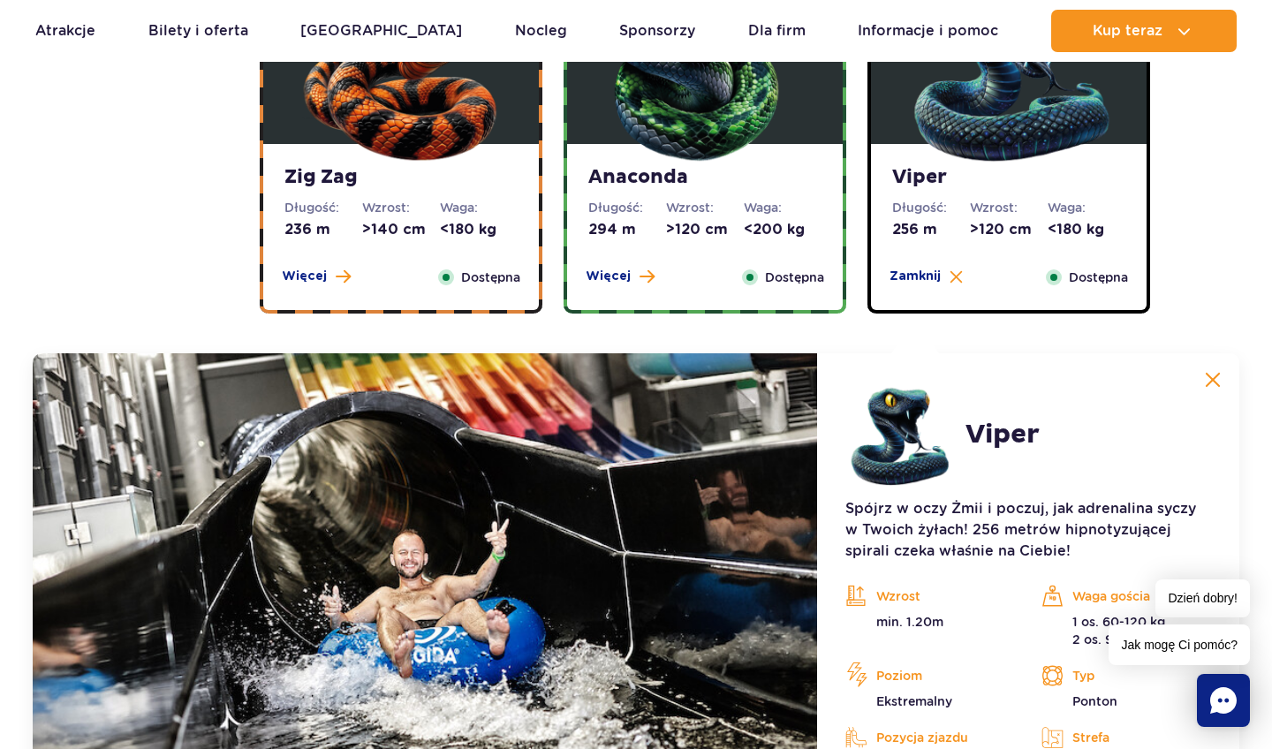
scroll to position [1329, 0]
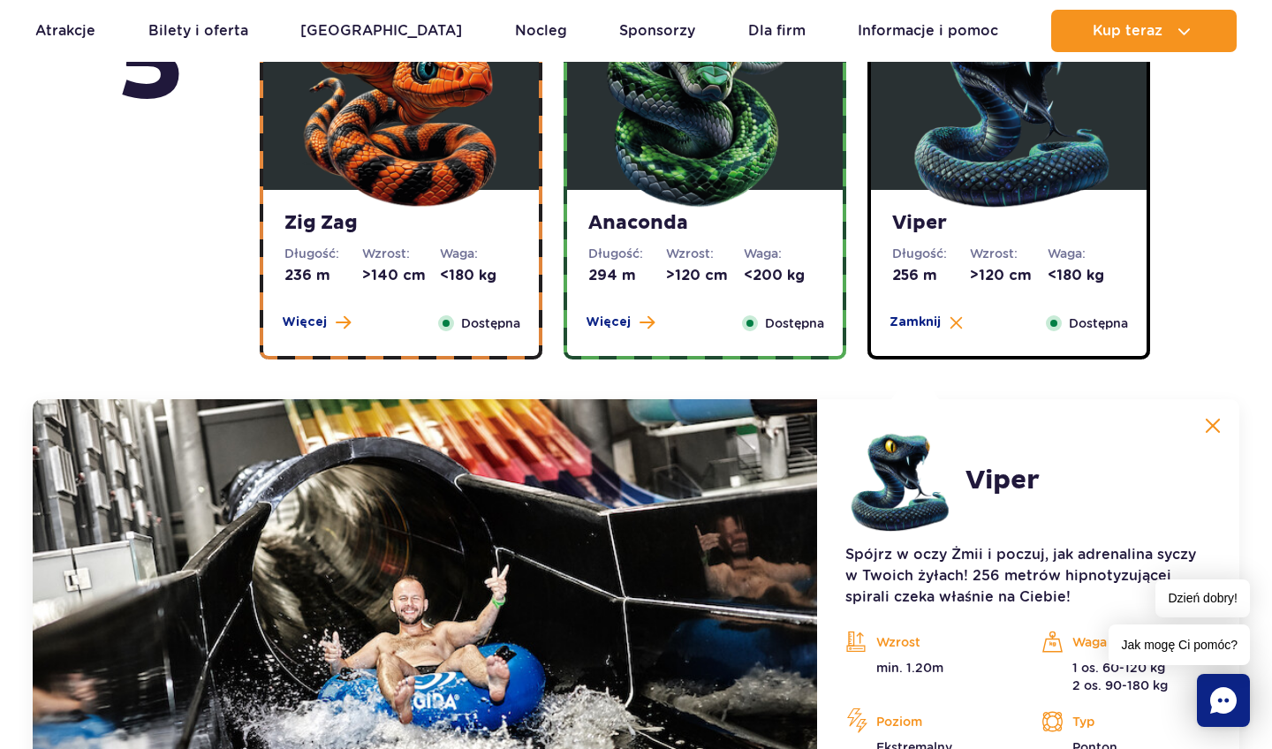
click at [683, 239] on div "Anaconda Długość: 294 m Wzrost: >120 cm Waga: <200 kg Więcej Zamknij Dostępna" at bounding box center [705, 273] width 276 height 166
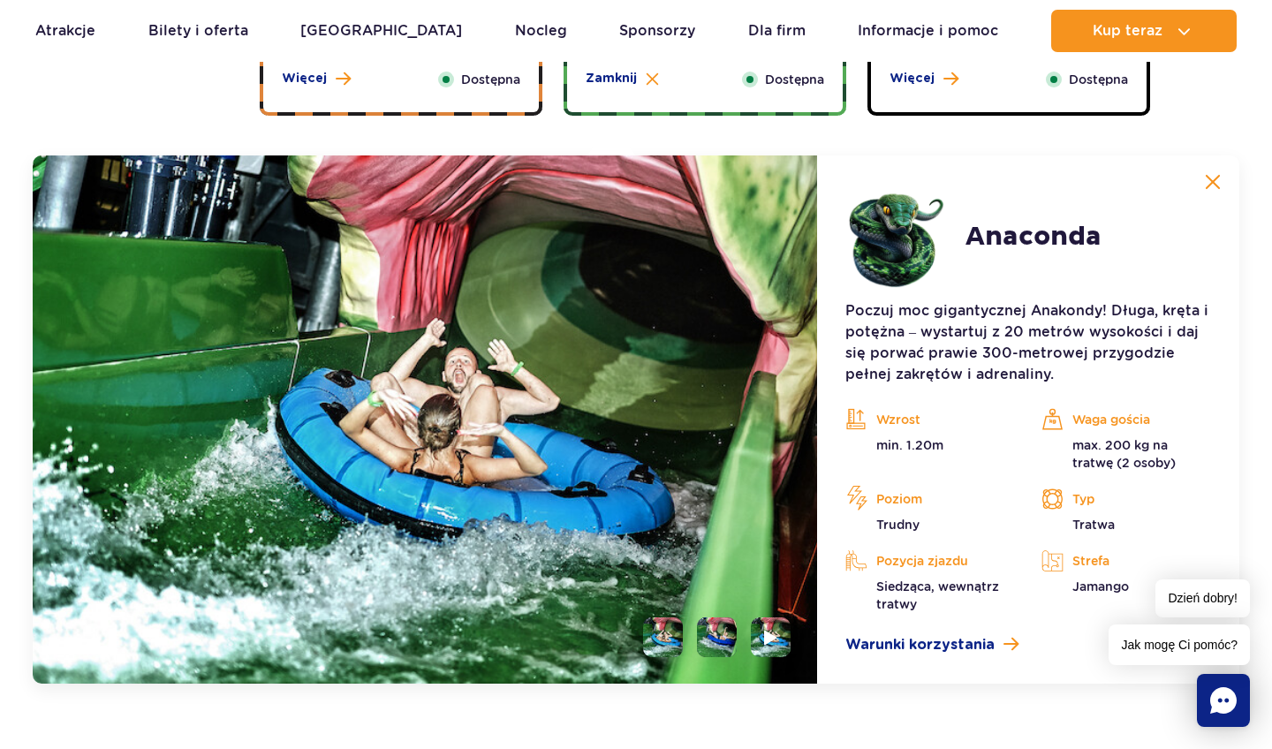
scroll to position [1623, 0]
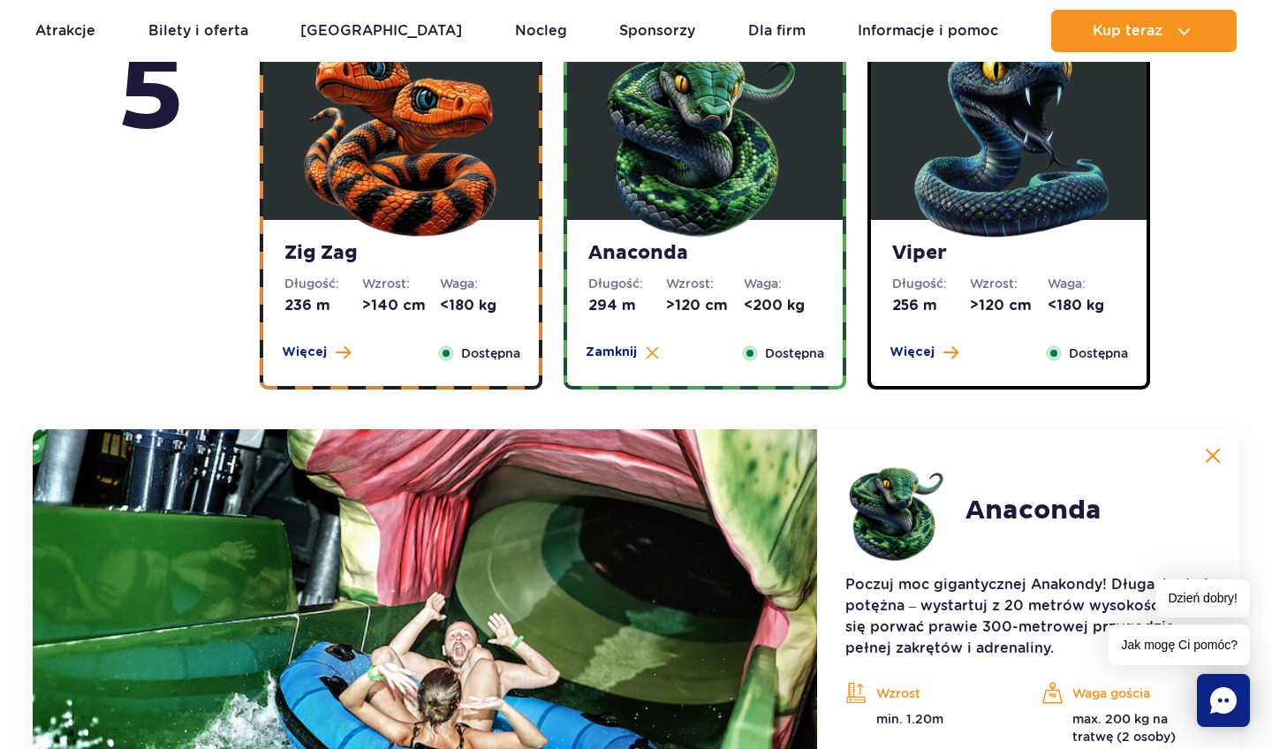
click at [405, 279] on dt "Wzrost:" at bounding box center [401, 284] width 78 height 18
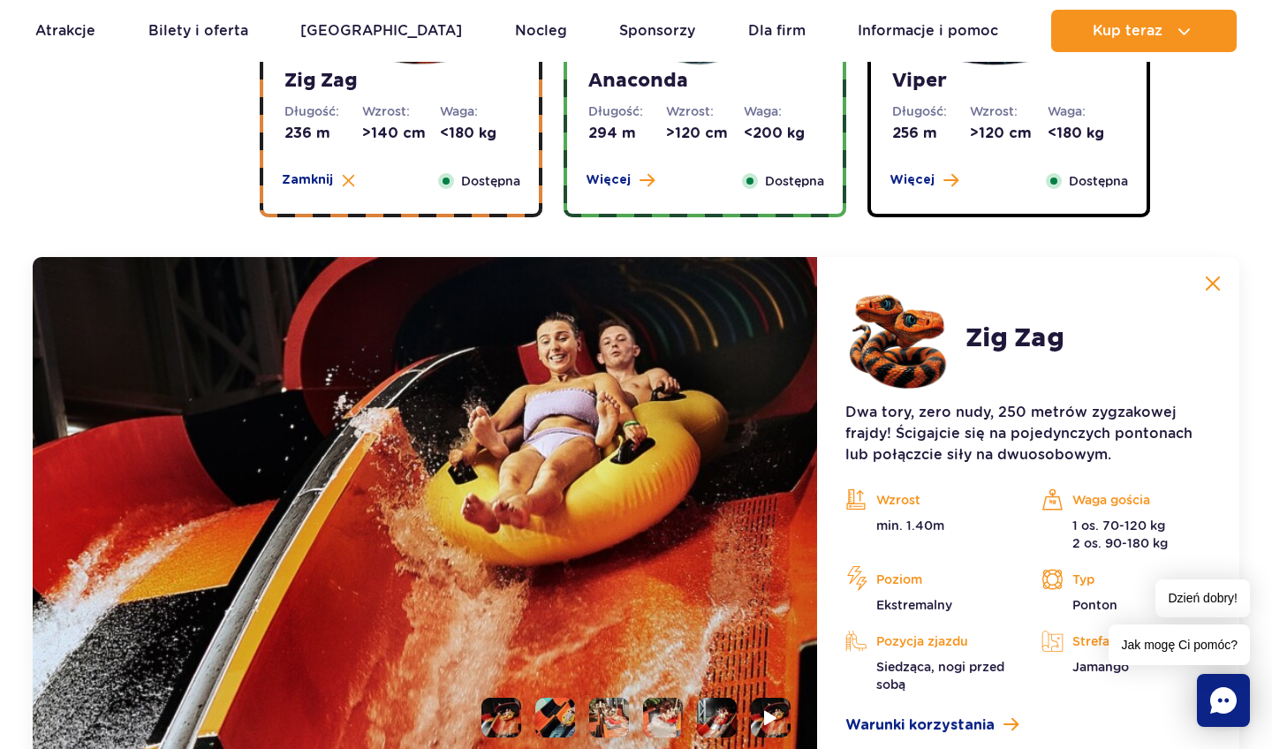
click at [988, 158] on div "Viper Długość: 256 m Wzrost: >120 cm Waga: <180 kg Więcej Zamknij Dostępna" at bounding box center [1009, 131] width 276 height 166
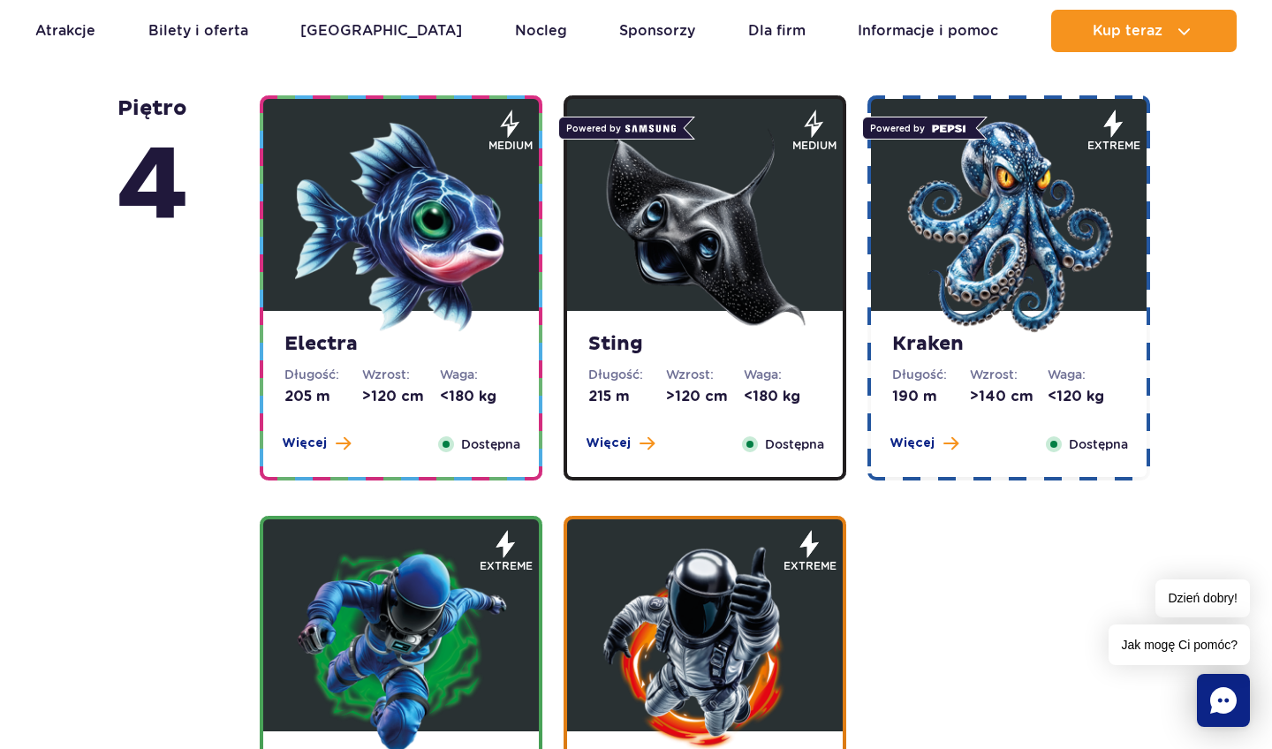
scroll to position [2247, 0]
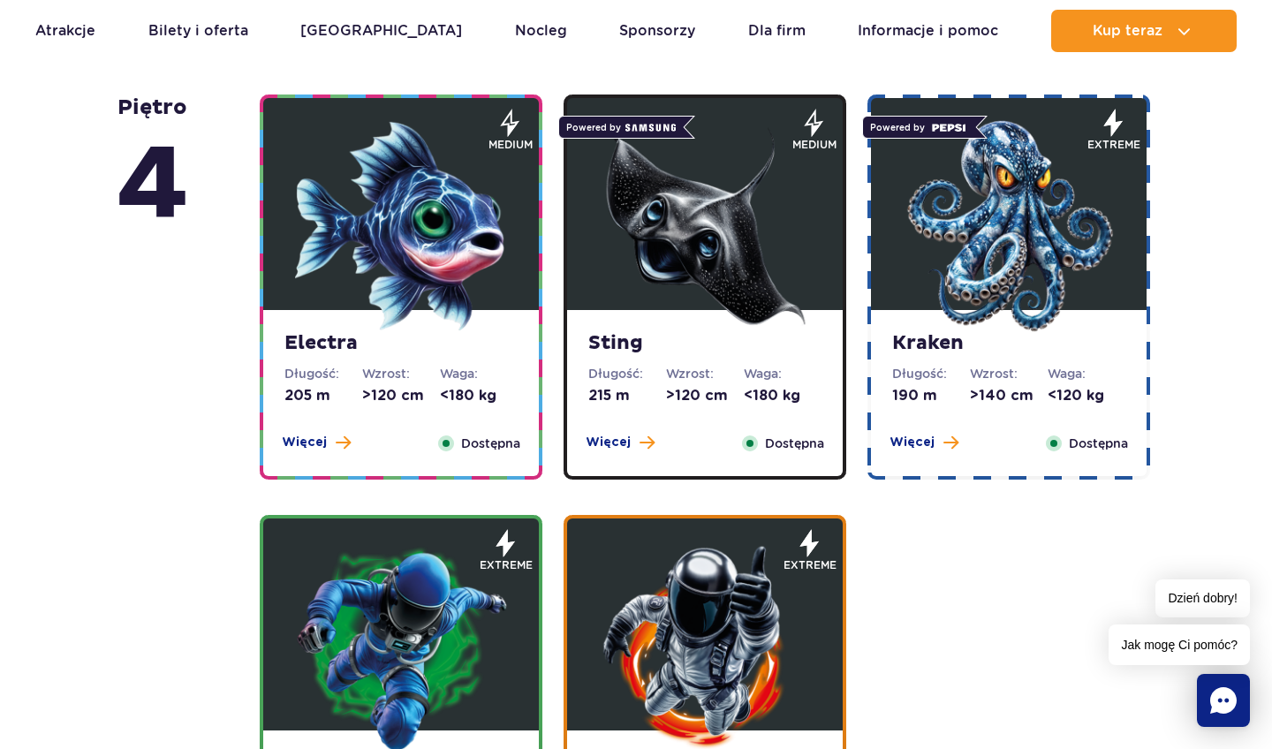
click at [421, 291] on img at bounding box center [401, 226] width 212 height 212
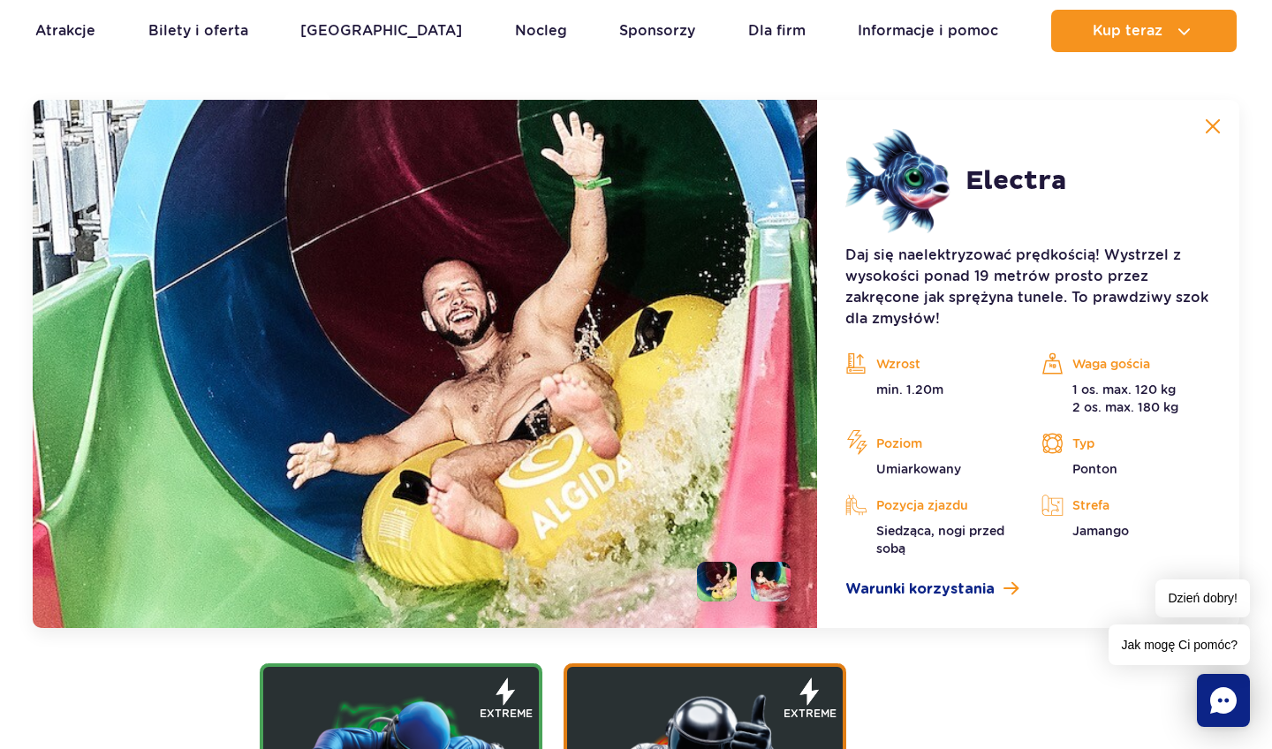
scroll to position [2114, 0]
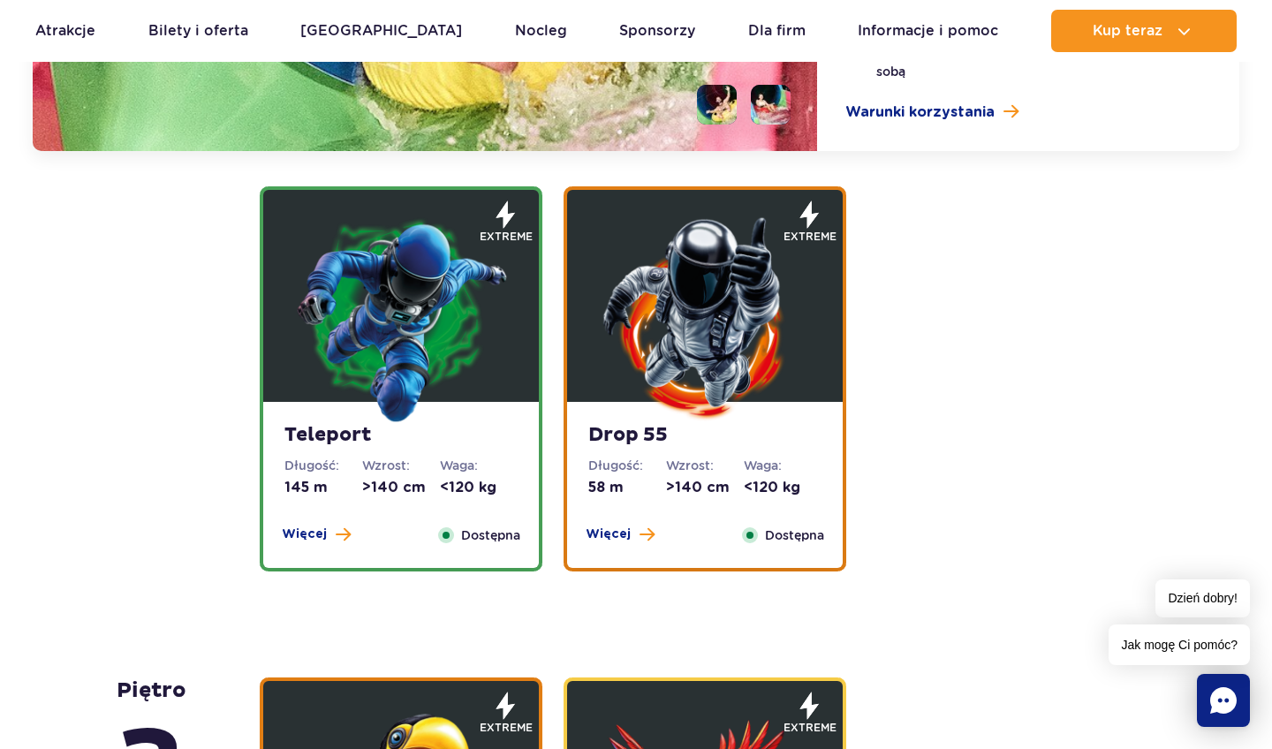
click at [394, 415] on img at bounding box center [401, 318] width 212 height 212
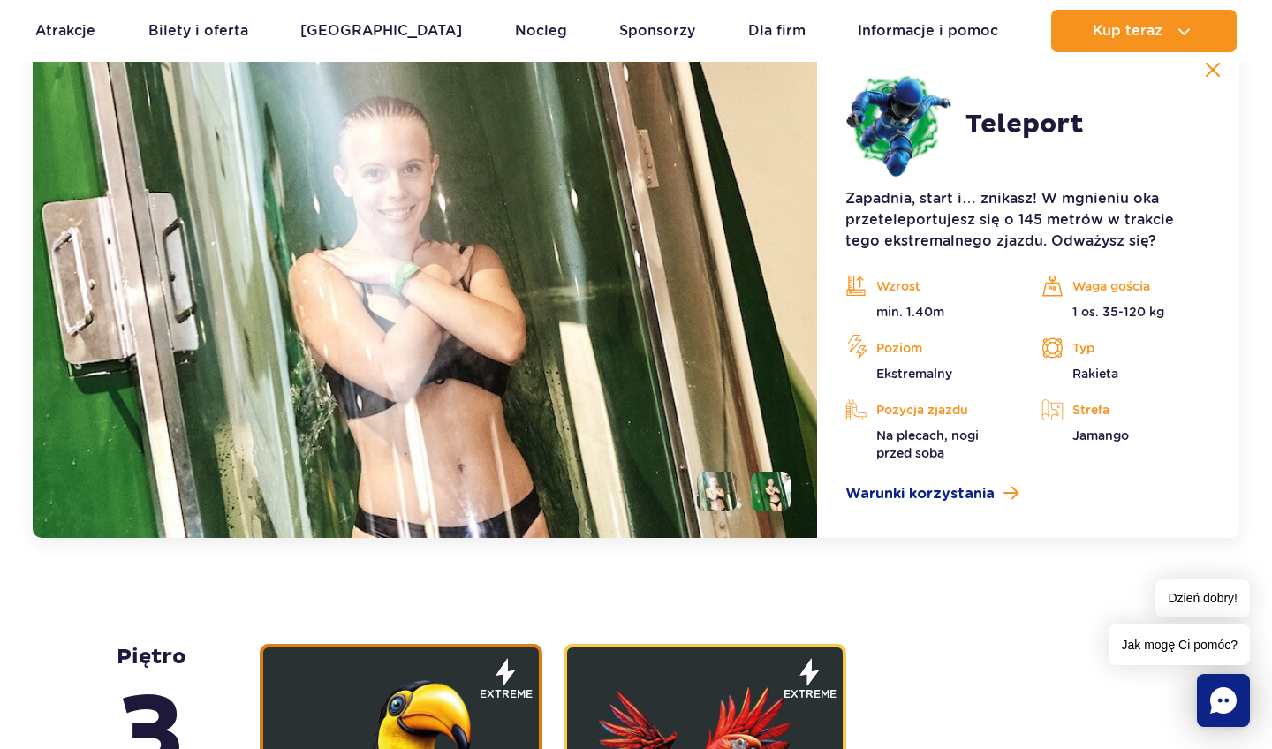
scroll to position [2534, 0]
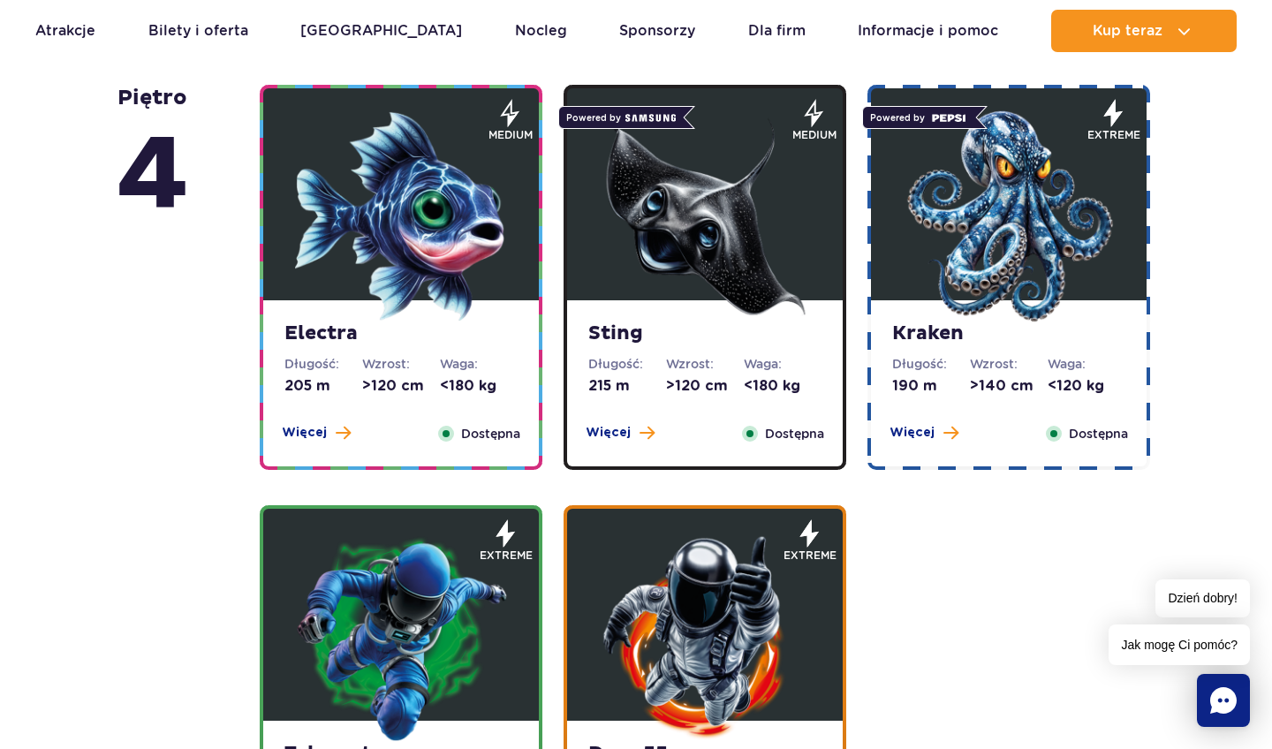
click at [635, 338] on strong "Sting" at bounding box center [704, 334] width 233 height 25
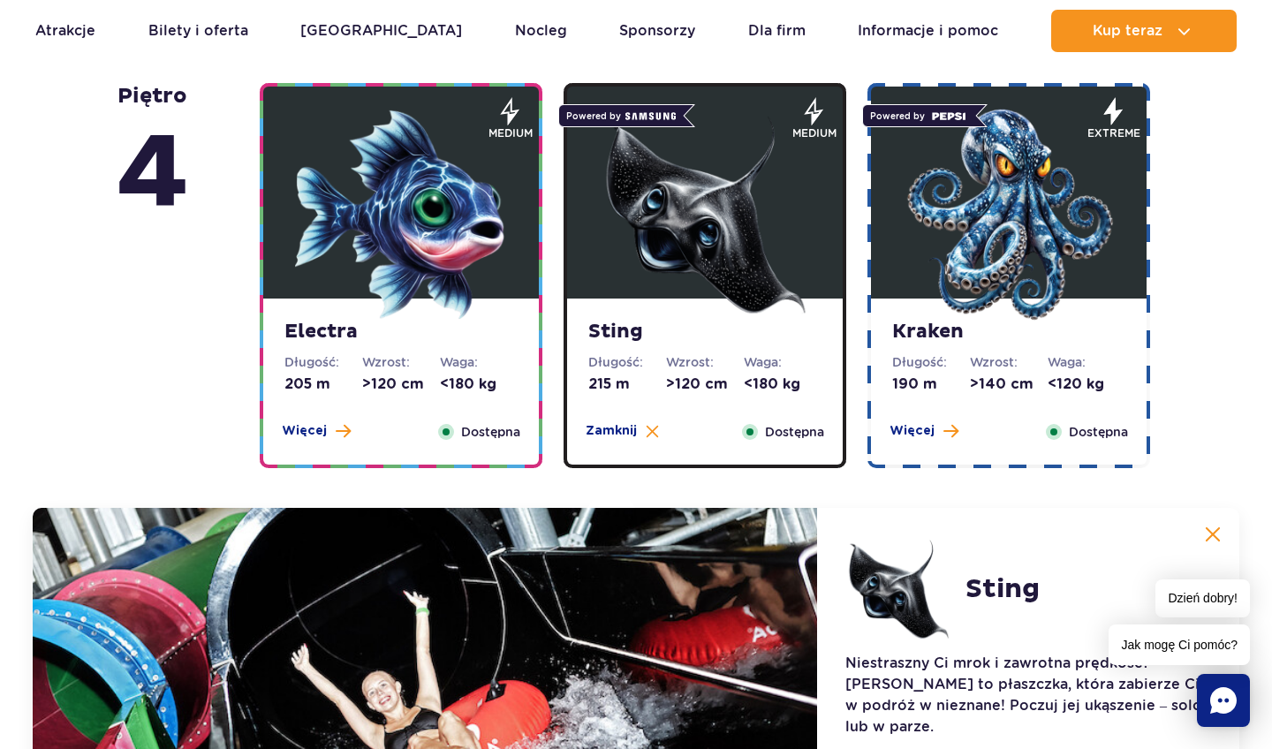
click at [1059, 252] on img at bounding box center [1009, 215] width 212 height 212
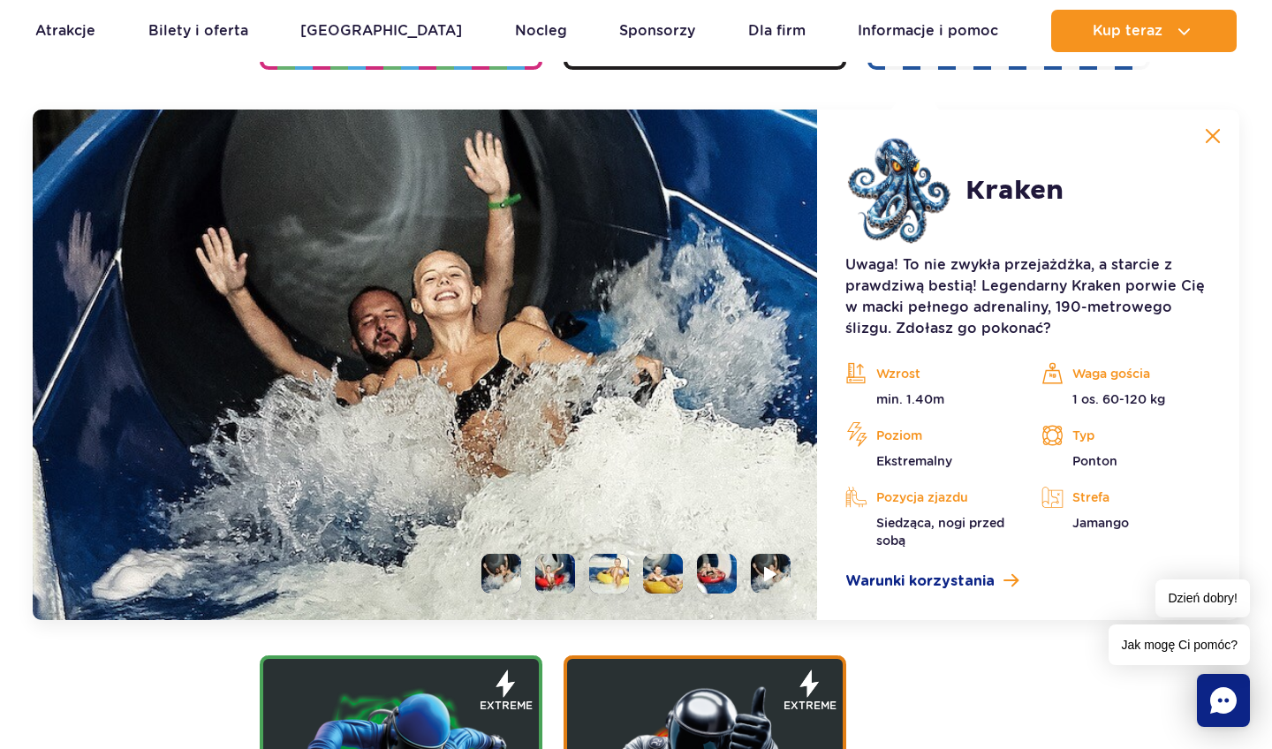
scroll to position [2114, 0]
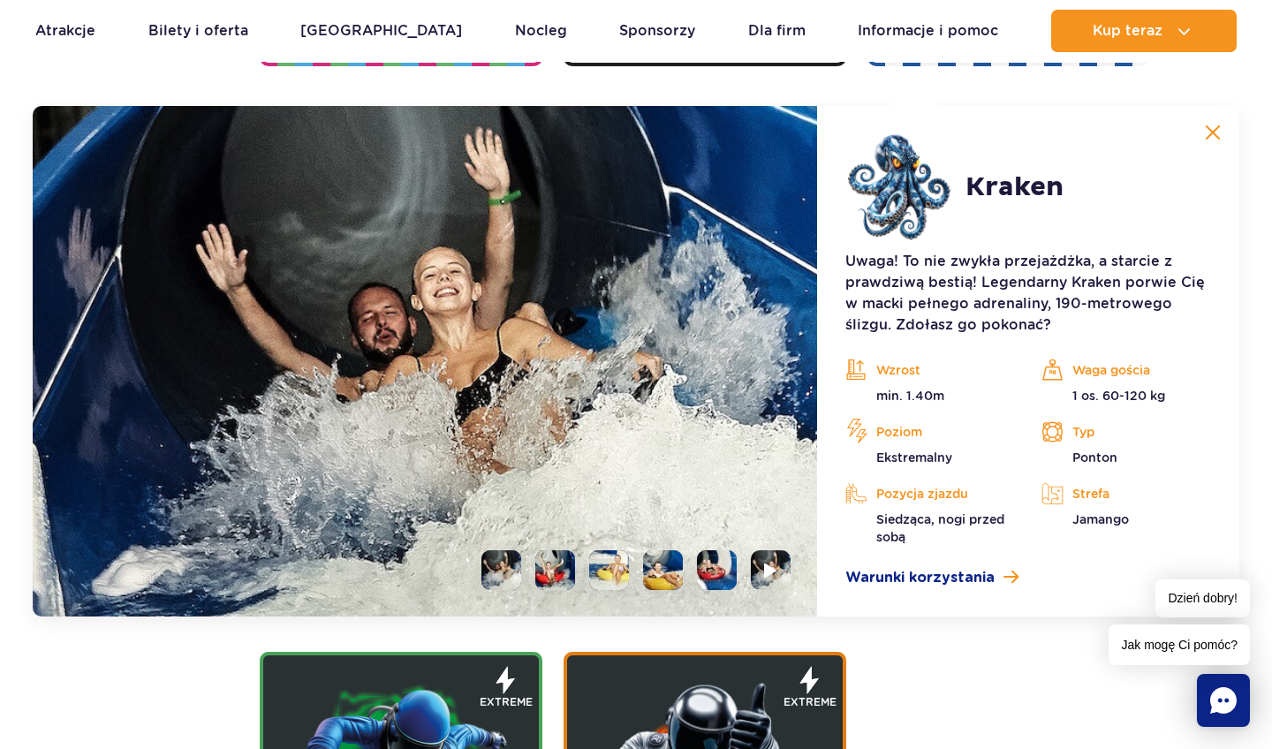
click at [541, 579] on li at bounding box center [555, 570] width 40 height 40
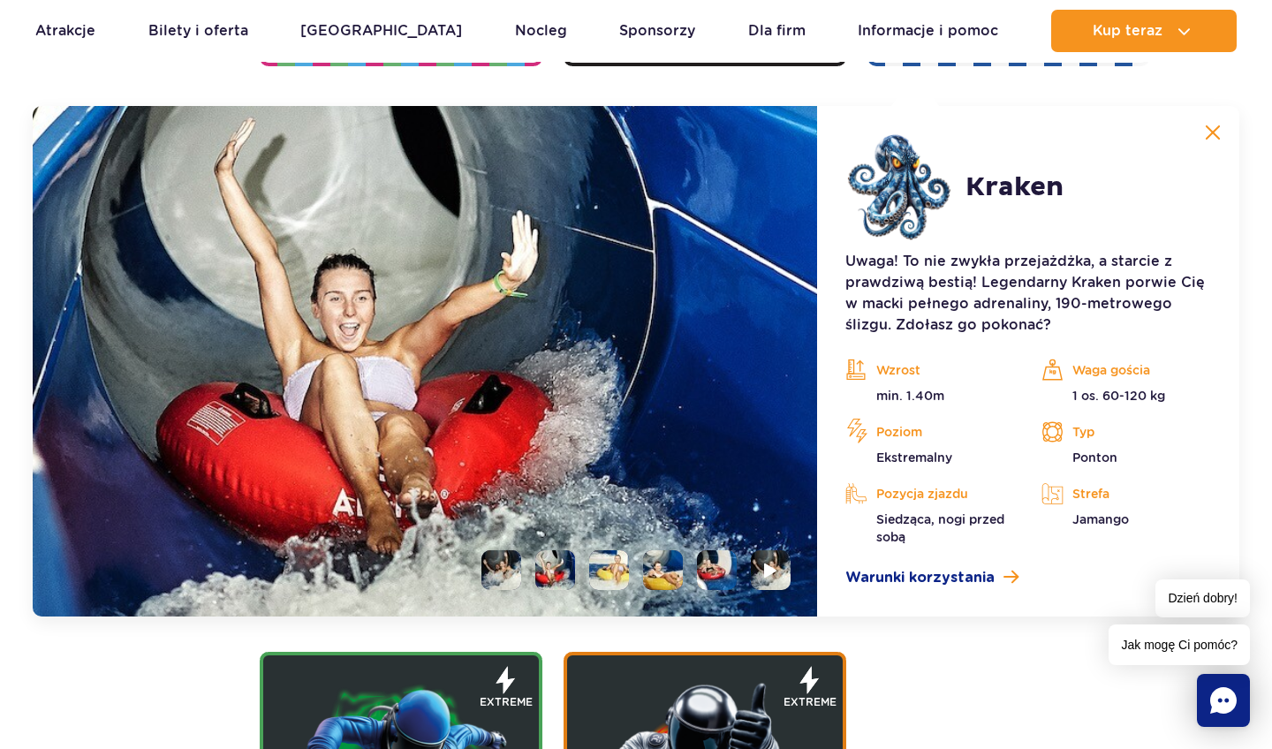
click at [607, 576] on li at bounding box center [609, 570] width 40 height 40
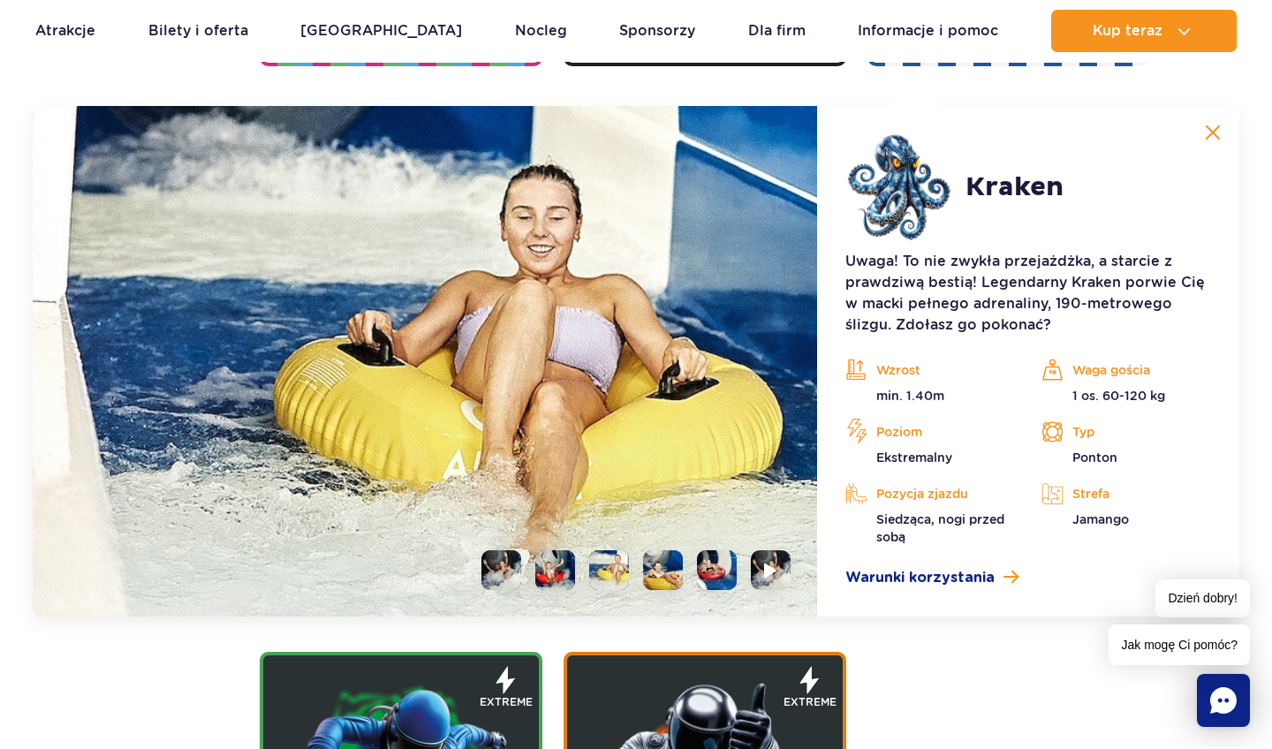
click at [654, 573] on li at bounding box center [663, 570] width 40 height 40
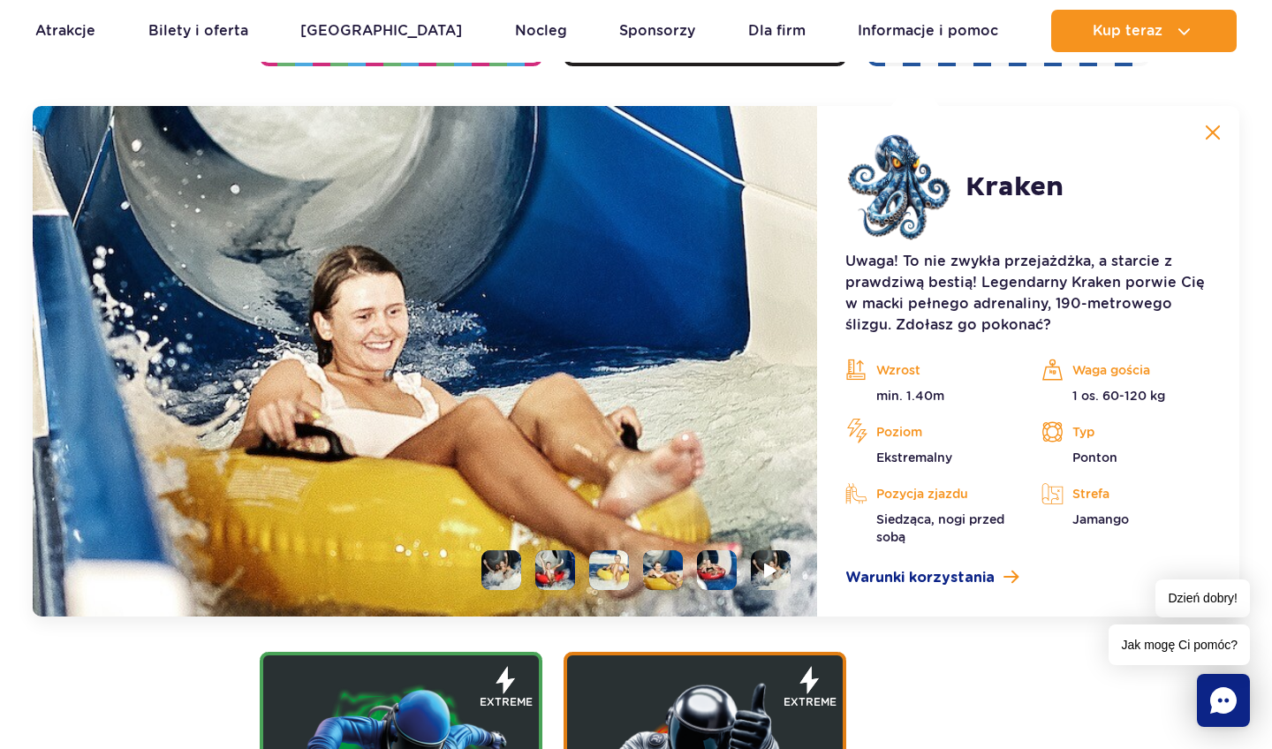
click at [715, 567] on li at bounding box center [717, 570] width 40 height 40
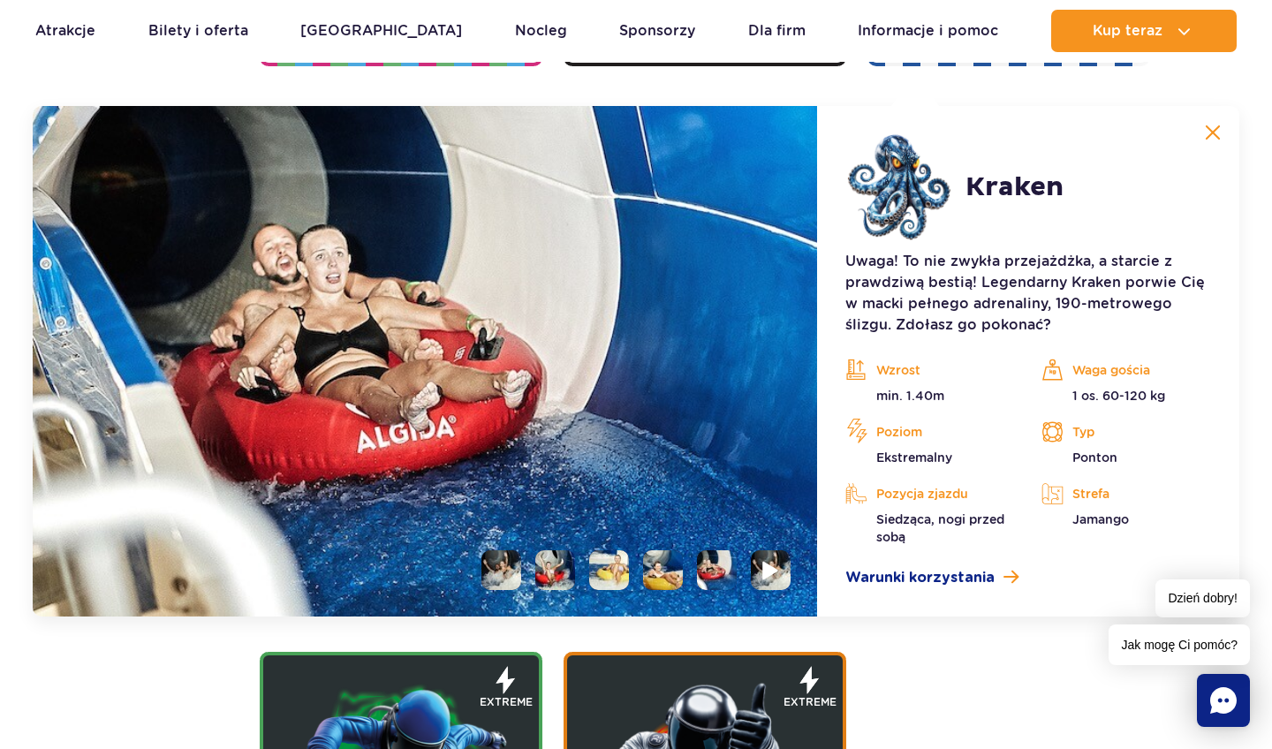
click at [757, 566] on li at bounding box center [771, 570] width 40 height 40
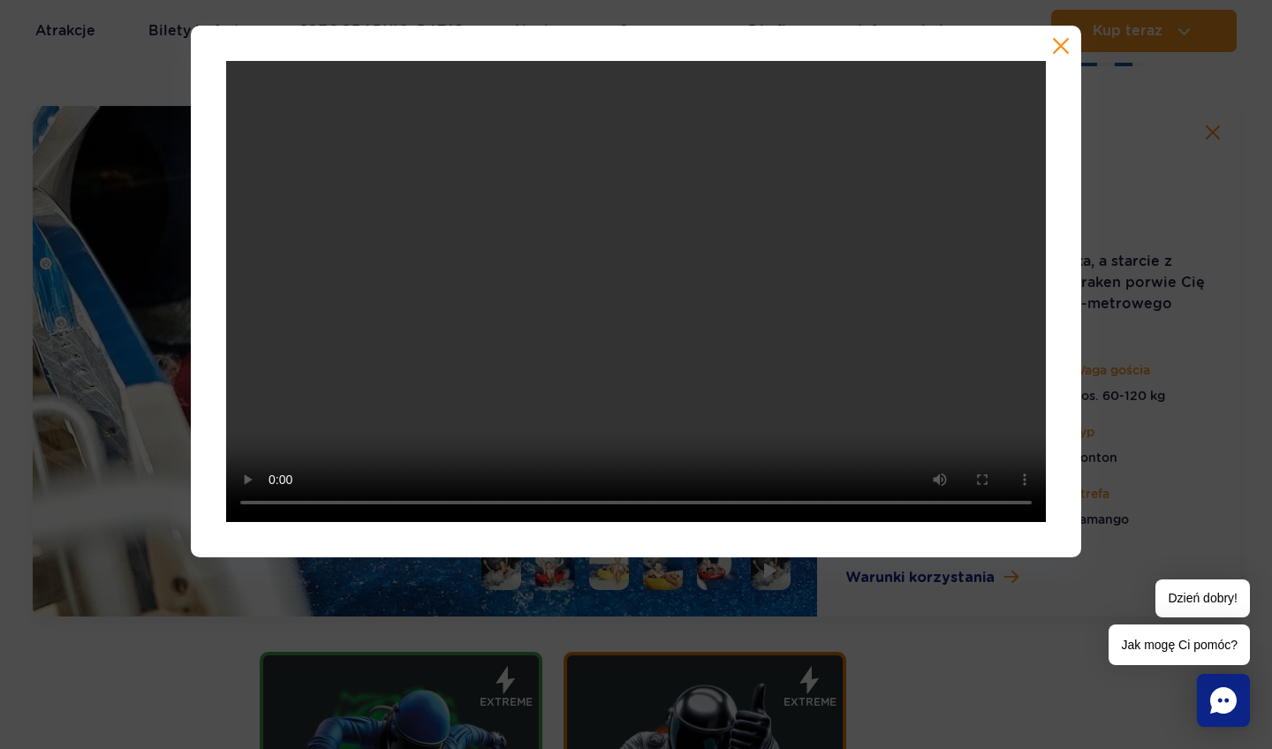
click at [1061, 49] on button "button" at bounding box center [1061, 46] width 18 height 18
